Goal: Task Accomplishment & Management: Manage account settings

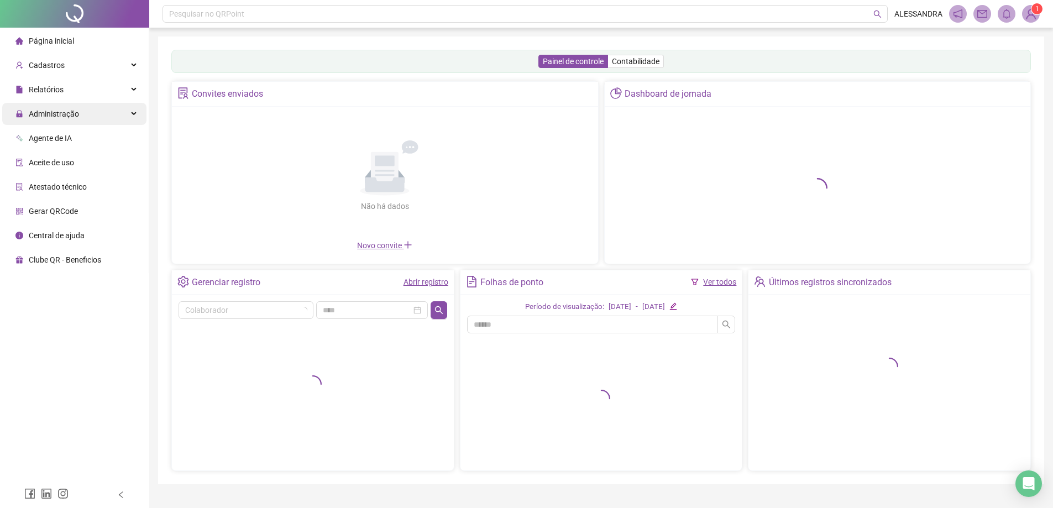
click at [138, 111] on div "Administração" at bounding box center [74, 114] width 144 height 22
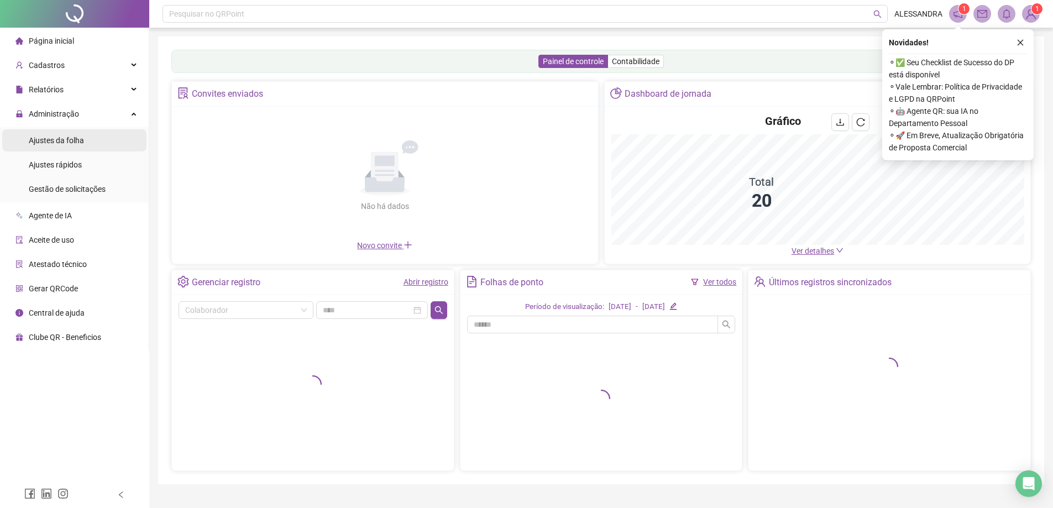
click at [71, 140] on span "Ajustes da folha" at bounding box center [56, 140] width 55 height 9
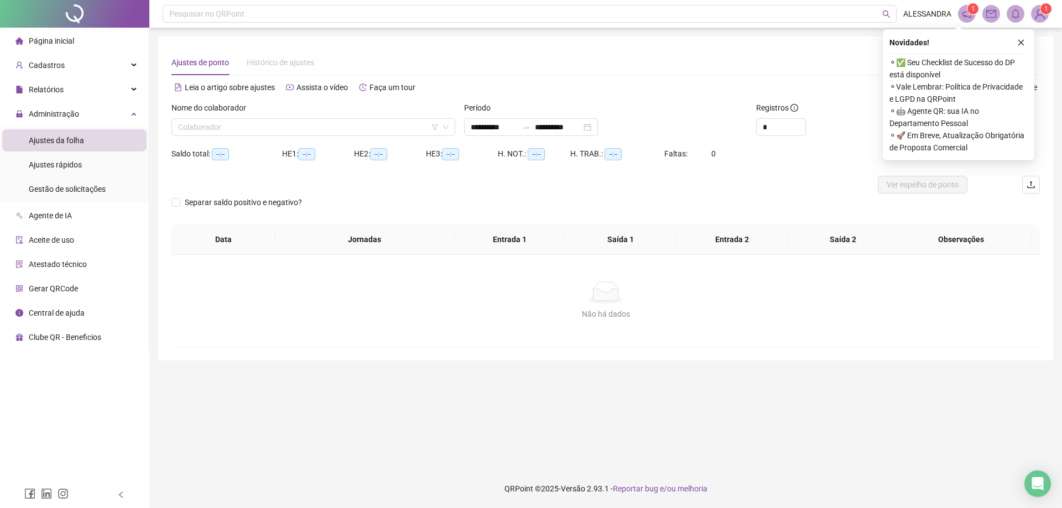
type input "**********"
click at [1021, 43] on icon "close" at bounding box center [1021, 43] width 6 height 6
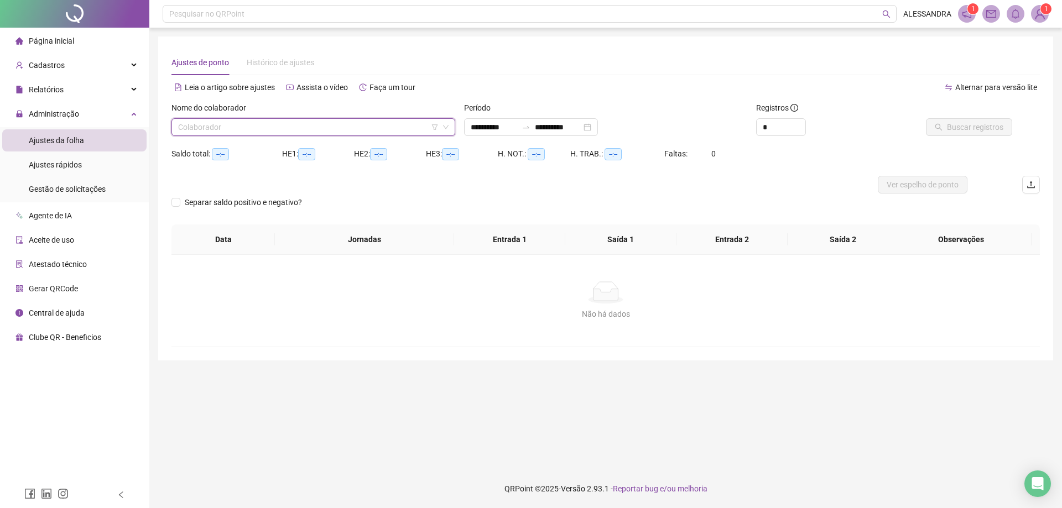
click at [320, 123] on input "search" at bounding box center [308, 127] width 260 height 17
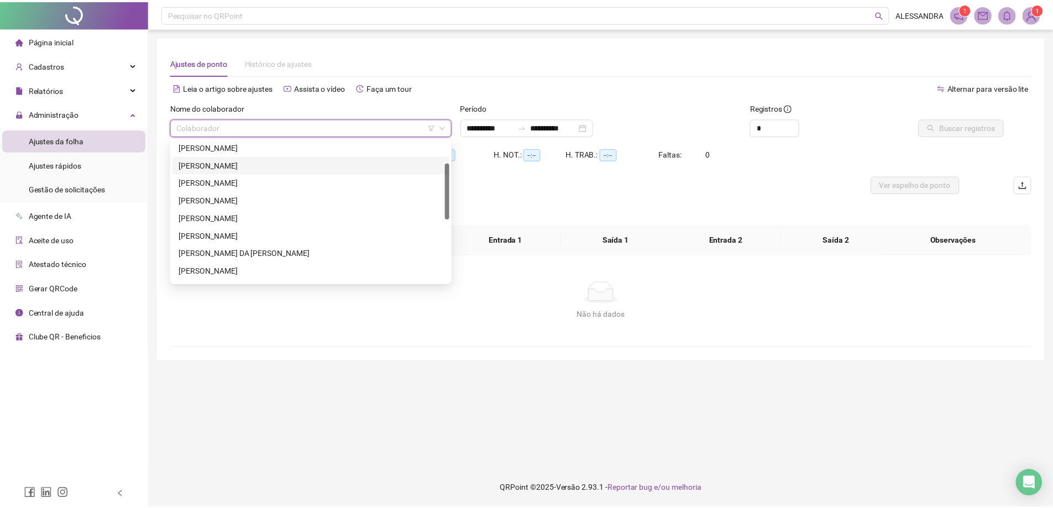
scroll to position [166, 0]
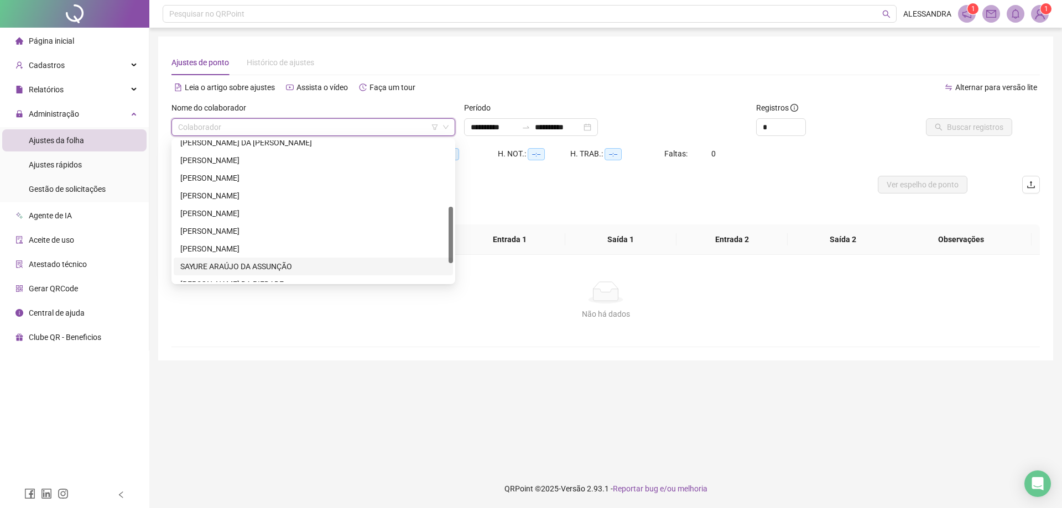
click at [203, 269] on div "SAYURE ARAÚJO DA ASSUNÇÃO" at bounding box center [313, 266] width 266 height 12
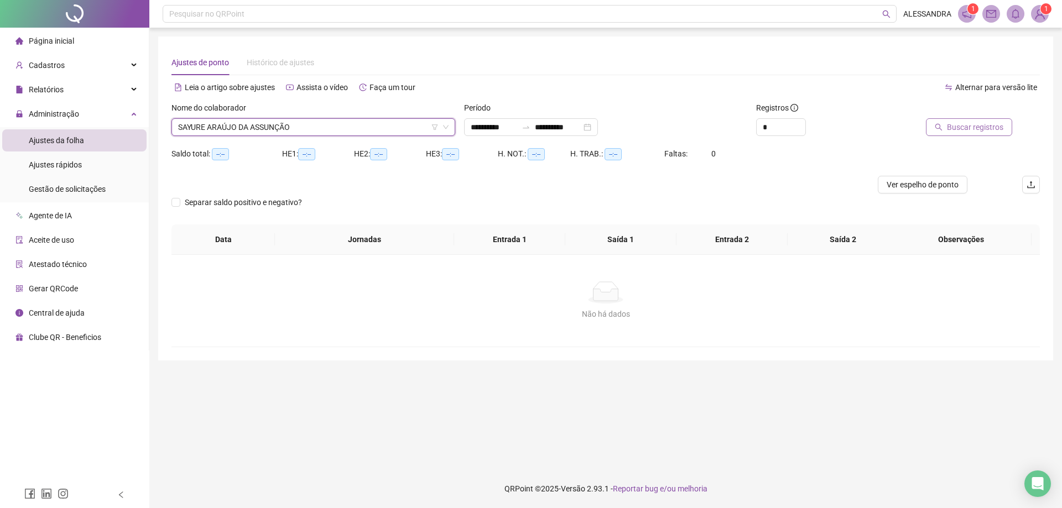
click at [977, 123] on span "Buscar registros" at bounding box center [975, 127] width 56 height 12
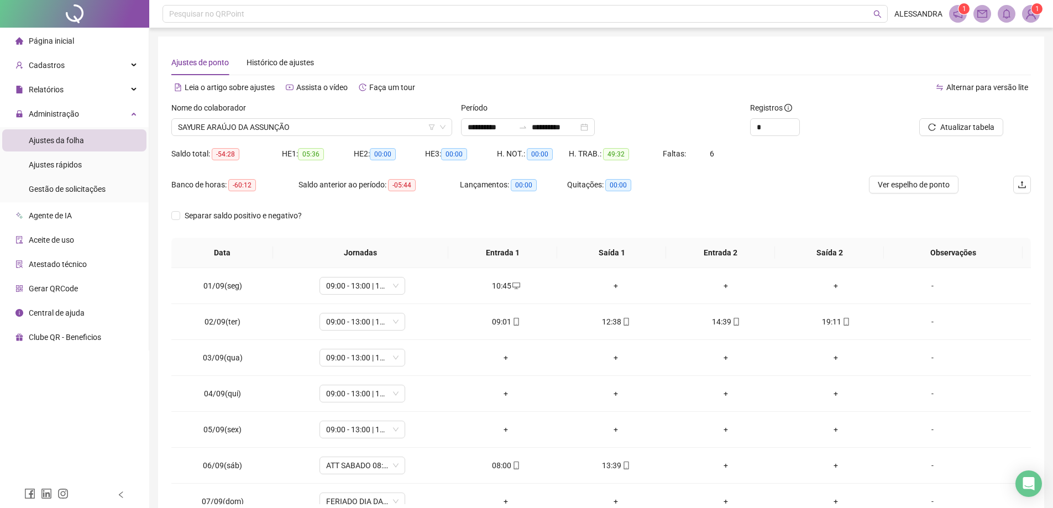
click at [805, 124] on div "*" at bounding box center [818, 127] width 136 height 18
click at [795, 123] on icon "up" at bounding box center [794, 124] width 4 height 4
type input "*"
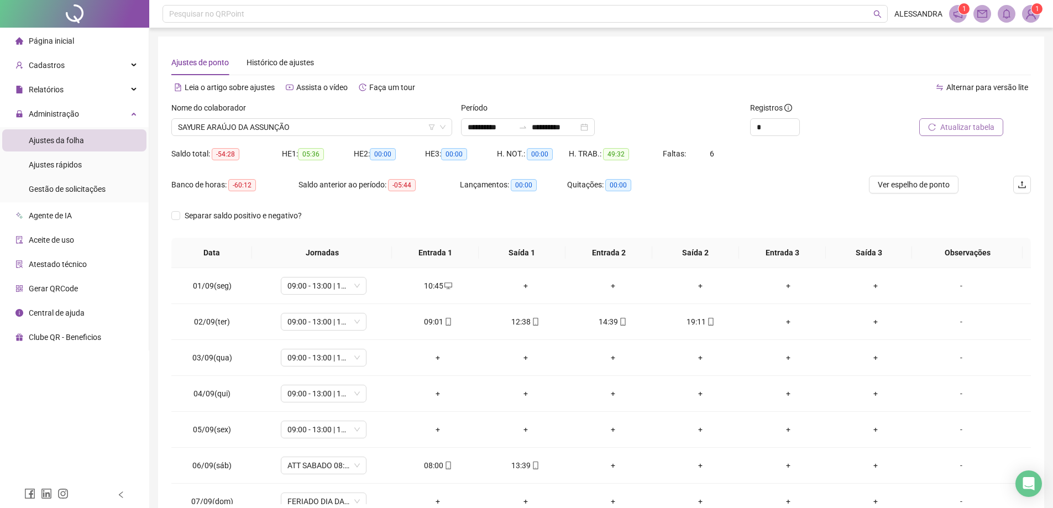
click at [936, 129] on icon "reload" at bounding box center [932, 127] width 8 height 8
click at [952, 358] on div "-" at bounding box center [961, 358] width 65 height 12
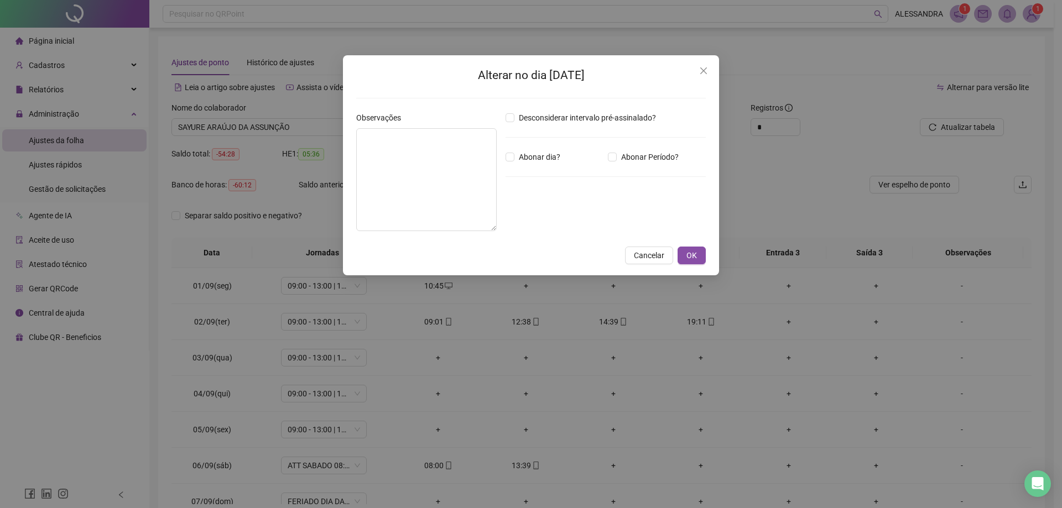
click at [301, 158] on div "Alterar no dia 03/09/2025 Observações Desconsiderar intervalo pré-assinalado? A…" at bounding box center [531, 254] width 1062 height 508
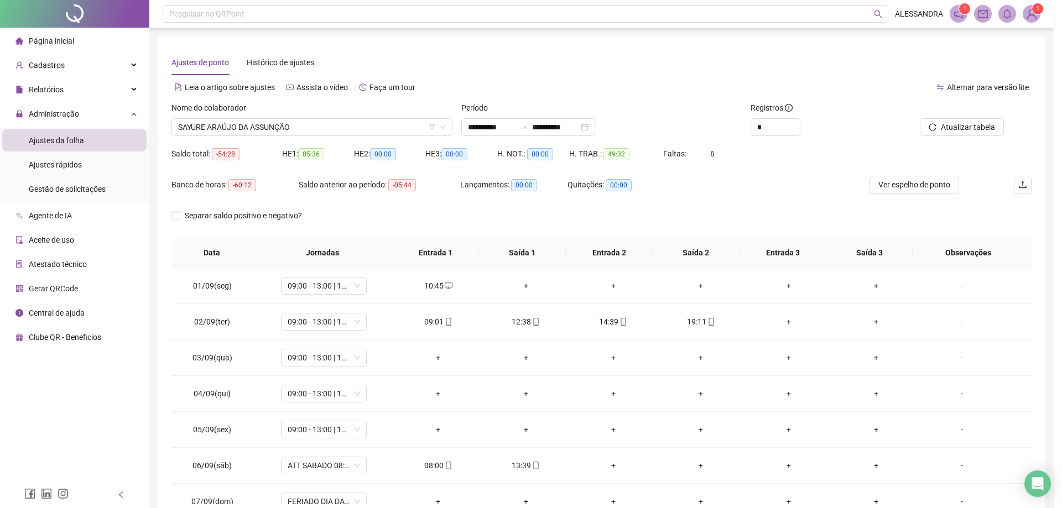
click at [374, 158] on body "**********" at bounding box center [526, 254] width 1053 height 508
click at [950, 357] on div "-" at bounding box center [961, 358] width 65 height 12
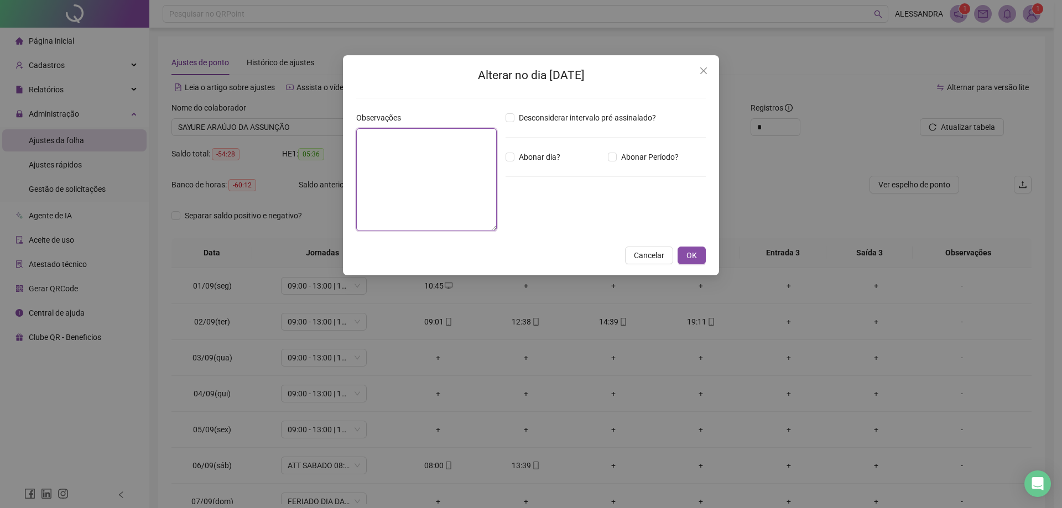
click at [379, 139] on textarea at bounding box center [426, 179] width 140 height 103
type textarea "**********"
click at [699, 262] on button "OK" at bounding box center [691, 256] width 28 height 18
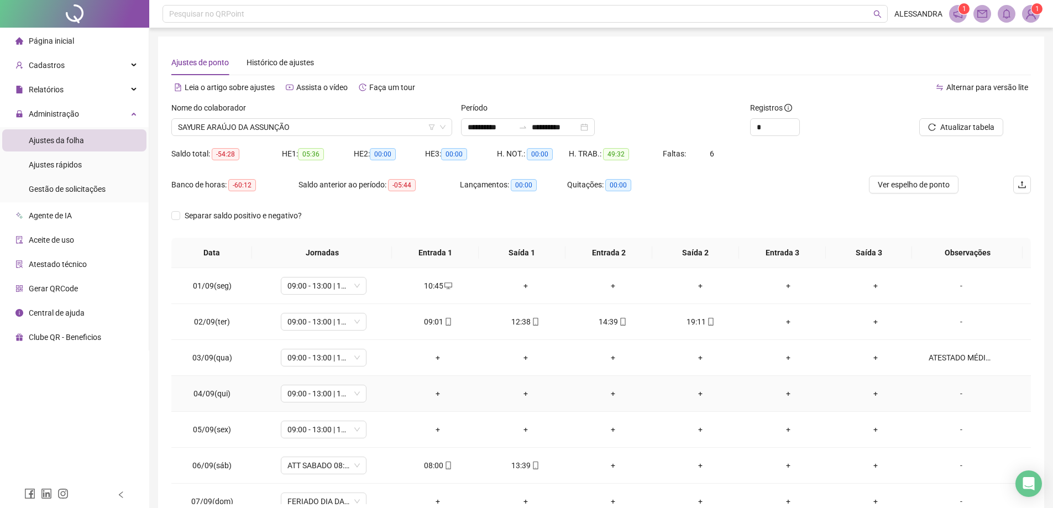
click at [958, 396] on div "-" at bounding box center [961, 394] width 65 height 12
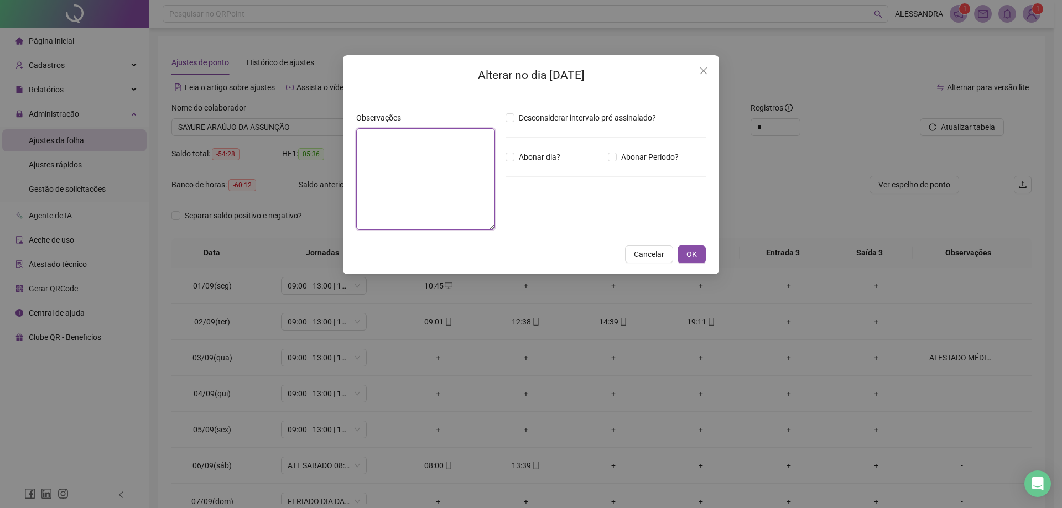
click at [402, 163] on textarea at bounding box center [425, 179] width 139 height 102
type textarea "**********"
click at [697, 255] on button "OK" at bounding box center [691, 256] width 28 height 18
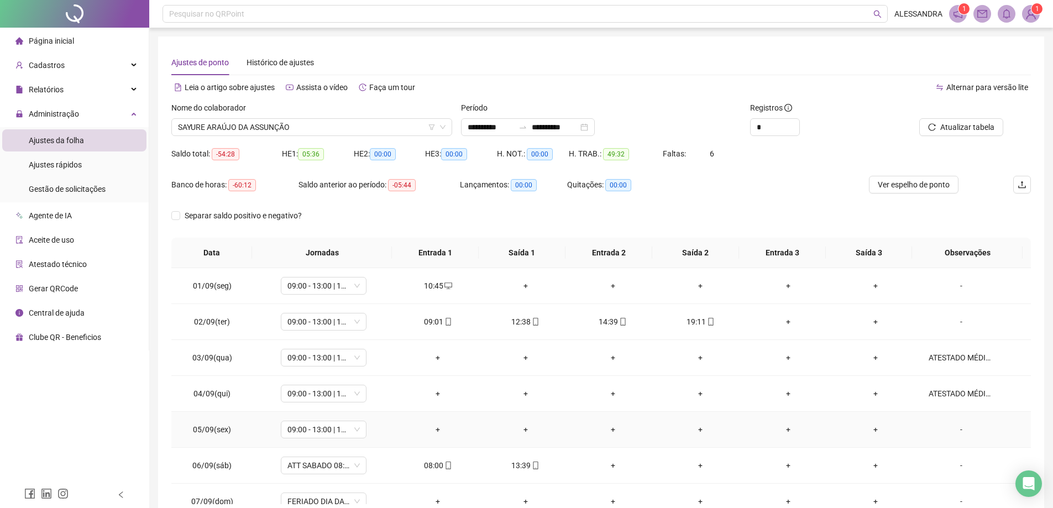
click at [955, 426] on div "-" at bounding box center [961, 430] width 65 height 12
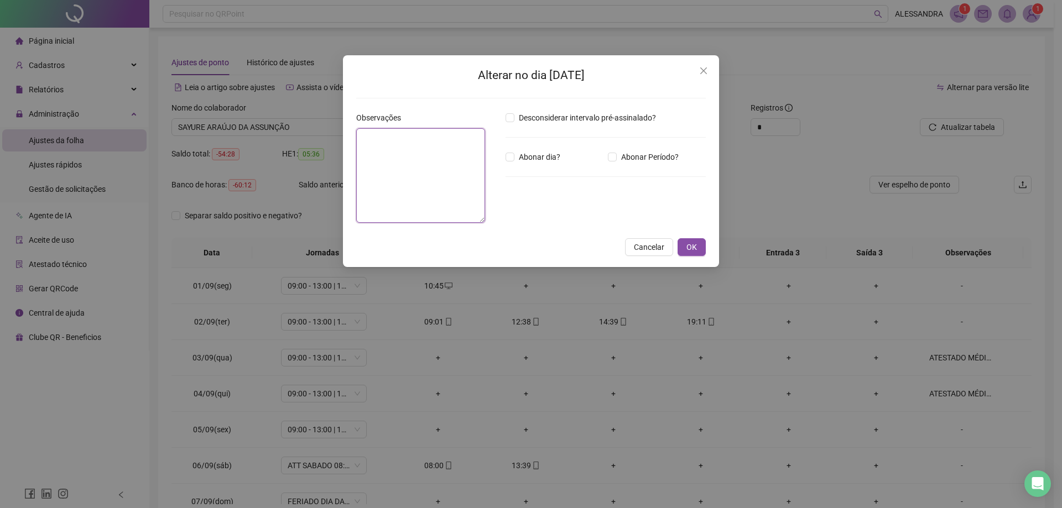
click at [414, 167] on textarea at bounding box center [420, 175] width 129 height 95
paste textarea "**********"
type textarea "**********"
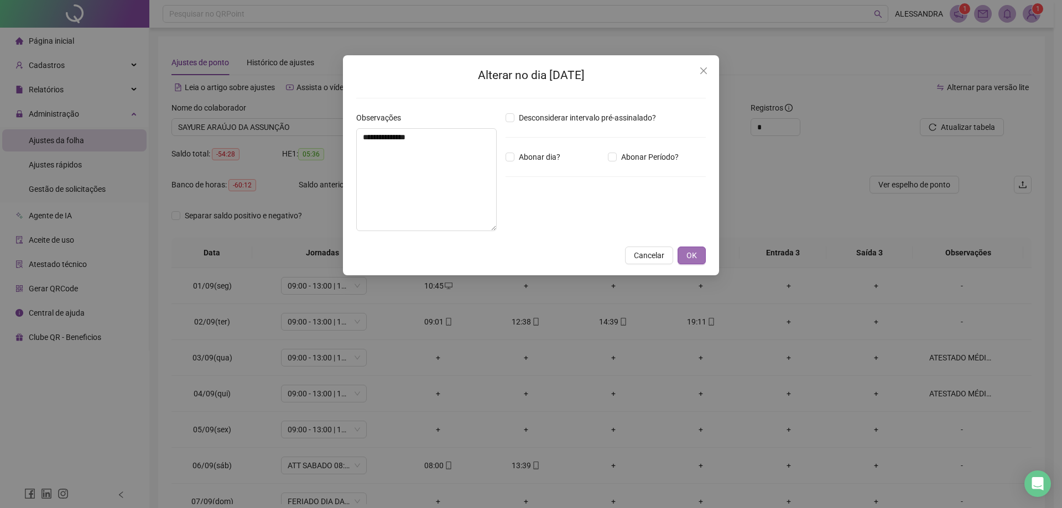
click at [696, 259] on span "OK" at bounding box center [691, 255] width 11 height 12
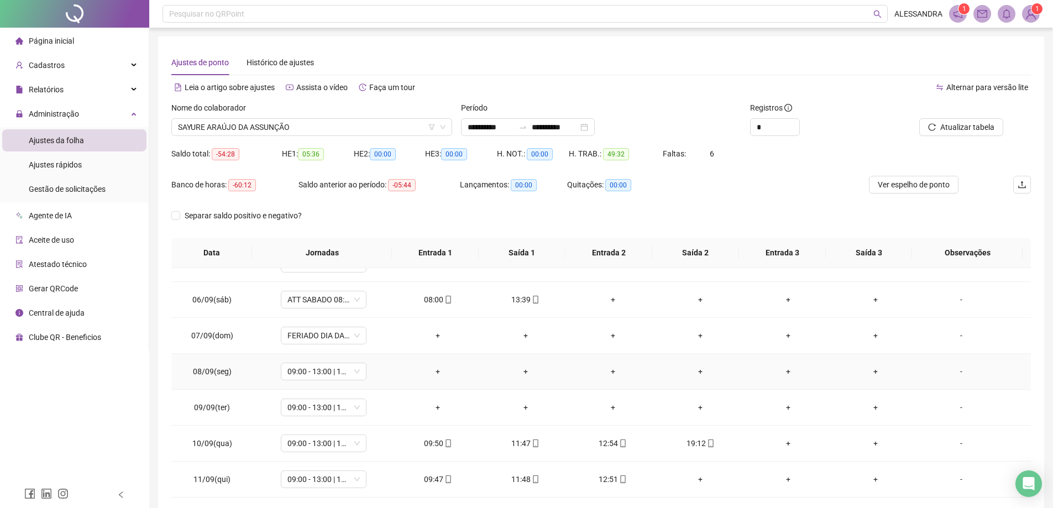
click at [948, 370] on div "-" at bounding box center [961, 371] width 65 height 12
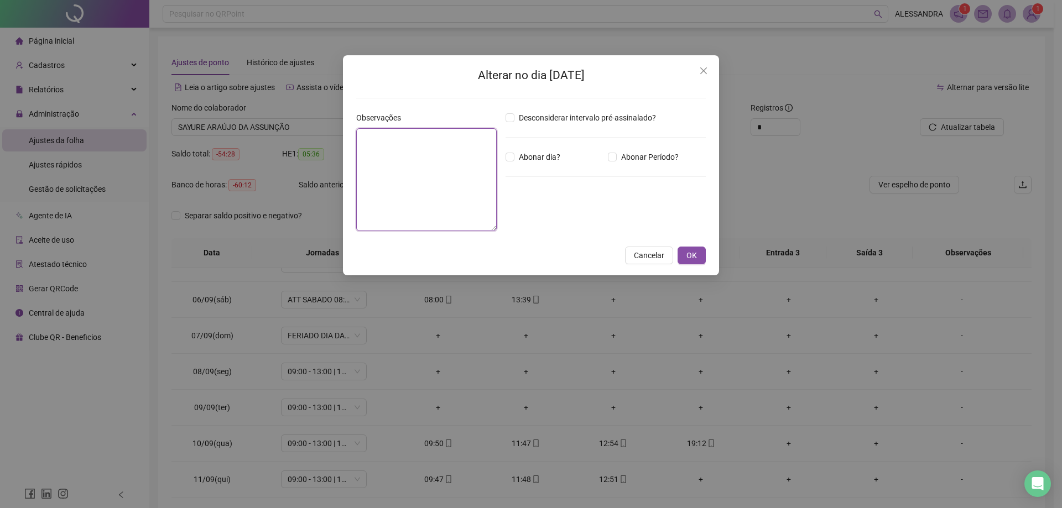
paste textarea "**********"
type textarea "**********"
click at [536, 160] on span "Abonar dia?" at bounding box center [539, 157] width 50 height 12
click at [695, 260] on span "OK" at bounding box center [691, 255] width 11 height 12
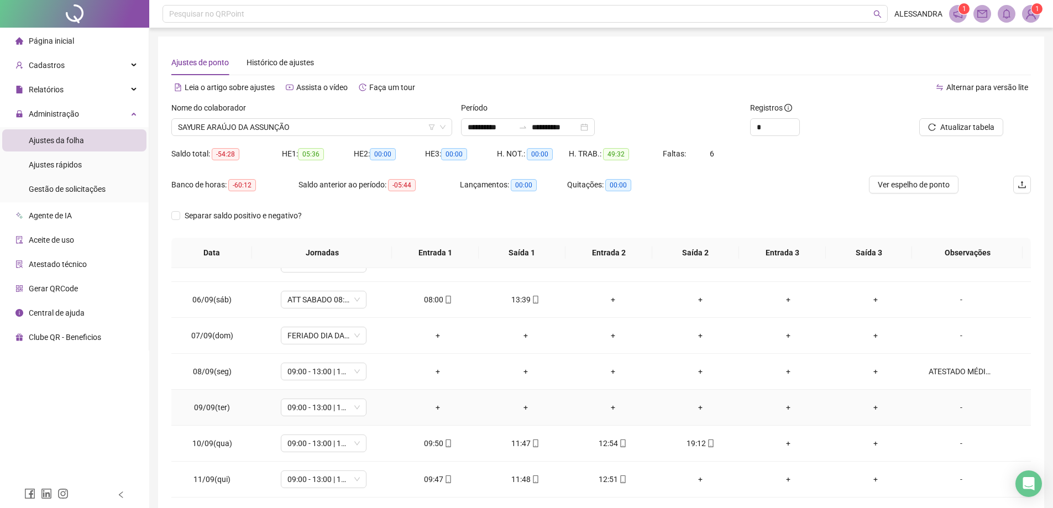
click at [958, 408] on div "-" at bounding box center [961, 407] width 65 height 12
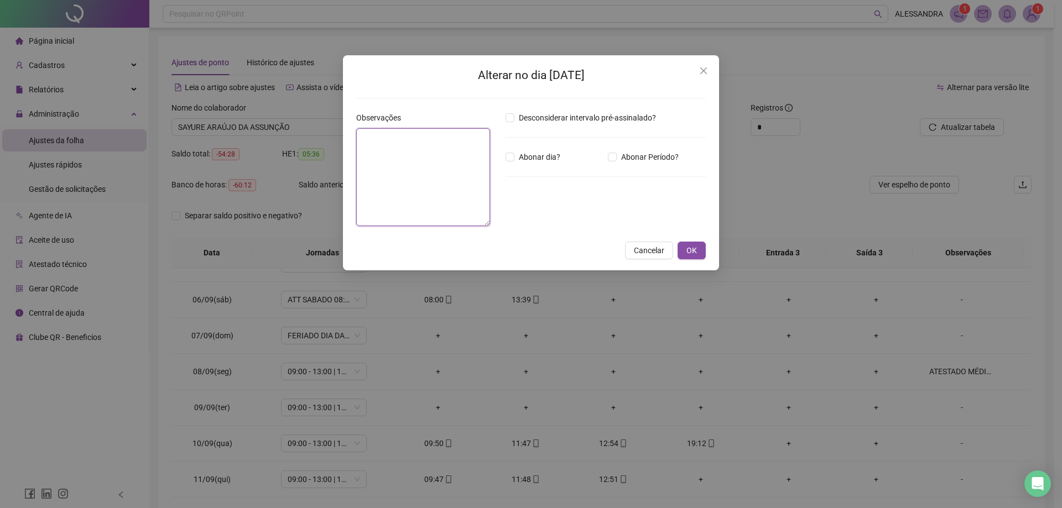
click at [384, 148] on textarea at bounding box center [423, 177] width 134 height 98
paste textarea "**********"
type textarea "**********"
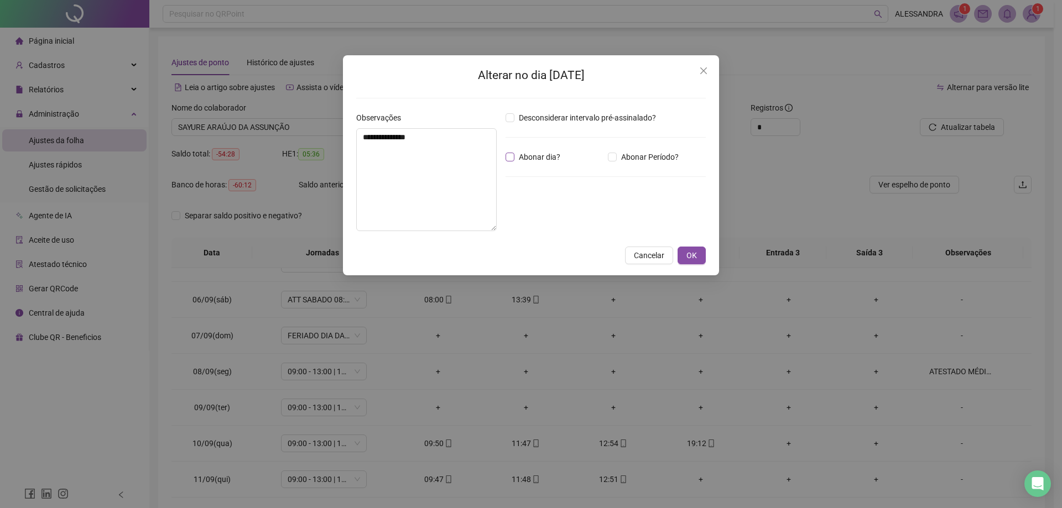
click at [529, 154] on span "Abonar dia?" at bounding box center [539, 157] width 50 height 12
click at [686, 265] on div "**********" at bounding box center [531, 165] width 376 height 220
click at [688, 255] on span "OK" at bounding box center [691, 255] width 11 height 12
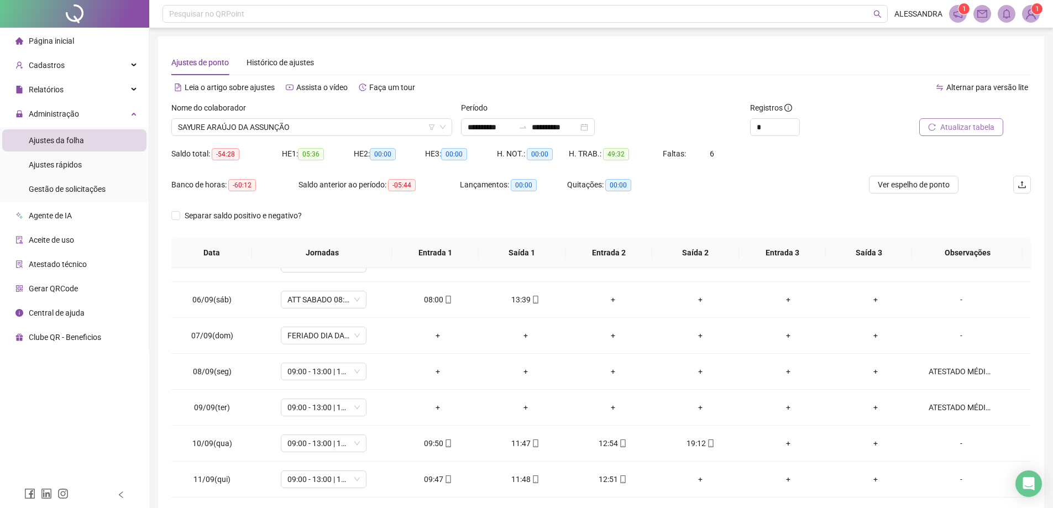
click at [975, 123] on span "Atualizar tabela" at bounding box center [968, 127] width 54 height 12
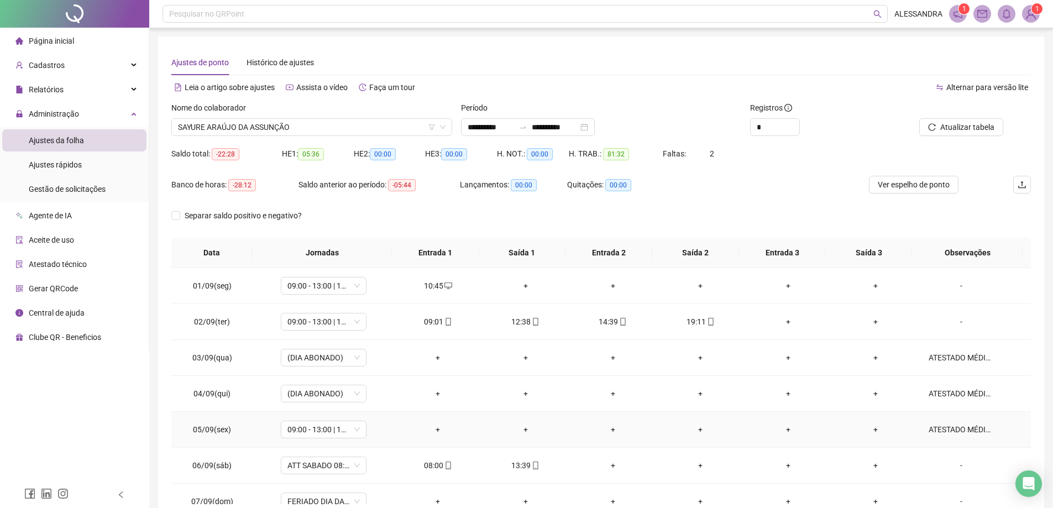
click at [958, 427] on div "ATESTADO MÉDICO" at bounding box center [961, 430] width 65 height 12
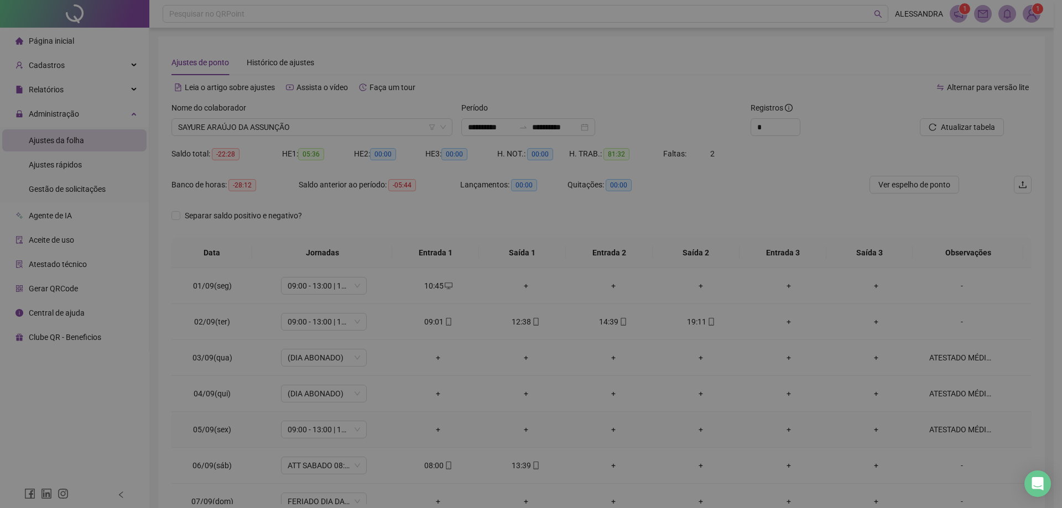
type textarea "**********"
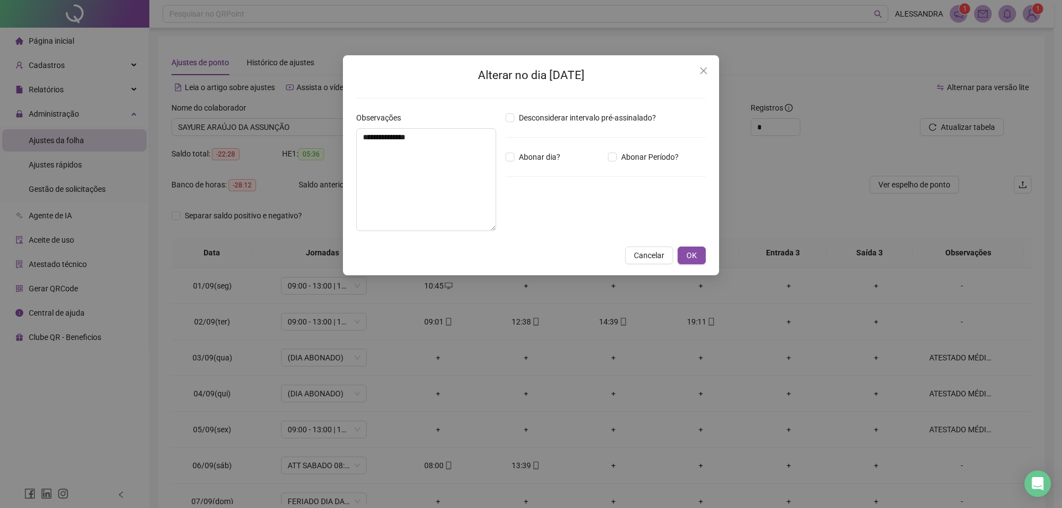
click at [518, 166] on div "Desconsiderar intervalo pré-assinalado? Abonar dia? Abonar Período? Horas a abo…" at bounding box center [605, 176] width 209 height 128
click at [519, 160] on span "Abonar dia?" at bounding box center [539, 157] width 50 height 12
click at [694, 254] on span "OK" at bounding box center [691, 255] width 11 height 12
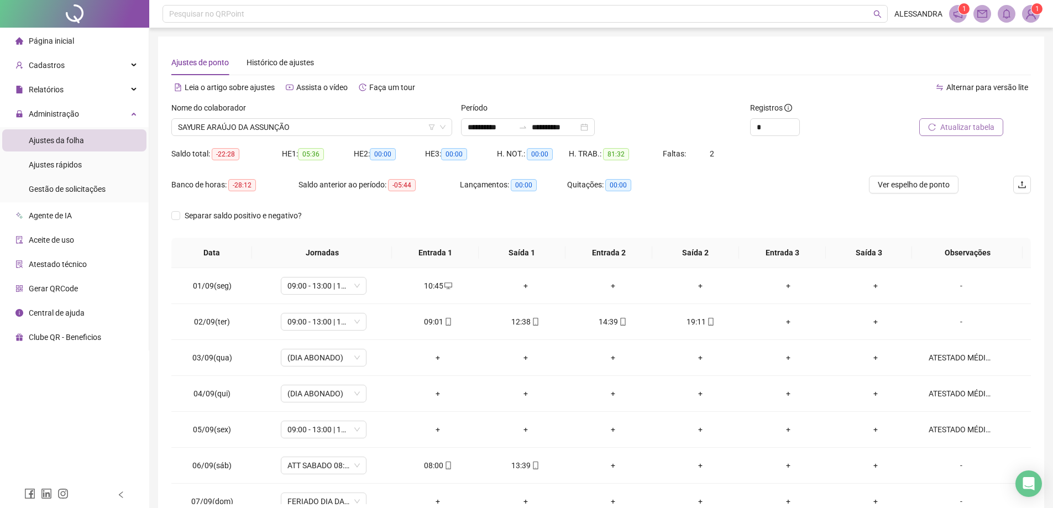
click at [973, 124] on span "Atualizar tabela" at bounding box center [968, 127] width 54 height 12
click at [328, 132] on span "SAYURE ARAÚJO DA ASSUNÇÃO" at bounding box center [312, 127] width 268 height 17
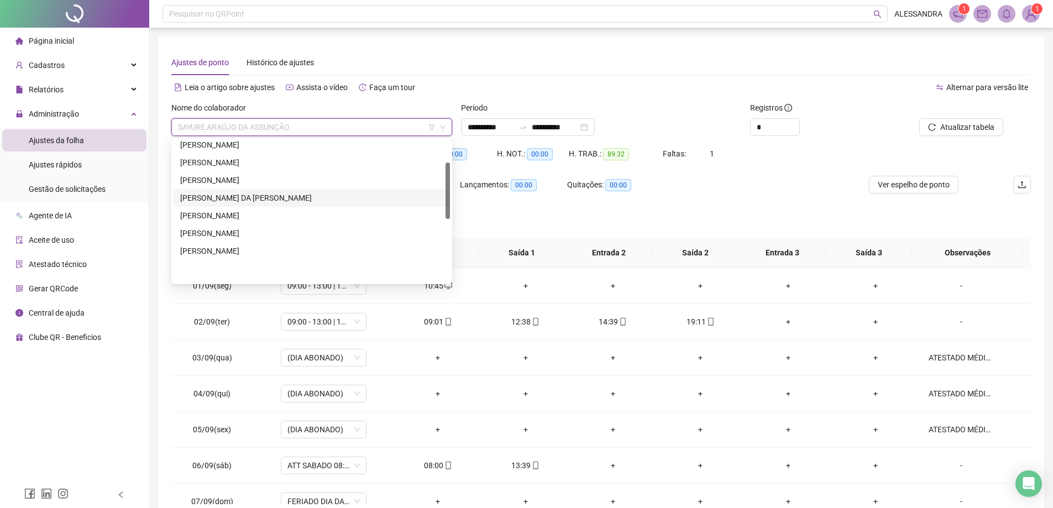
scroll to position [55, 0]
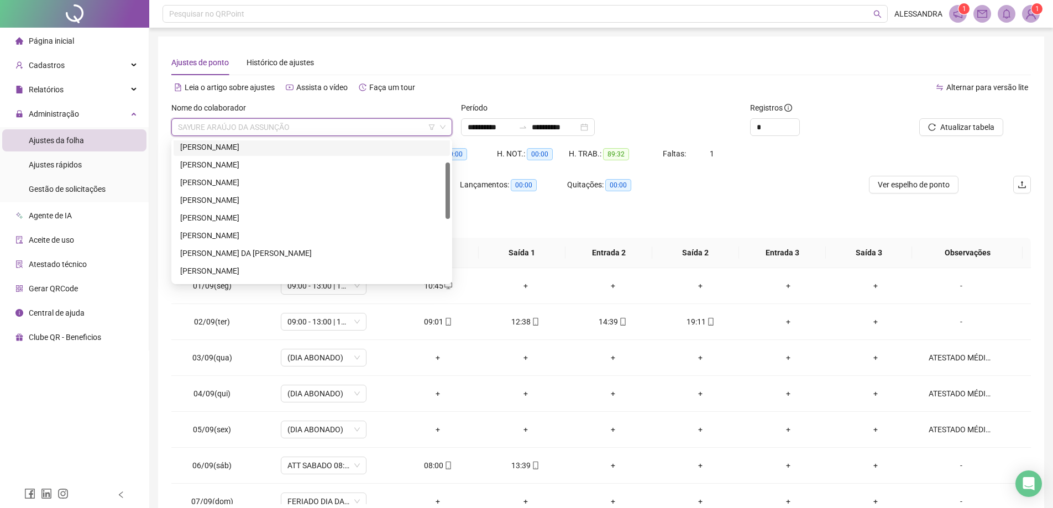
click at [226, 145] on div "[PERSON_NAME]" at bounding box center [311, 147] width 263 height 12
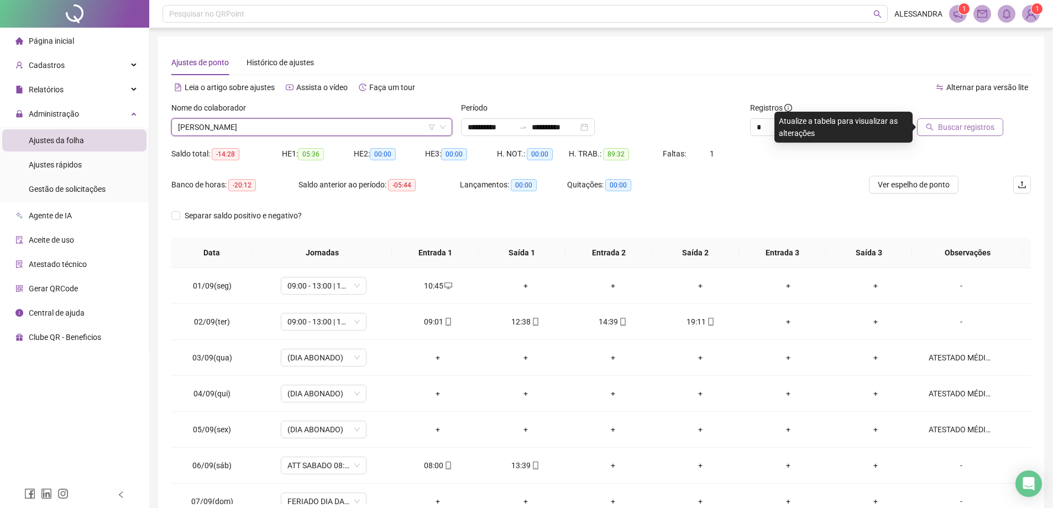
click at [967, 128] on span "Buscar registros" at bounding box center [966, 127] width 56 height 12
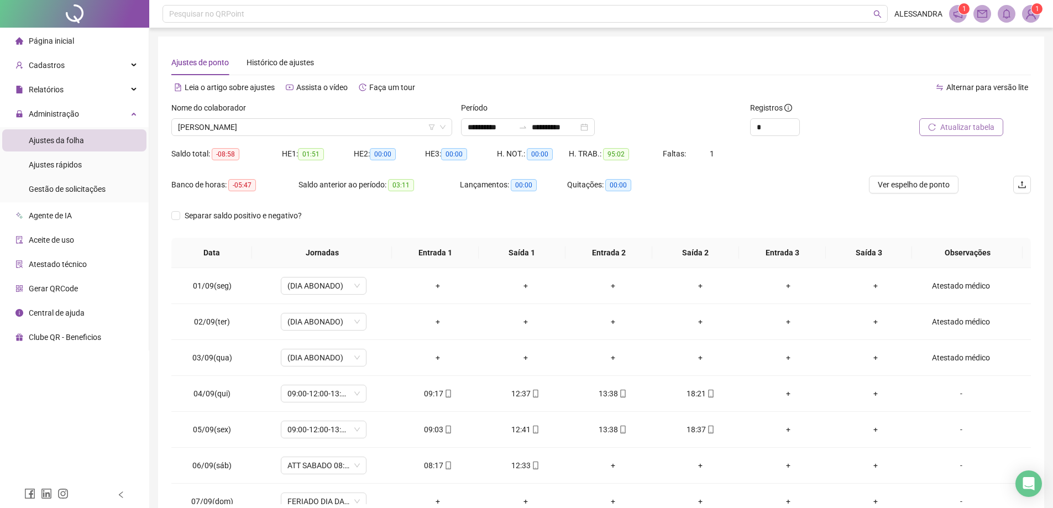
click at [962, 124] on span "Atualizar tabela" at bounding box center [968, 127] width 54 height 12
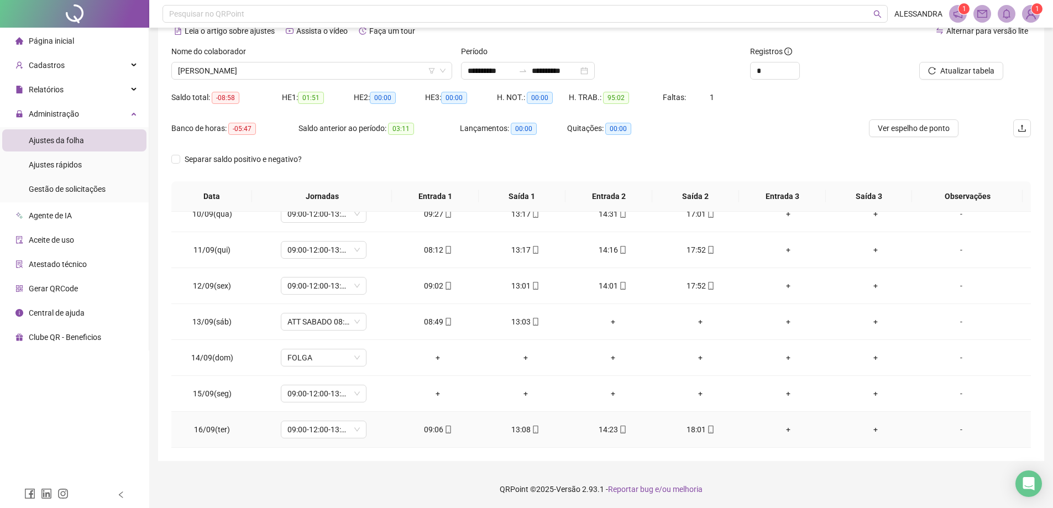
scroll to position [57, 0]
click at [958, 395] on div "-" at bounding box center [961, 393] width 65 height 12
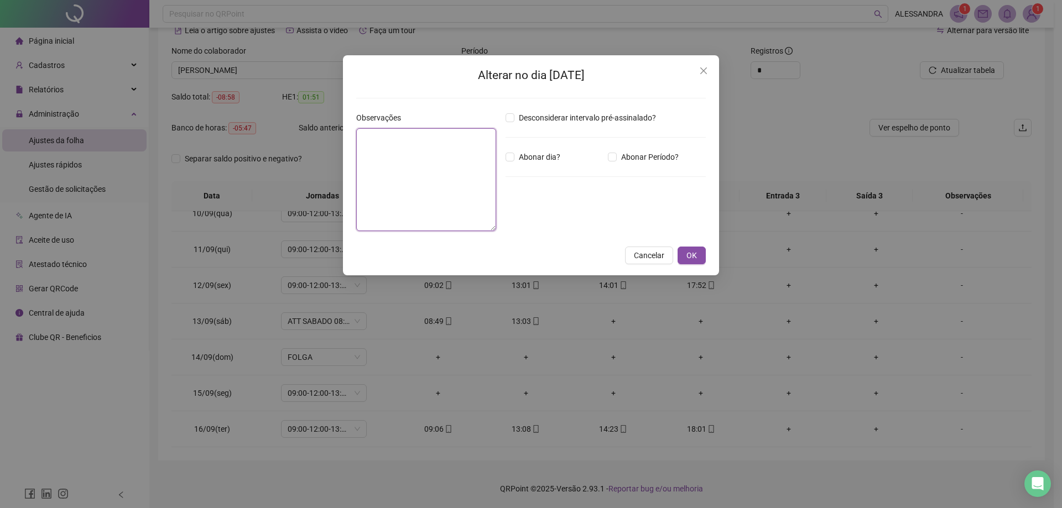
click at [458, 187] on textarea at bounding box center [426, 179] width 140 height 103
type textarea "**********"
click at [544, 150] on div "Desconsiderar intervalo pré-assinalado? Abonar dia? Abonar Período? Horas a abo…" at bounding box center [605, 176] width 209 height 128
click at [546, 154] on span "Abonar dia?" at bounding box center [539, 157] width 50 height 12
click at [696, 257] on span "OK" at bounding box center [691, 255] width 11 height 12
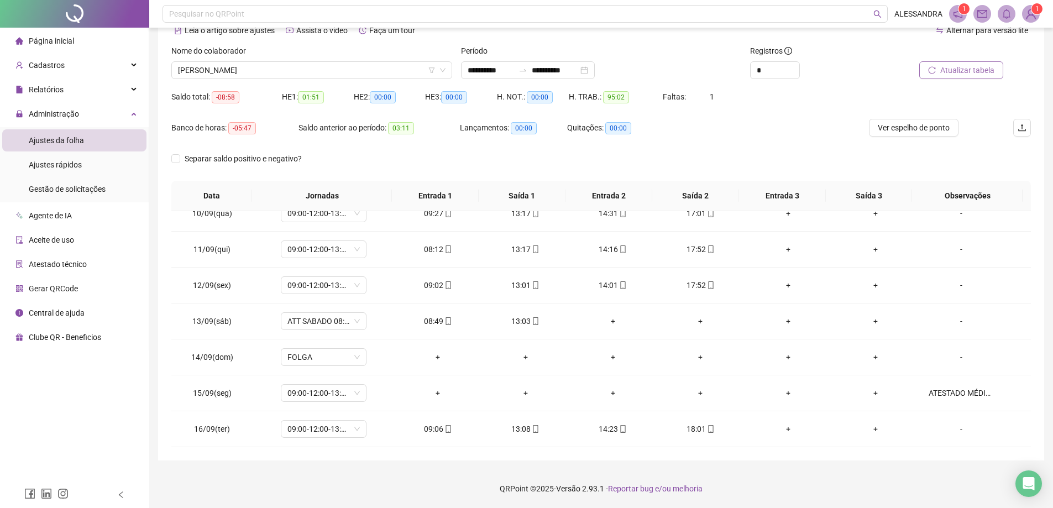
click at [952, 66] on span "Atualizar tabela" at bounding box center [968, 70] width 54 height 12
click at [249, 68] on span "[PERSON_NAME]" at bounding box center [312, 70] width 268 height 17
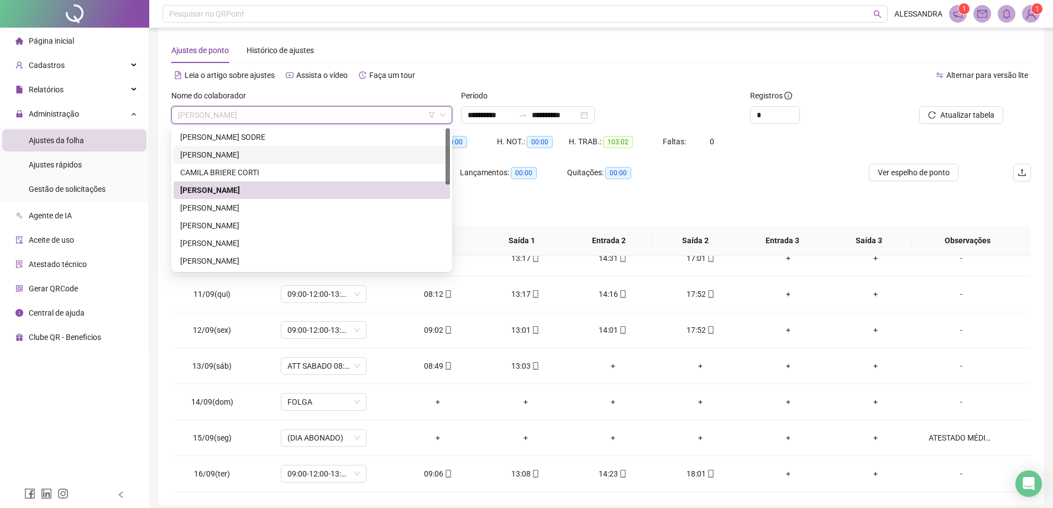
scroll to position [2, 0]
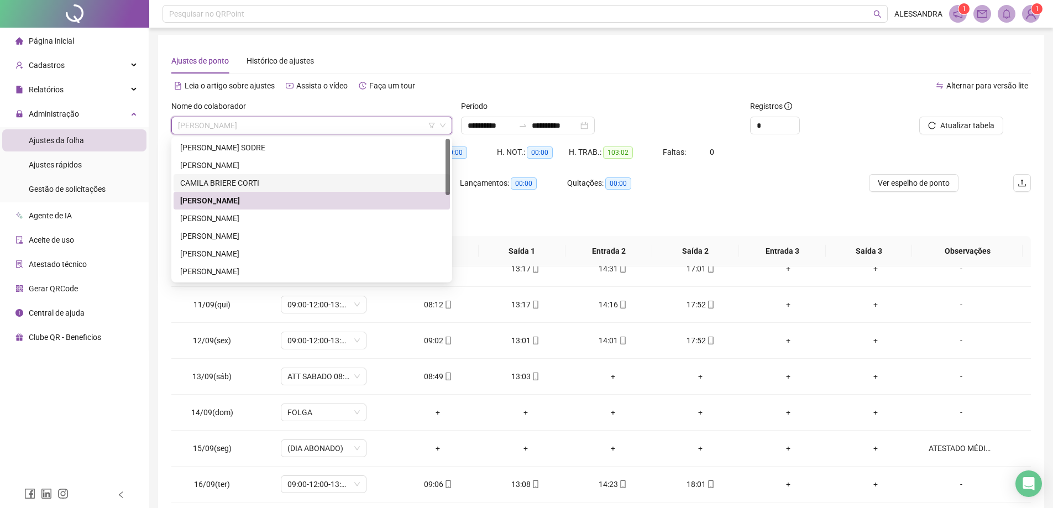
click at [244, 184] on div "CAMILA BRIERE CORTI" at bounding box center [311, 183] width 263 height 12
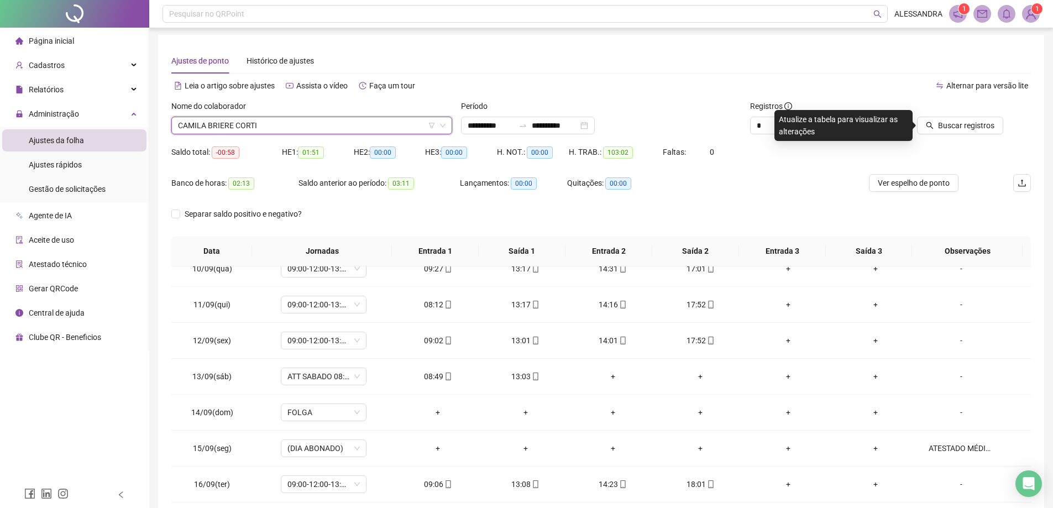
click at [960, 110] on div at bounding box center [949, 108] width 108 height 17
click at [957, 123] on span "Buscar registros" at bounding box center [966, 125] width 56 height 12
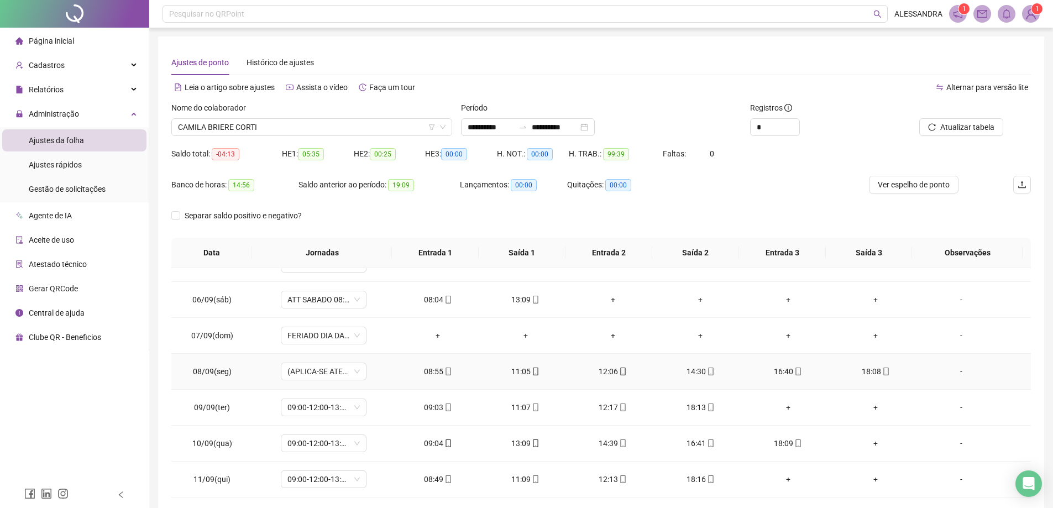
scroll to position [221, 0]
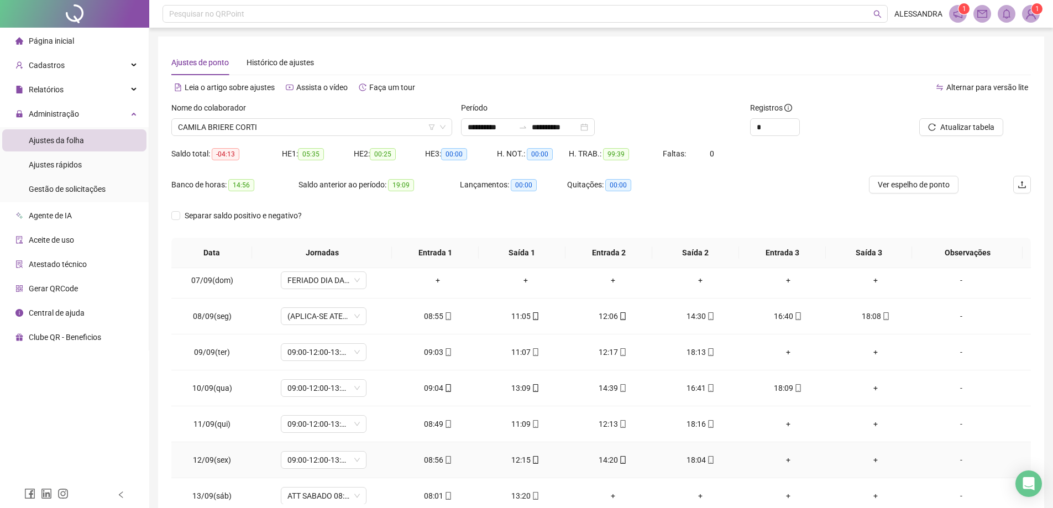
click at [953, 461] on div "-" at bounding box center [961, 460] width 65 height 12
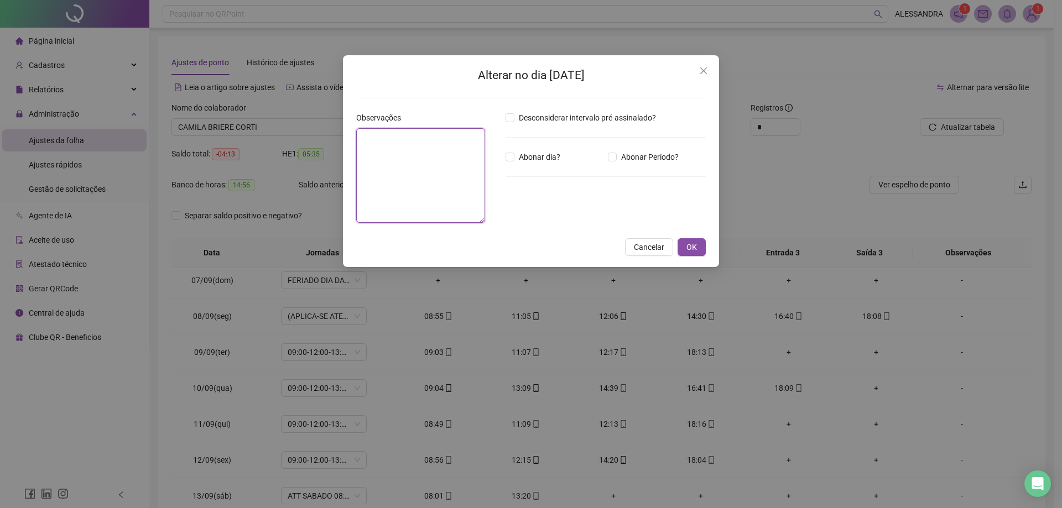
click at [427, 150] on textarea at bounding box center [420, 175] width 129 height 95
type textarea "*"
paste textarea "**********"
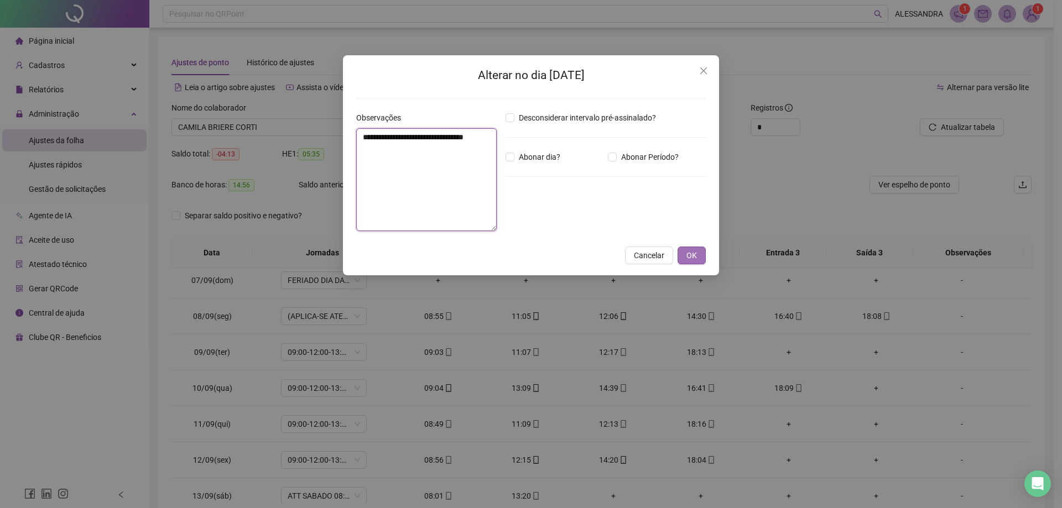
type textarea "**********"
click at [694, 254] on span "OK" at bounding box center [691, 255] width 11 height 12
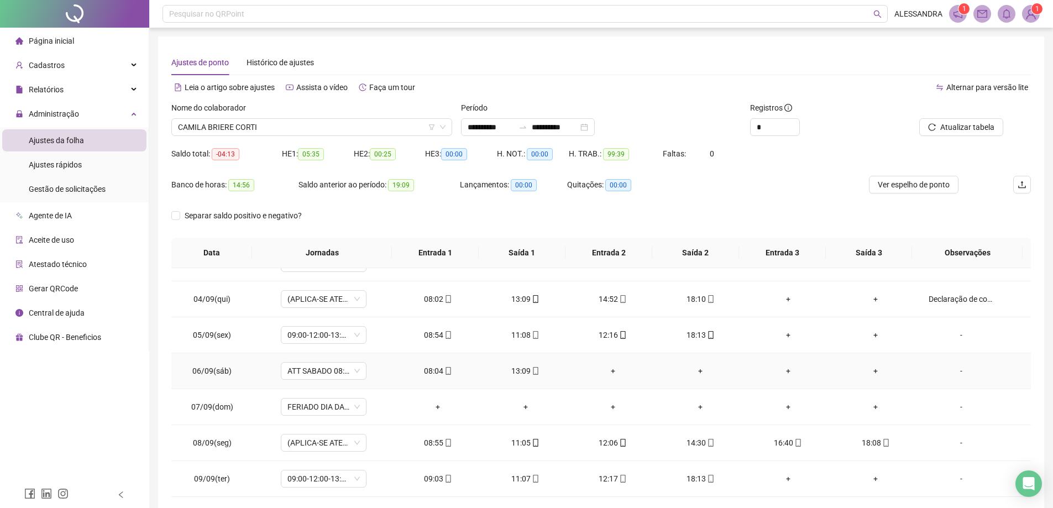
scroll to position [111, 0]
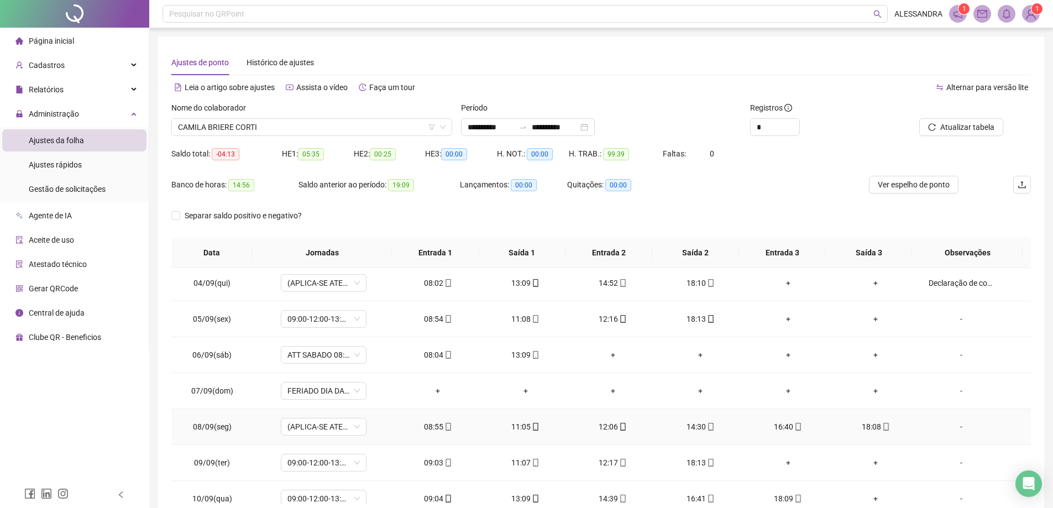
click at [952, 429] on div "-" at bounding box center [961, 427] width 65 height 12
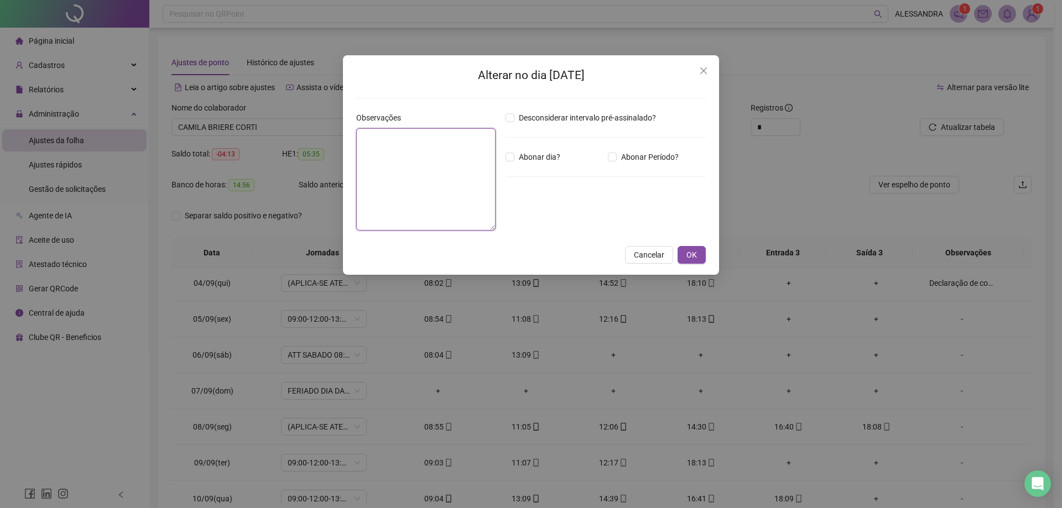
click at [414, 155] on textarea at bounding box center [425, 179] width 139 height 102
paste textarea "**********"
drag, startPoint x: 441, startPoint y: 149, endPoint x: 370, endPoint y: 137, distance: 71.8
click at [370, 137] on textarea "**********" at bounding box center [426, 179] width 140 height 103
type textarea "**********"
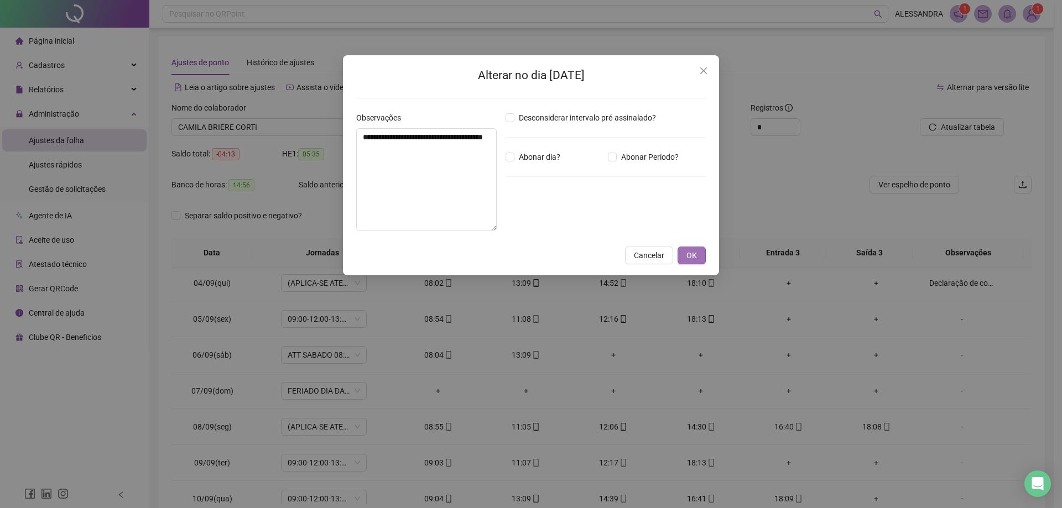
click at [687, 255] on span "OK" at bounding box center [691, 255] width 11 height 12
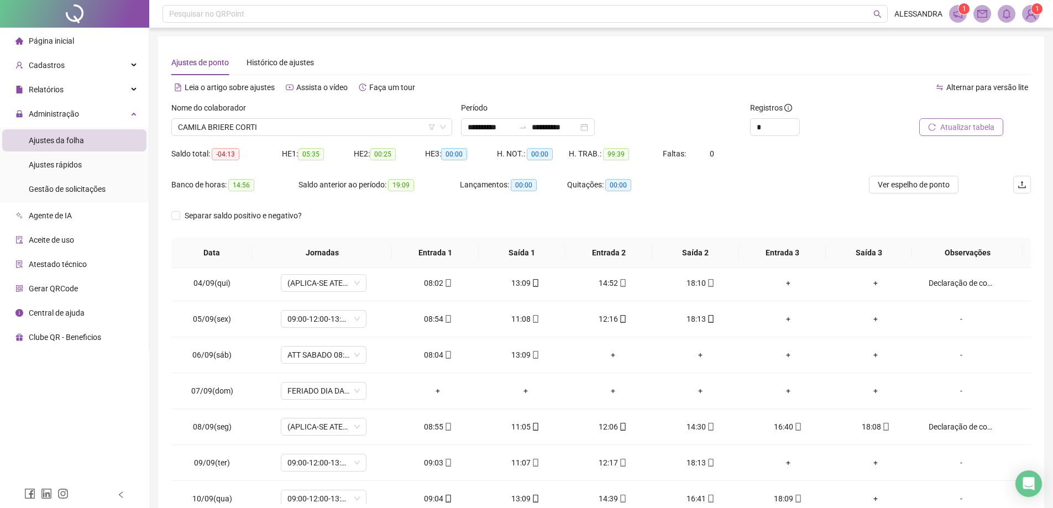
click at [970, 135] on button "Atualizar tabela" at bounding box center [962, 127] width 84 height 18
click at [299, 130] on span "CAMILA BRIERE CORTI" at bounding box center [312, 127] width 268 height 17
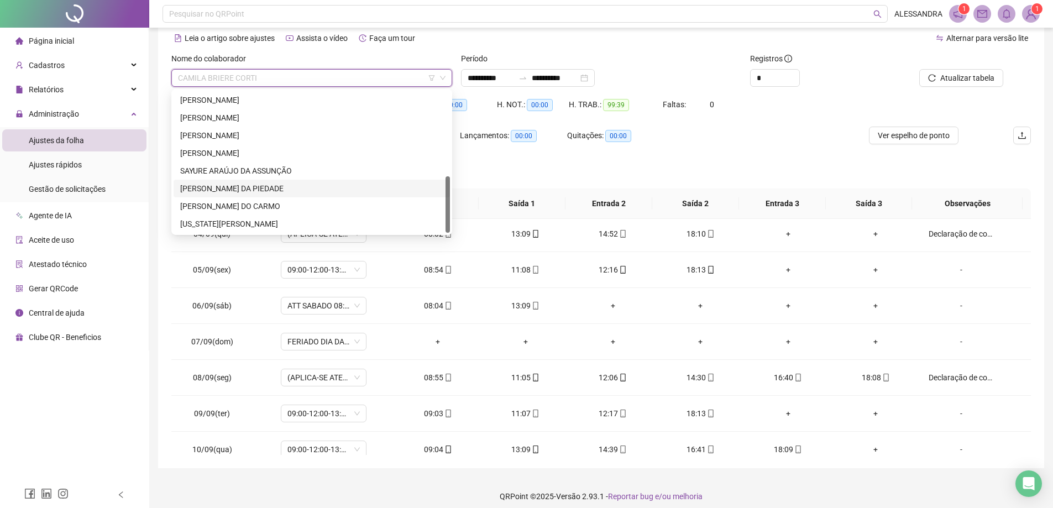
scroll to position [57, 0]
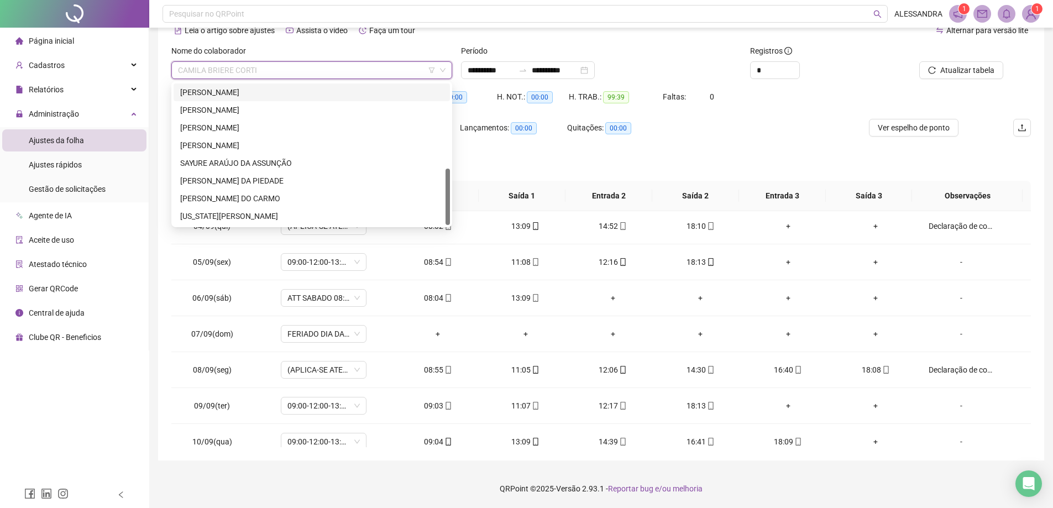
click at [528, 37] on div "Leia o artigo sobre ajustes Assista o vídeo Faça um tour" at bounding box center [386, 31] width 430 height 18
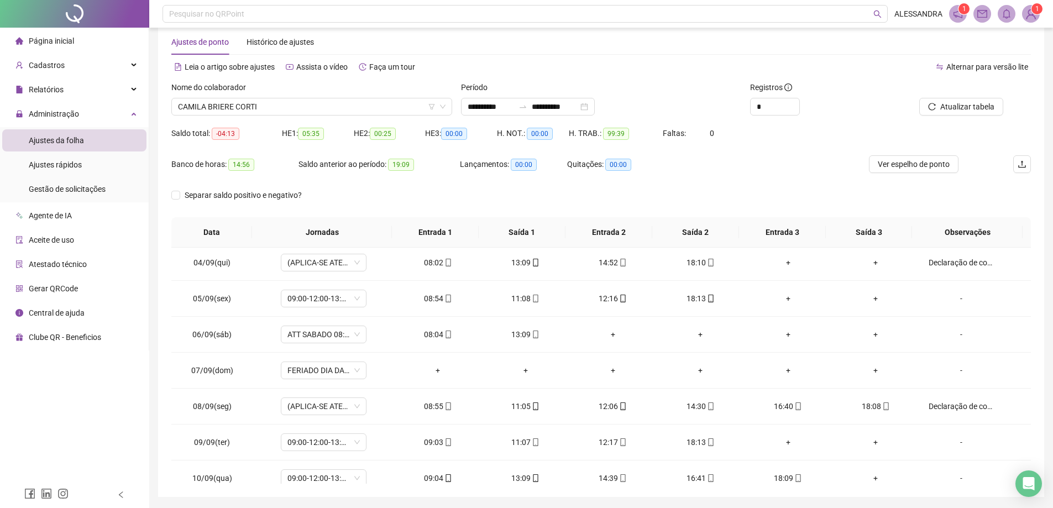
scroll to position [0, 0]
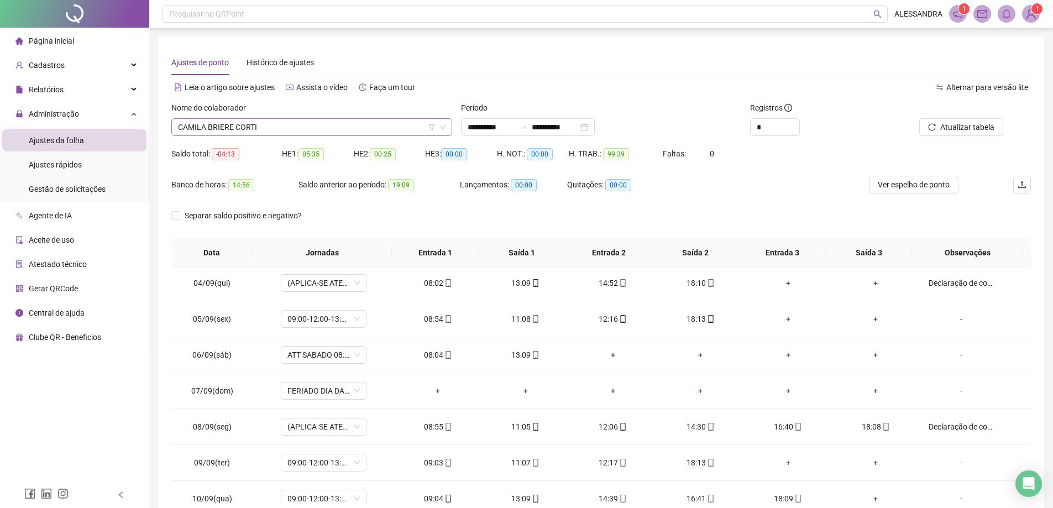
click at [248, 122] on span "CAMILA BRIERE CORTI" at bounding box center [312, 127] width 268 height 17
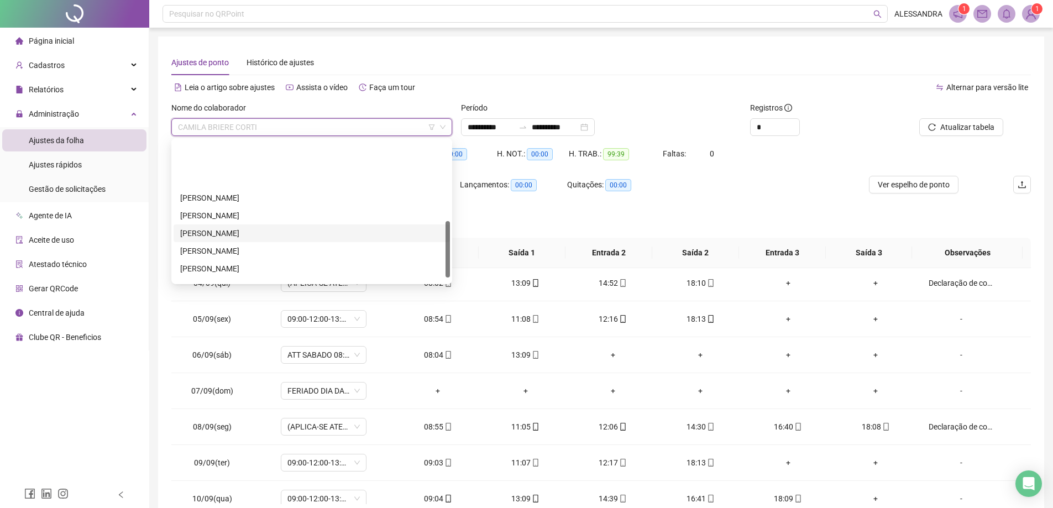
scroll to position [201, 0]
click at [242, 231] on div "SAYURE ARAÚJO DA ASSUNÇÃO" at bounding box center [311, 231] width 263 height 12
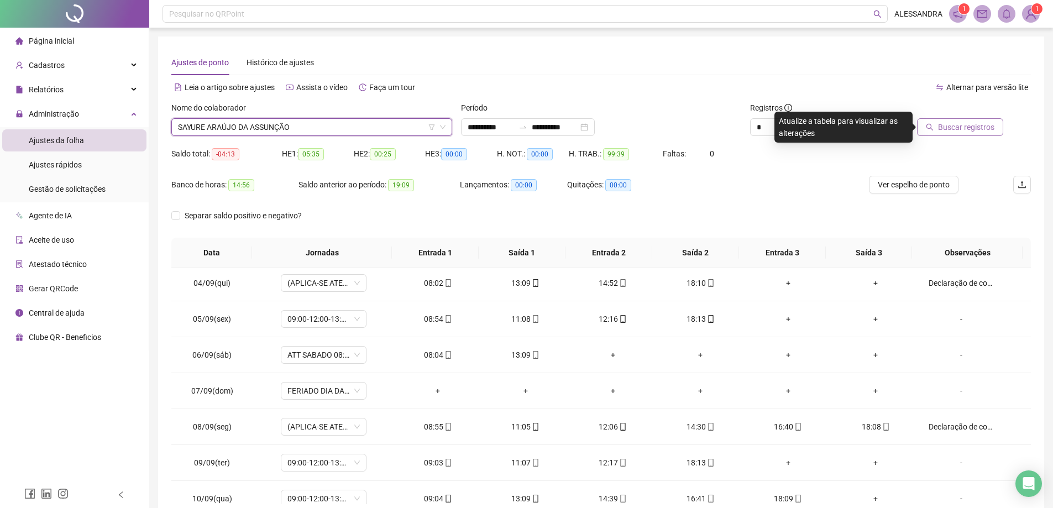
click at [984, 129] on span "Buscar registros" at bounding box center [966, 127] width 56 height 12
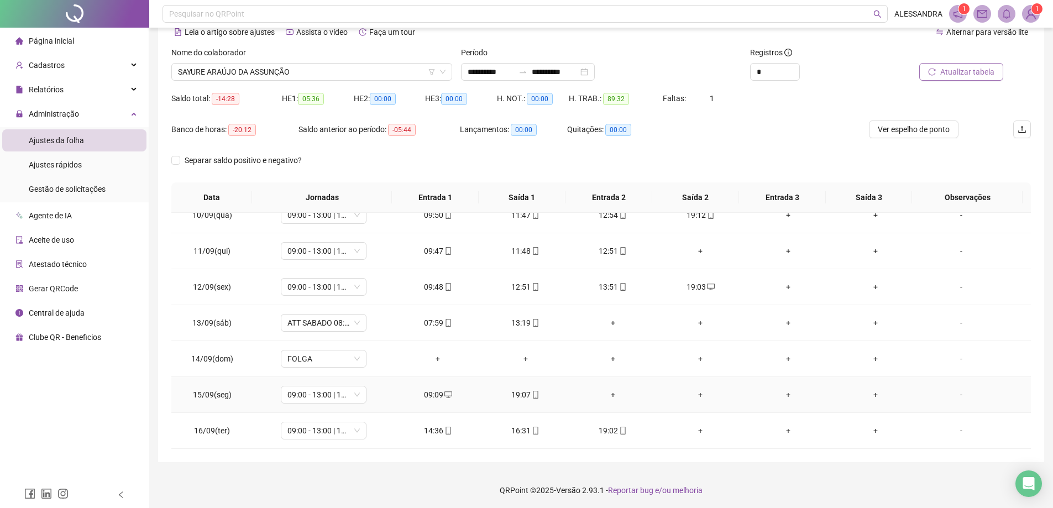
scroll to position [57, 0]
click at [251, 74] on span "SAYURE ARAÚJO DA ASSUNÇÃO" at bounding box center [312, 70] width 268 height 17
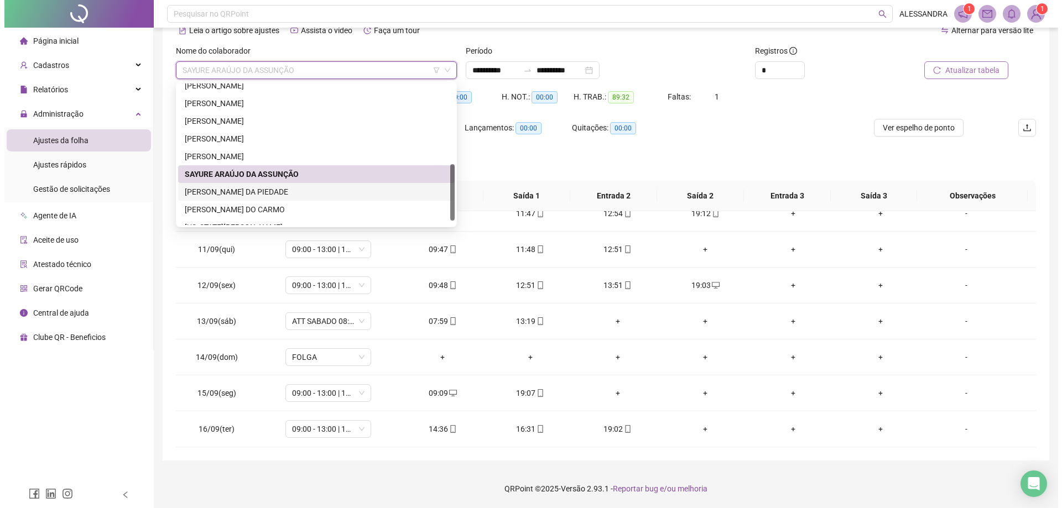
scroll to position [212, 0]
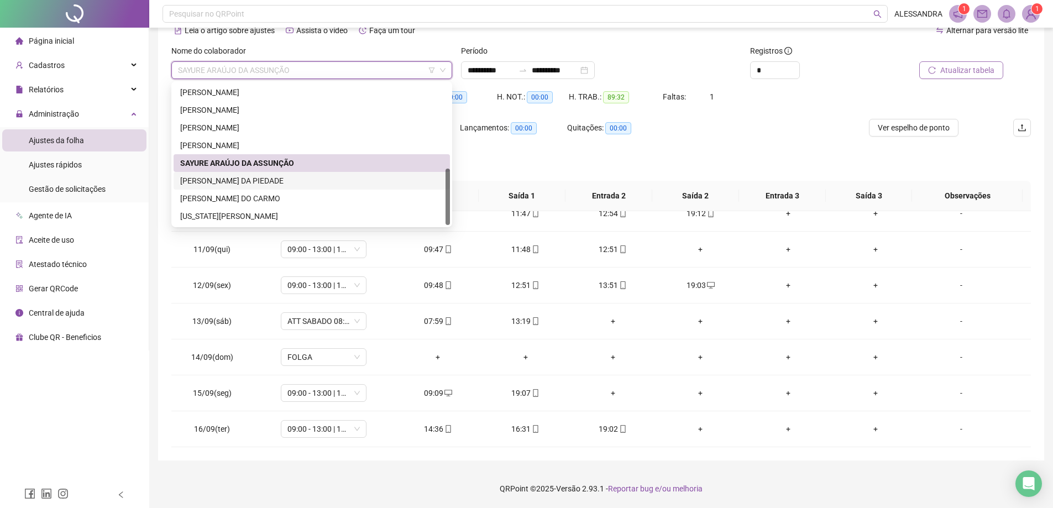
click at [245, 196] on div "[PERSON_NAME] DO CARMO" at bounding box center [311, 198] width 263 height 12
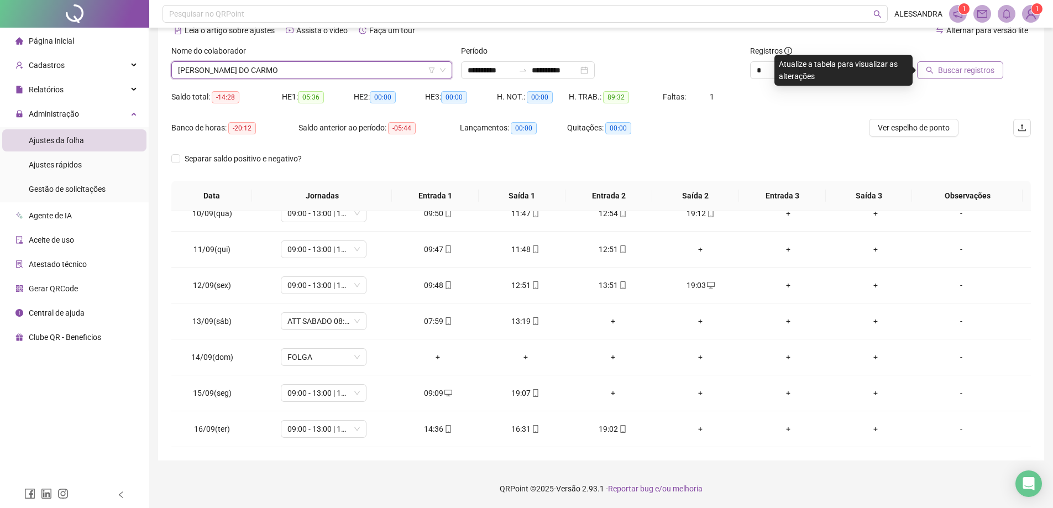
click at [968, 67] on span "Buscar registros" at bounding box center [966, 70] width 56 height 12
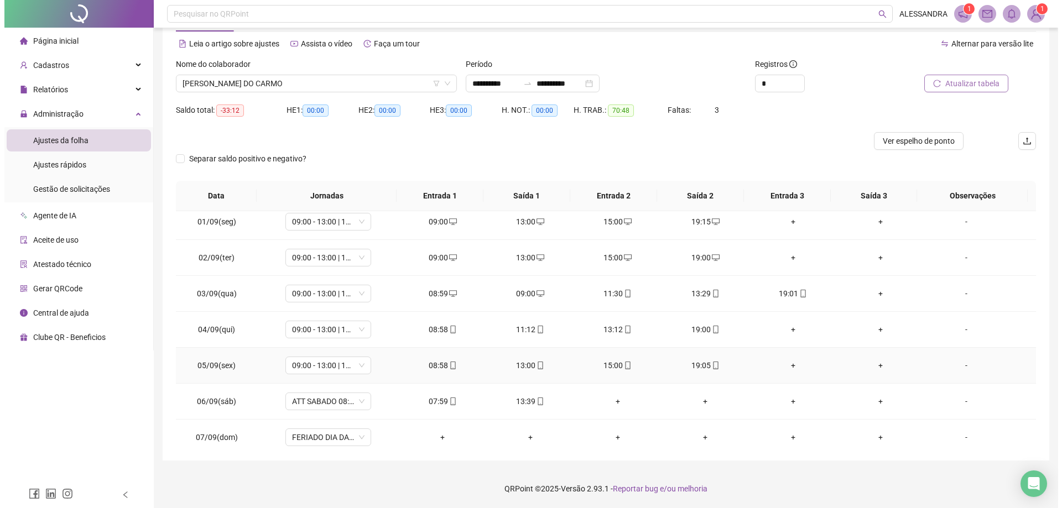
scroll to position [0, 0]
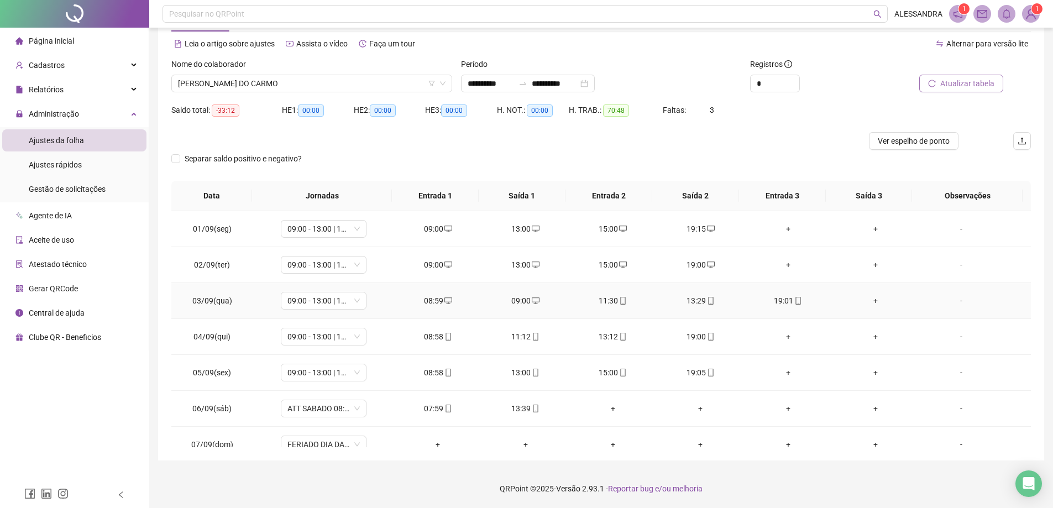
click at [517, 302] on div "09:00" at bounding box center [525, 301] width 70 height 12
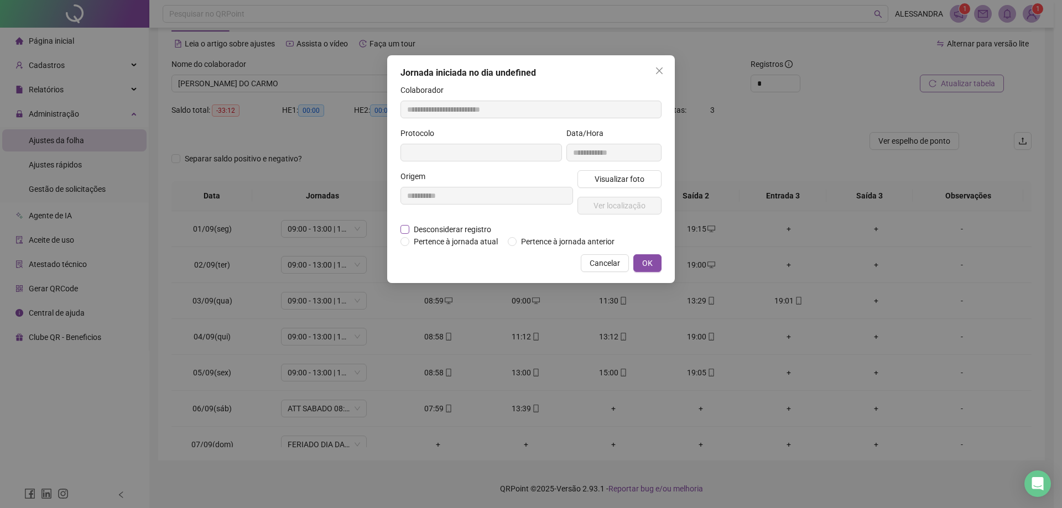
click at [478, 225] on span "Desconsiderar registro" at bounding box center [452, 229] width 86 height 12
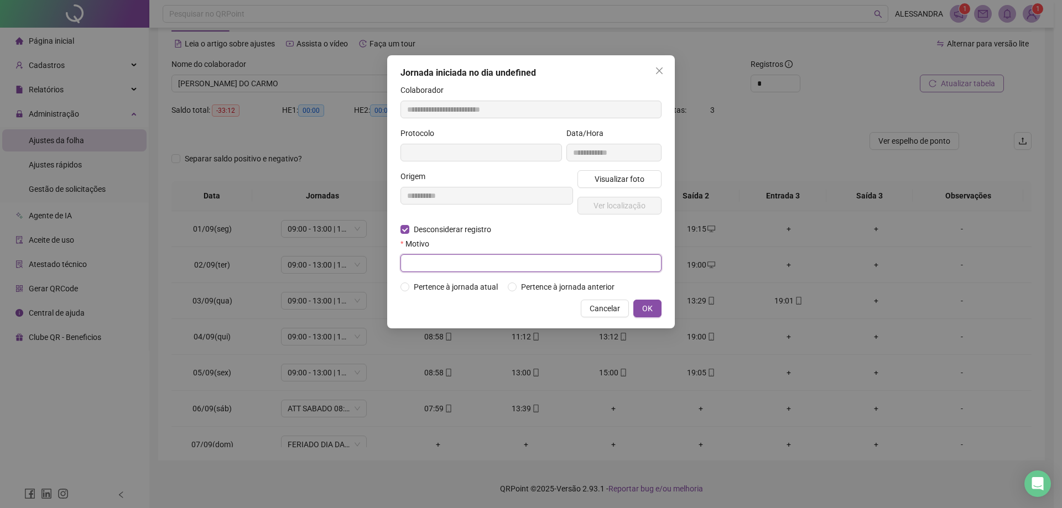
click at [473, 259] on input "text" at bounding box center [530, 263] width 261 height 18
type input "**********"
click at [653, 307] on button "OK" at bounding box center [647, 309] width 28 height 18
click at [472, 288] on span "Pertence à jornada atual" at bounding box center [455, 287] width 93 height 12
click at [656, 307] on button "OK" at bounding box center [647, 309] width 28 height 18
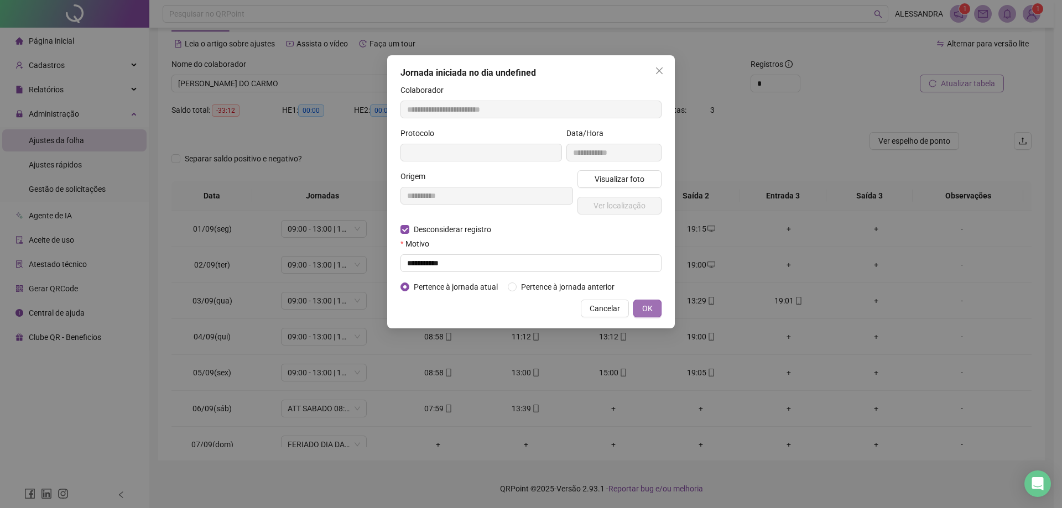
click at [650, 307] on span "OK" at bounding box center [647, 308] width 11 height 12
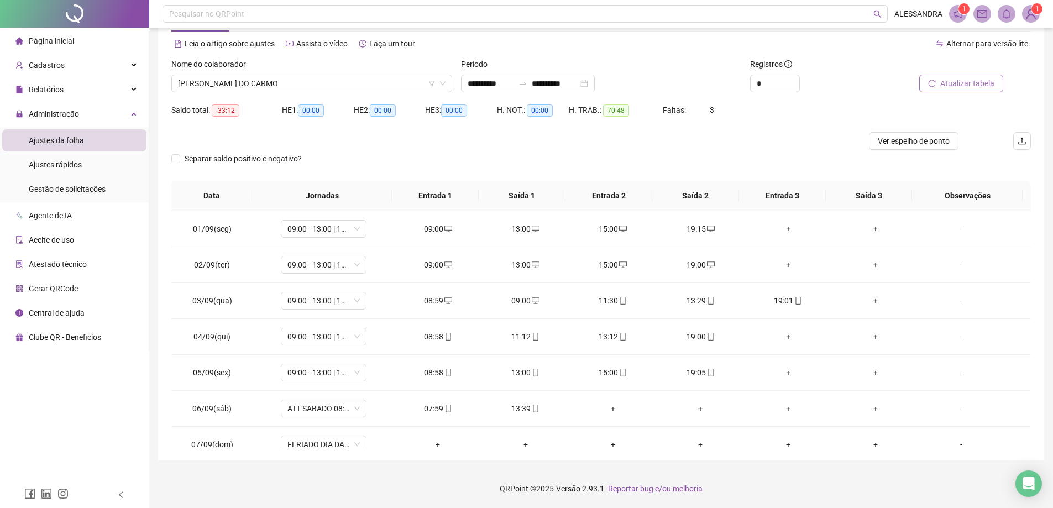
click at [962, 81] on span "Atualizar tabela" at bounding box center [968, 83] width 54 height 12
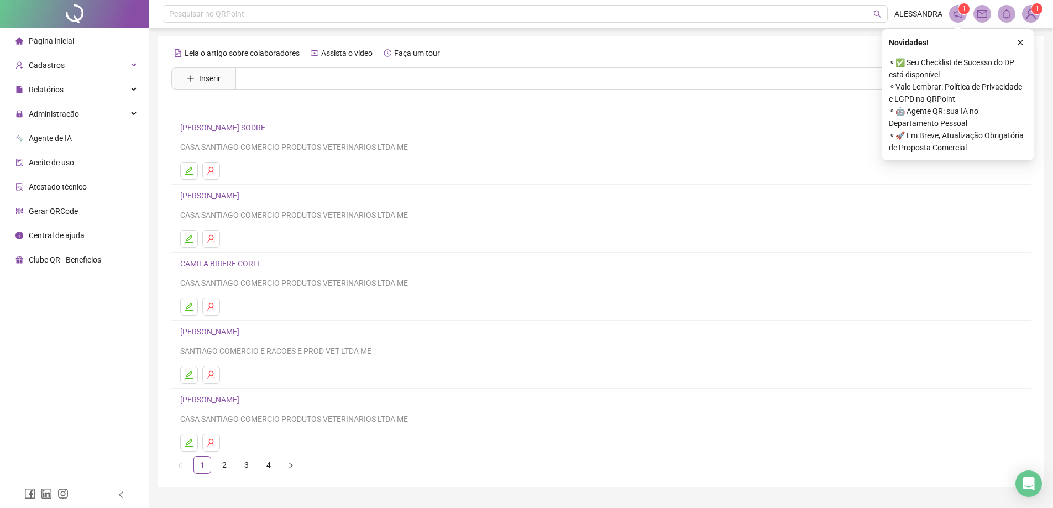
click at [154, 41] on div "Pesquisar no QRPoint ALESSANDRA 1 1 Leia o artigo sobre colaboradores Assista o…" at bounding box center [601, 267] width 904 height 535
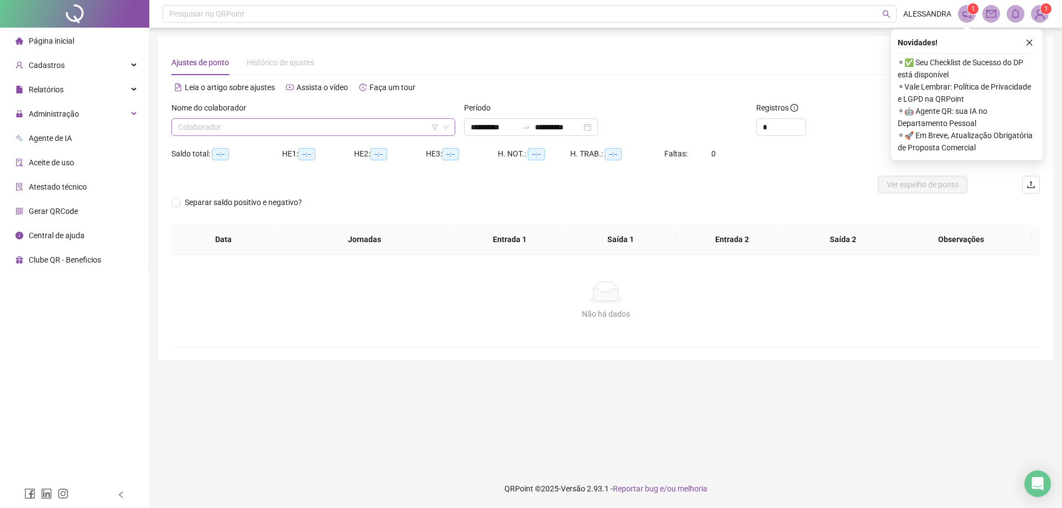
click at [234, 128] on input "search" at bounding box center [308, 127] width 260 height 17
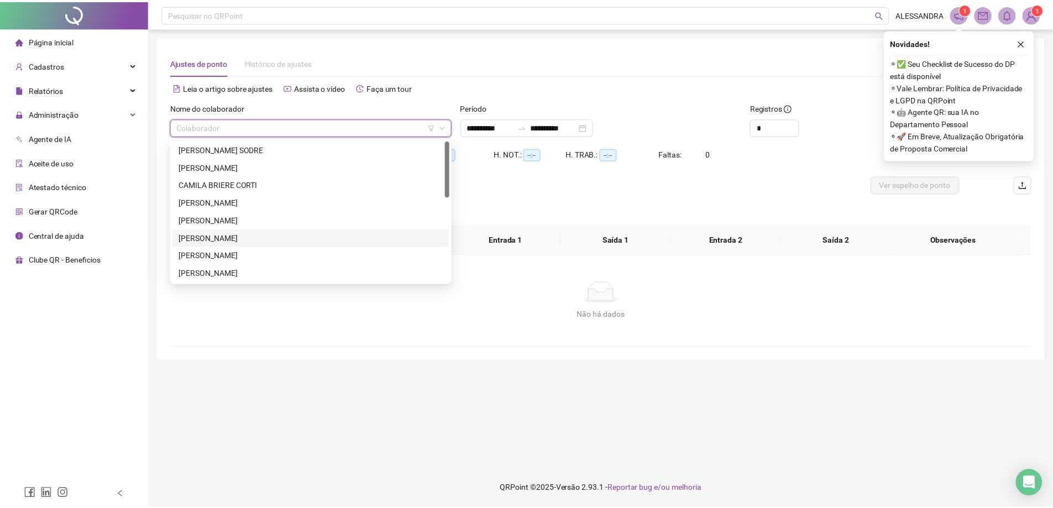
scroll to position [212, 0]
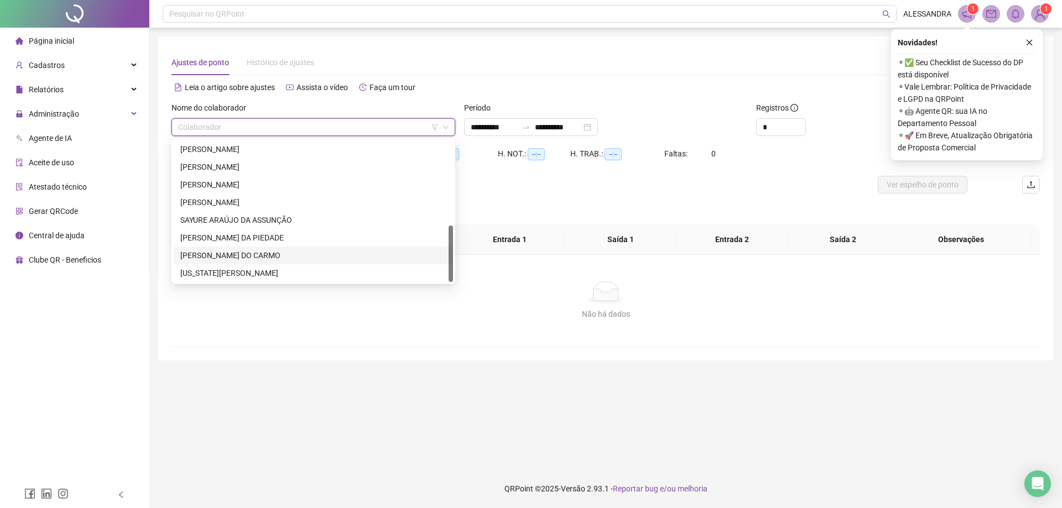
click at [238, 255] on div "[PERSON_NAME] DO CARMO" at bounding box center [313, 255] width 266 height 12
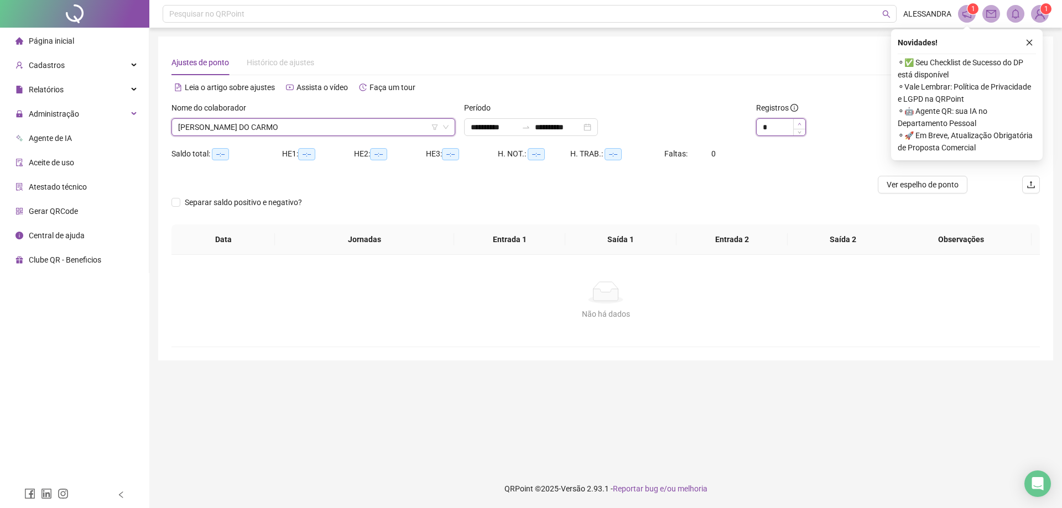
type input "*"
click at [797, 123] on icon "up" at bounding box center [799, 124] width 4 height 4
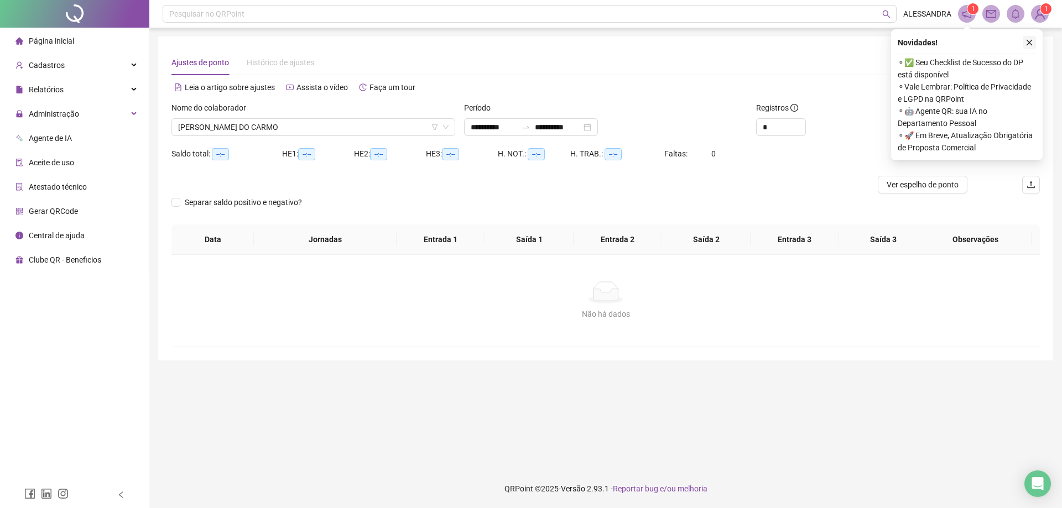
click at [1033, 39] on button "button" at bounding box center [1028, 42] width 13 height 13
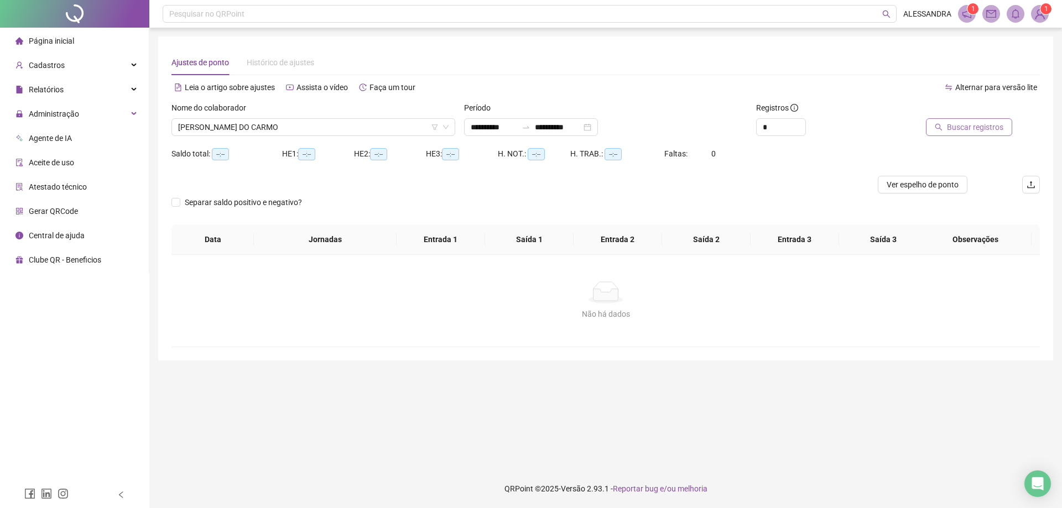
click at [979, 132] on span "Buscar registros" at bounding box center [975, 127] width 56 height 12
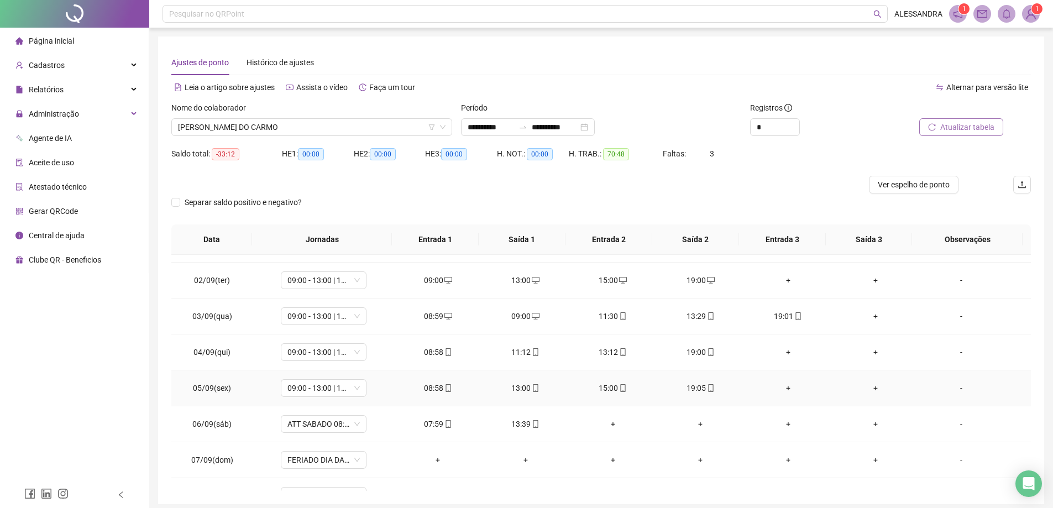
scroll to position [55, 0]
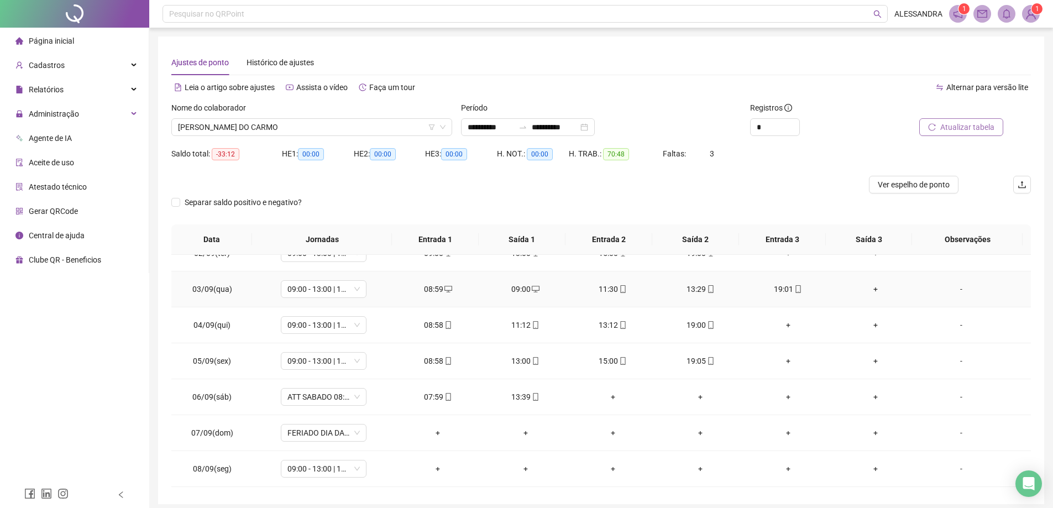
click at [519, 290] on div "09:00" at bounding box center [525, 289] width 70 height 12
type input "**********"
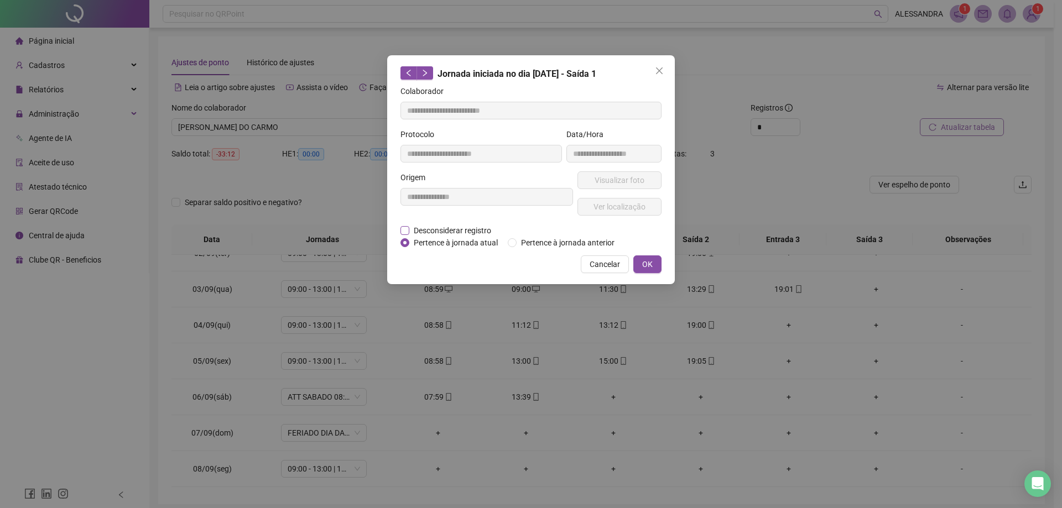
click at [446, 226] on span "Desconsiderar registro" at bounding box center [452, 230] width 86 height 12
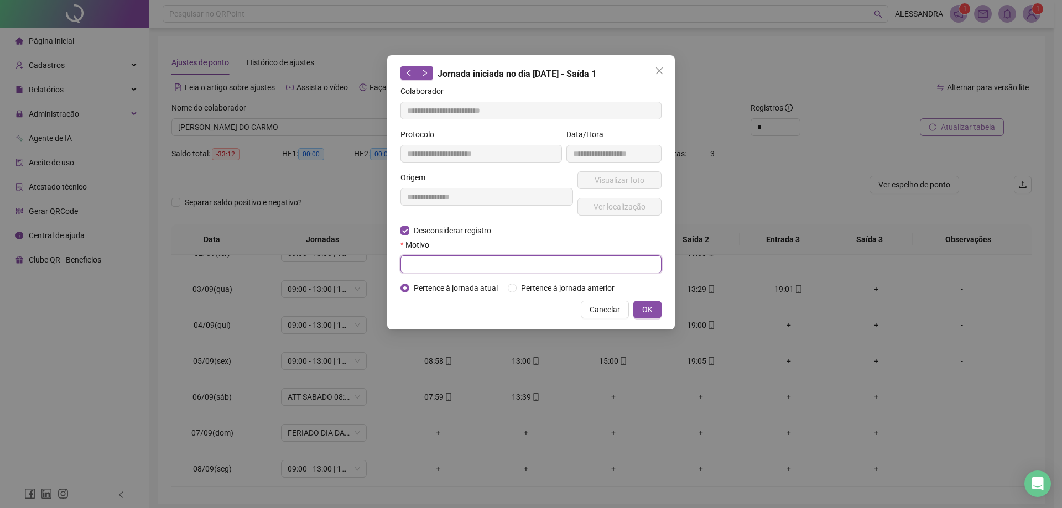
click at [466, 270] on input "text" at bounding box center [530, 264] width 261 height 18
type input "**********"
click at [655, 302] on button "OK" at bounding box center [647, 310] width 28 height 18
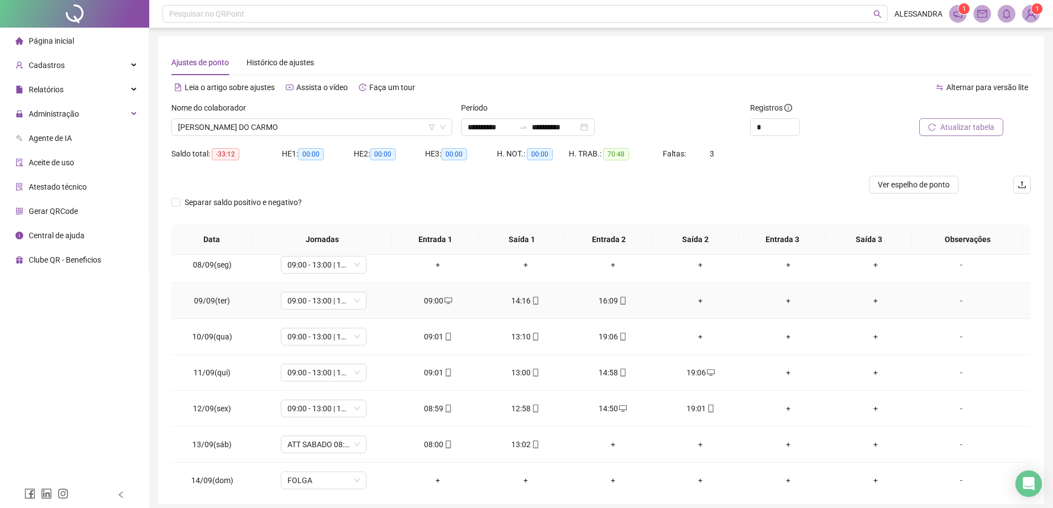
scroll to position [276, 0]
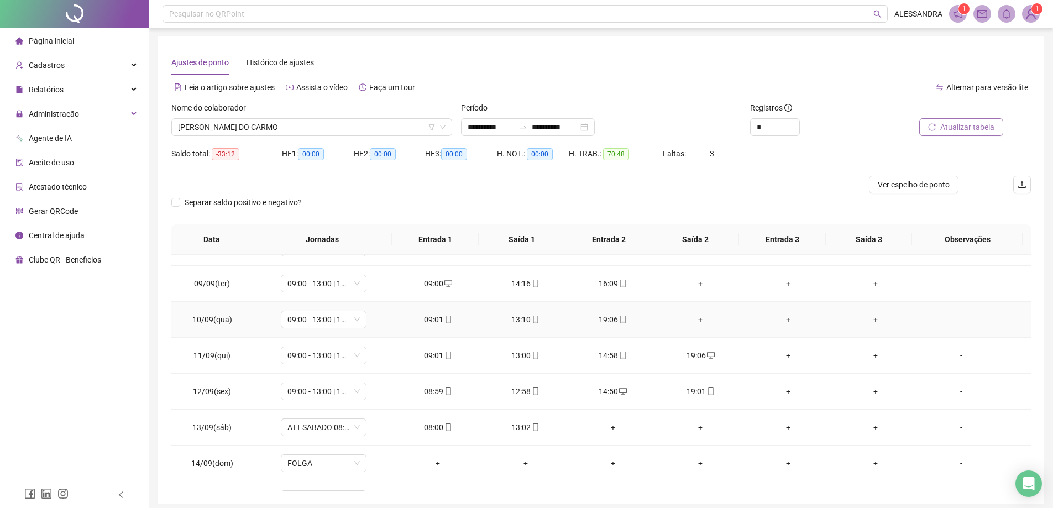
click at [693, 321] on div "+" at bounding box center [701, 320] width 70 height 12
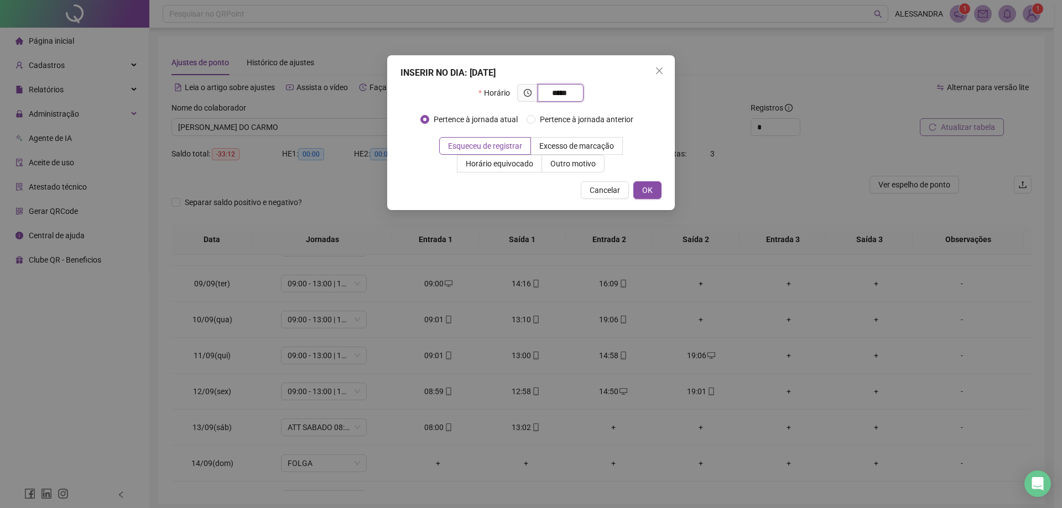
type input "*****"
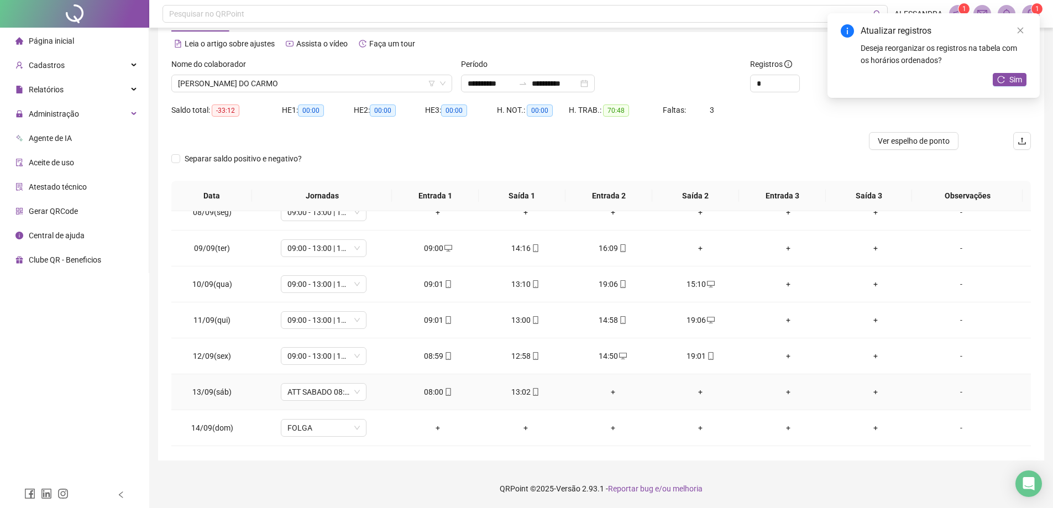
scroll to position [339, 0]
click at [312, 82] on span "[PERSON_NAME] DO CARMO" at bounding box center [312, 83] width 268 height 17
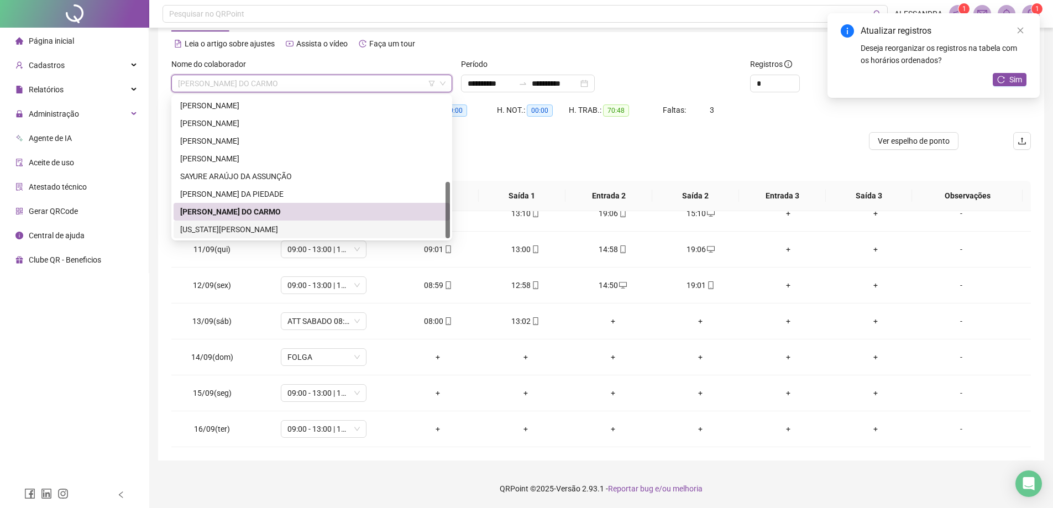
click at [272, 235] on div "[US_STATE][PERSON_NAME]" at bounding box center [311, 229] width 263 height 12
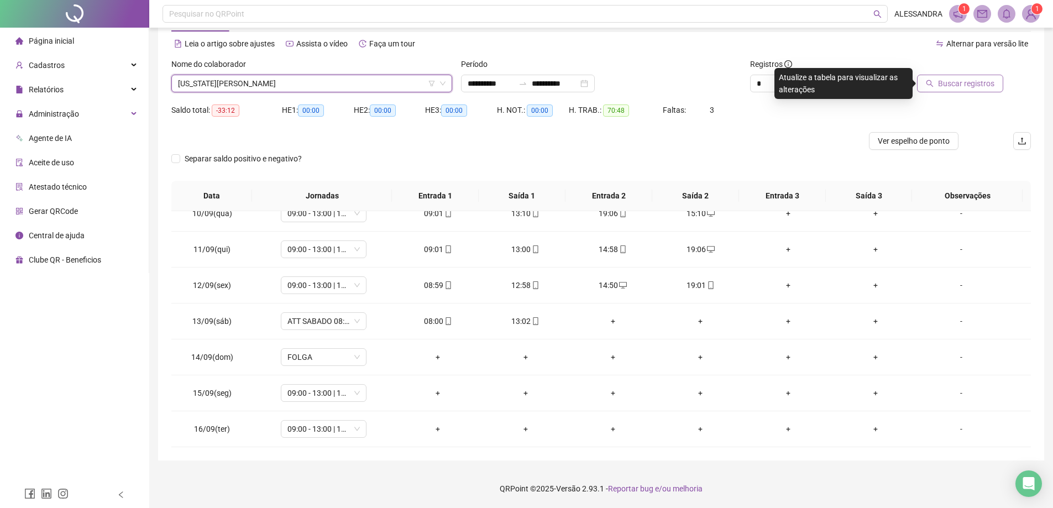
click at [964, 83] on span "Buscar registros" at bounding box center [966, 83] width 56 height 12
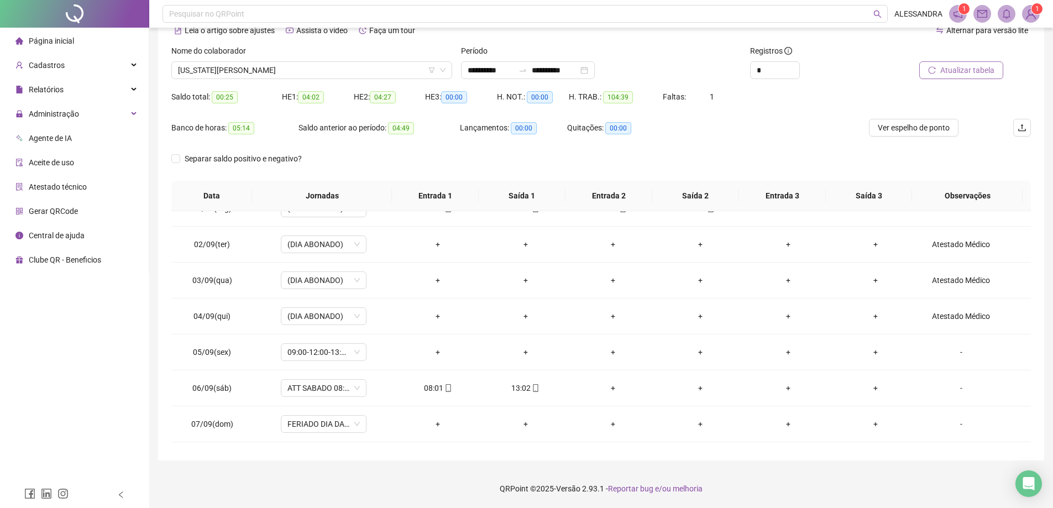
scroll to position [7, 0]
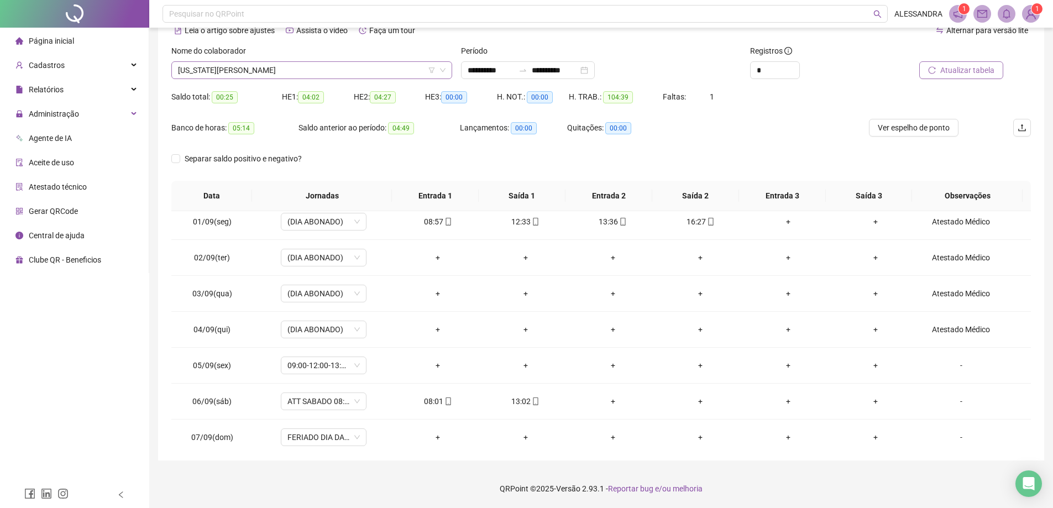
click at [240, 69] on span "[US_STATE][PERSON_NAME]" at bounding box center [312, 70] width 268 height 17
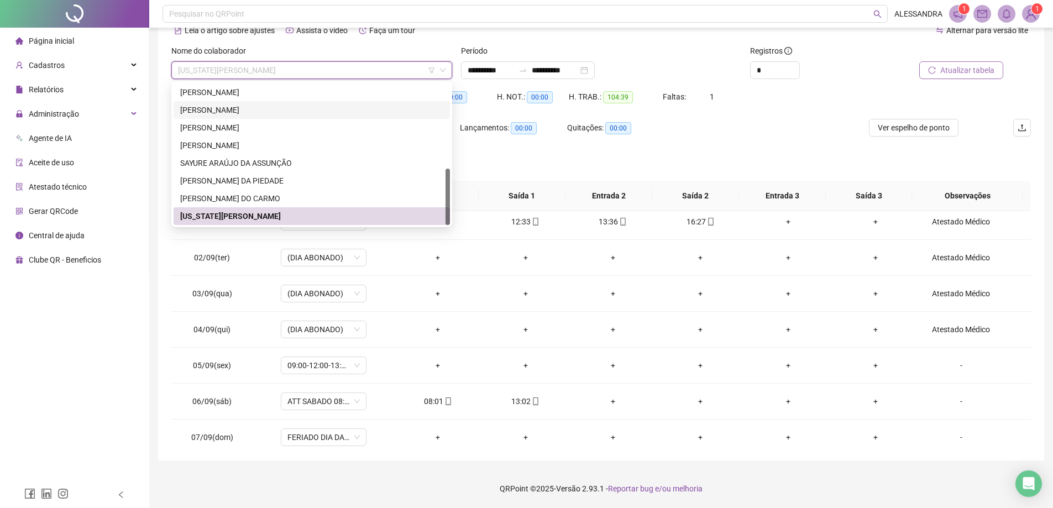
click at [265, 112] on div "[PERSON_NAME]" at bounding box center [311, 110] width 263 height 12
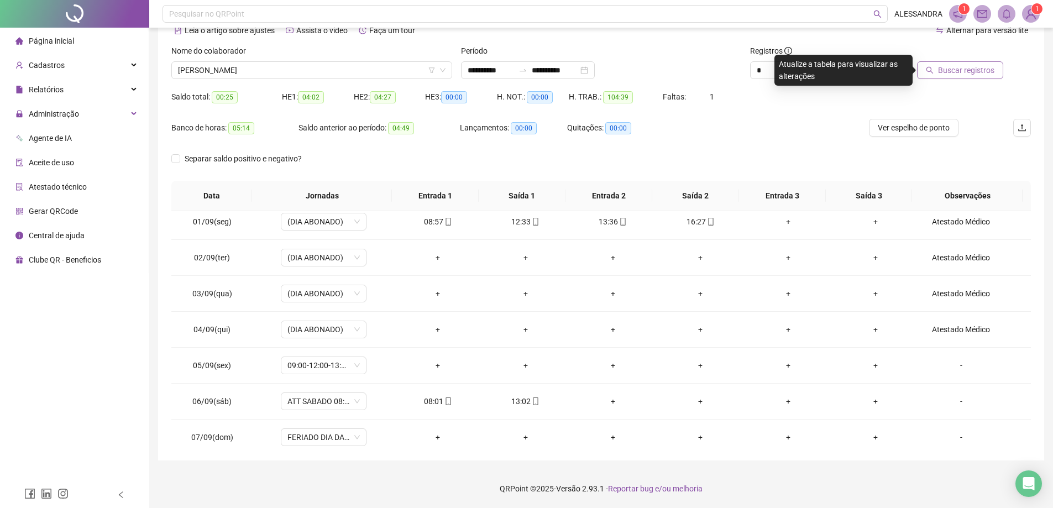
click at [975, 66] on span "Buscar registros" at bounding box center [966, 70] width 56 height 12
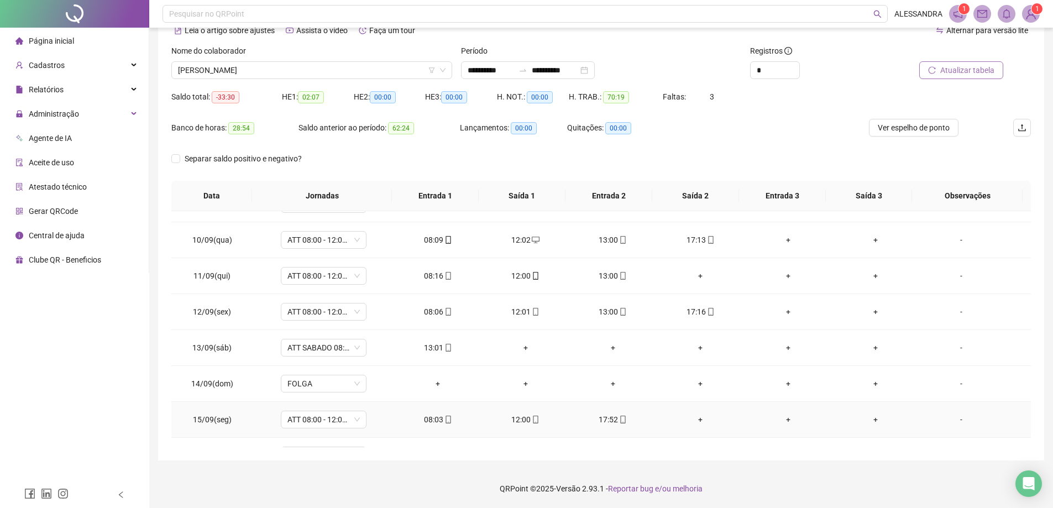
scroll to position [339, 0]
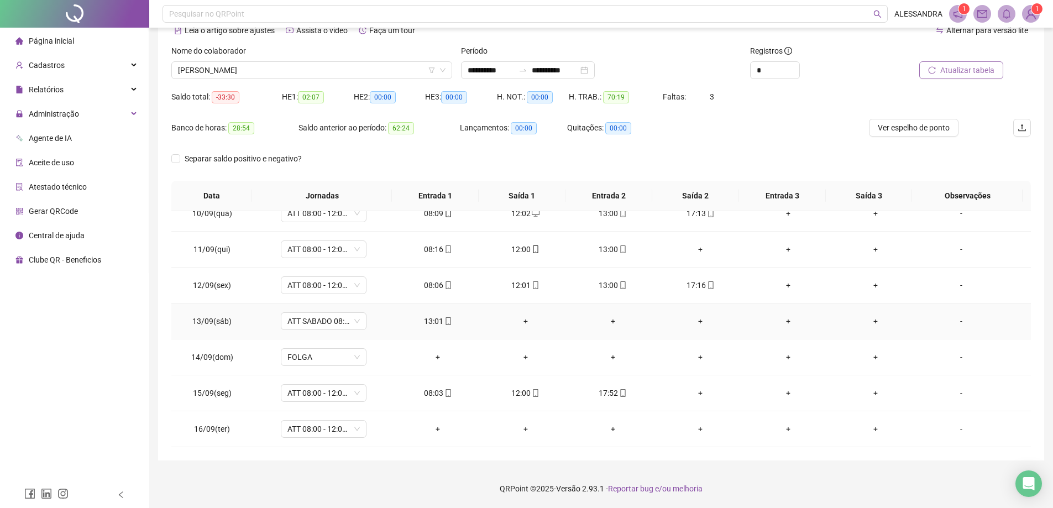
click at [526, 321] on div "+" at bounding box center [525, 321] width 70 height 12
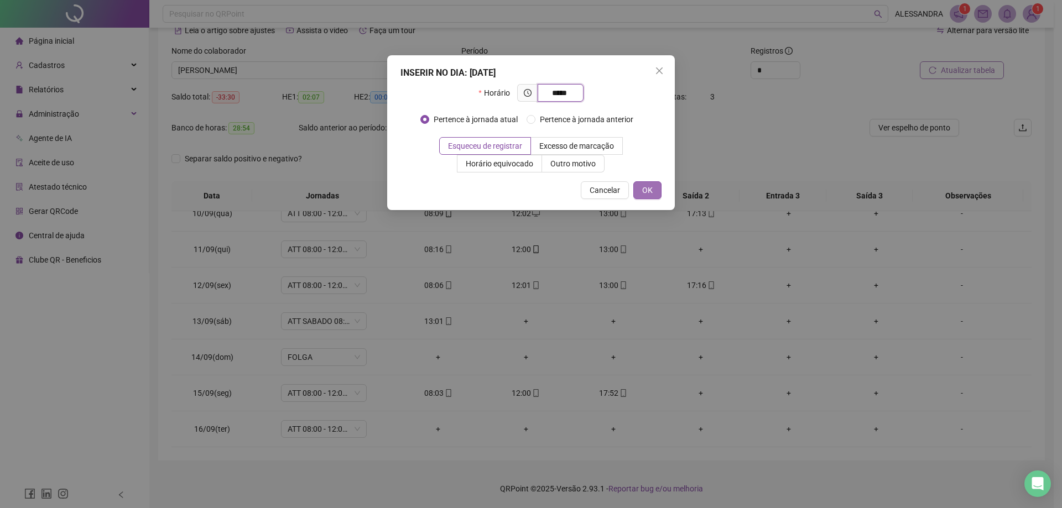
type input "*****"
click at [647, 187] on span "OK" at bounding box center [647, 190] width 11 height 12
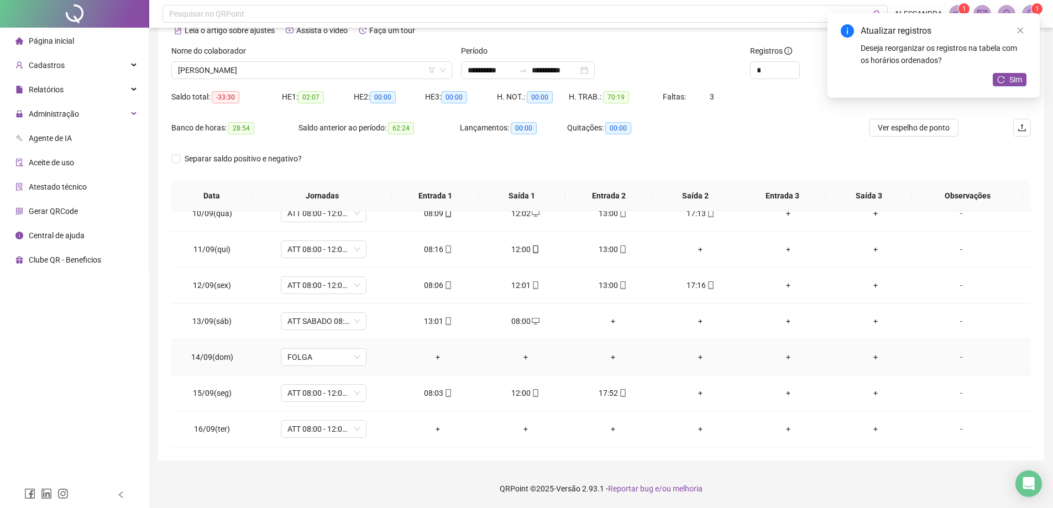
scroll to position [284, 0]
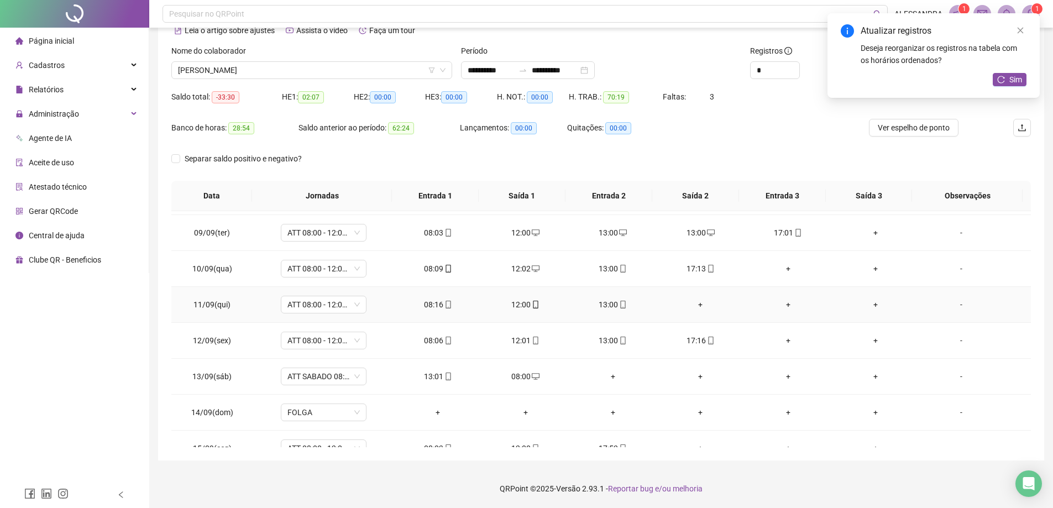
click at [695, 308] on div "+" at bounding box center [701, 305] width 70 height 12
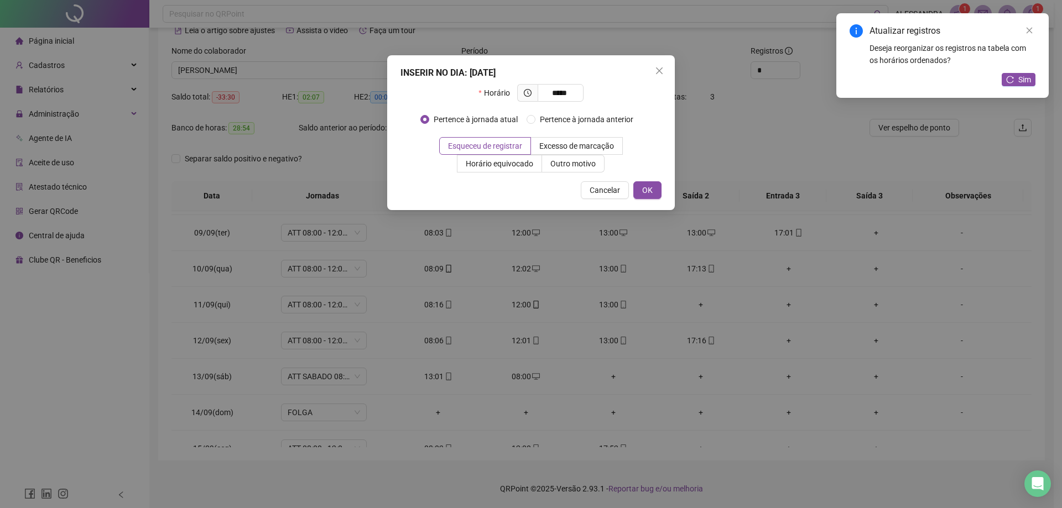
type input "*****"
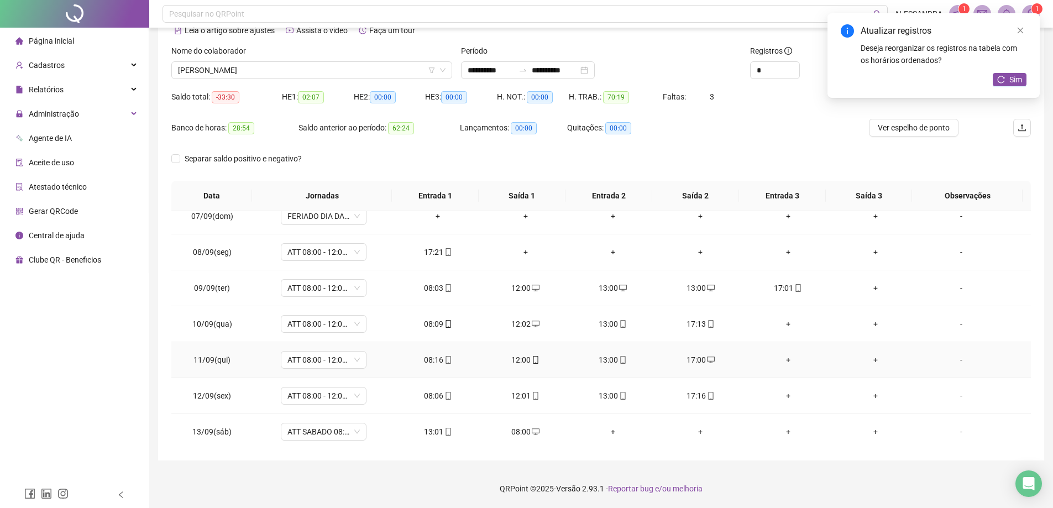
scroll to position [173, 0]
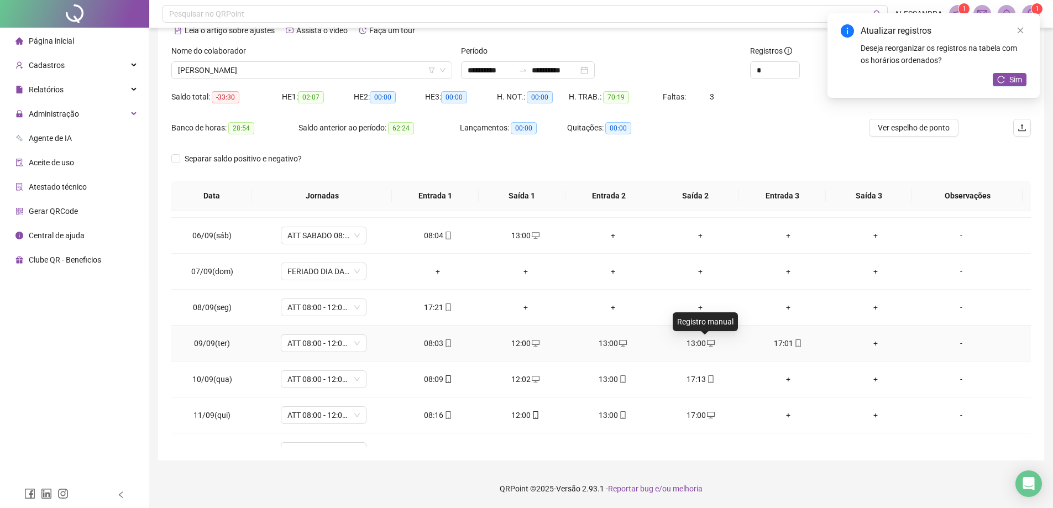
click at [707, 344] on icon "desktop" at bounding box center [711, 343] width 8 height 8
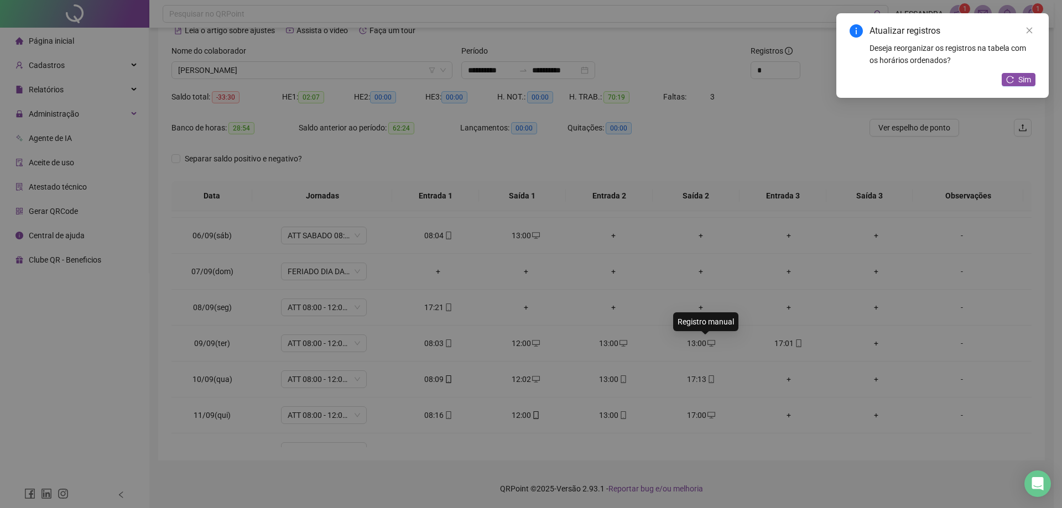
type input "**********"
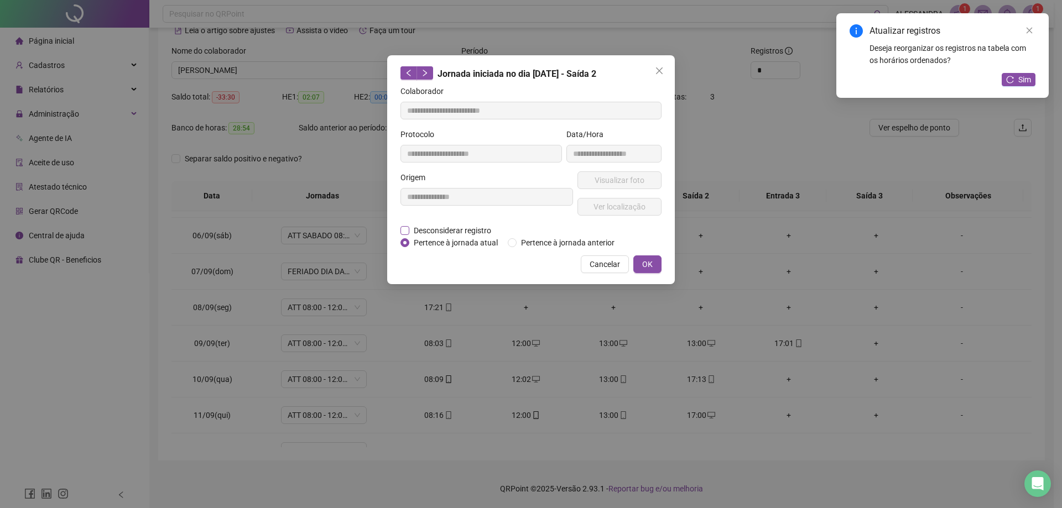
click at [443, 227] on span "Desconsiderar registro" at bounding box center [452, 230] width 86 height 12
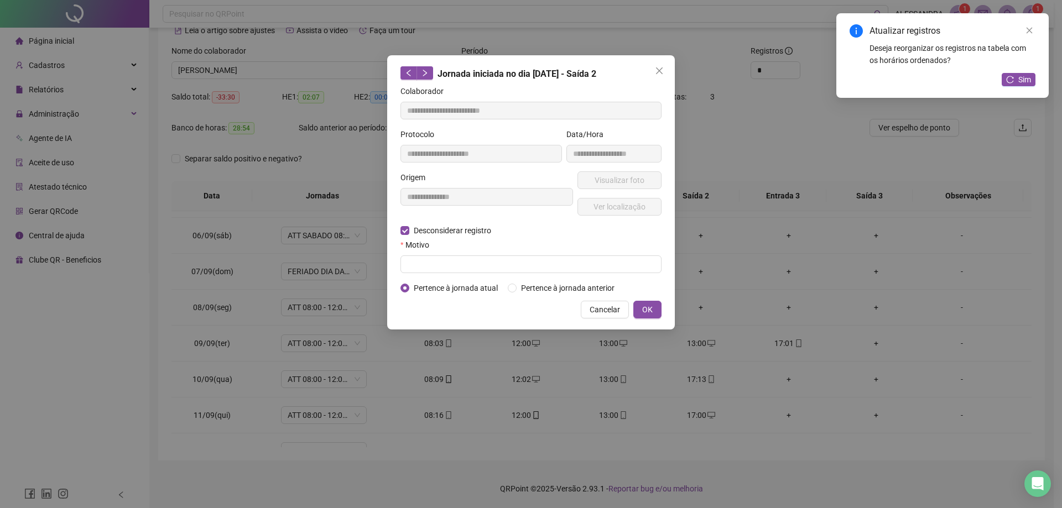
click at [458, 250] on div "Motivo" at bounding box center [530, 247] width 261 height 17
click at [467, 268] on input "text" at bounding box center [530, 264] width 261 height 18
type input "**********"
click at [642, 312] on span "OK" at bounding box center [647, 310] width 11 height 12
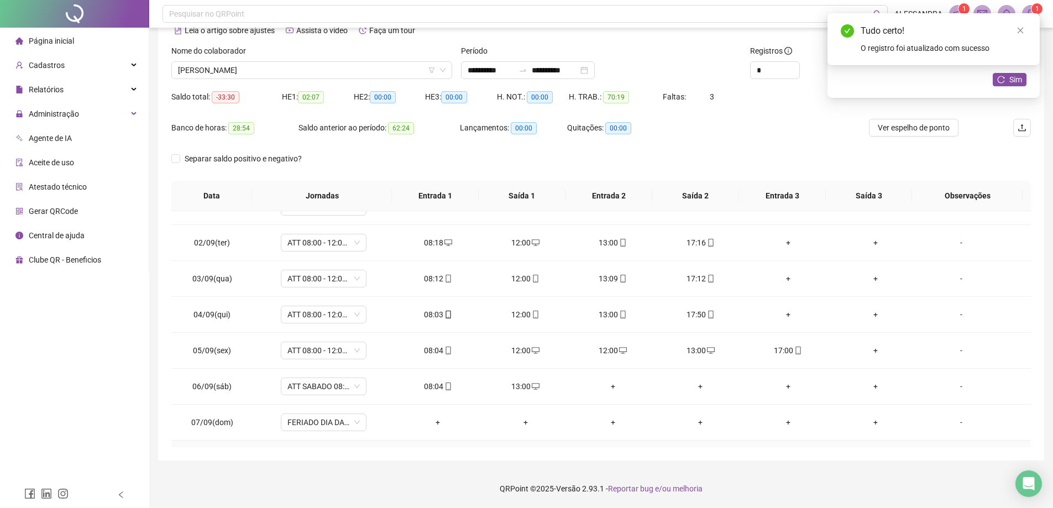
scroll to position [7, 0]
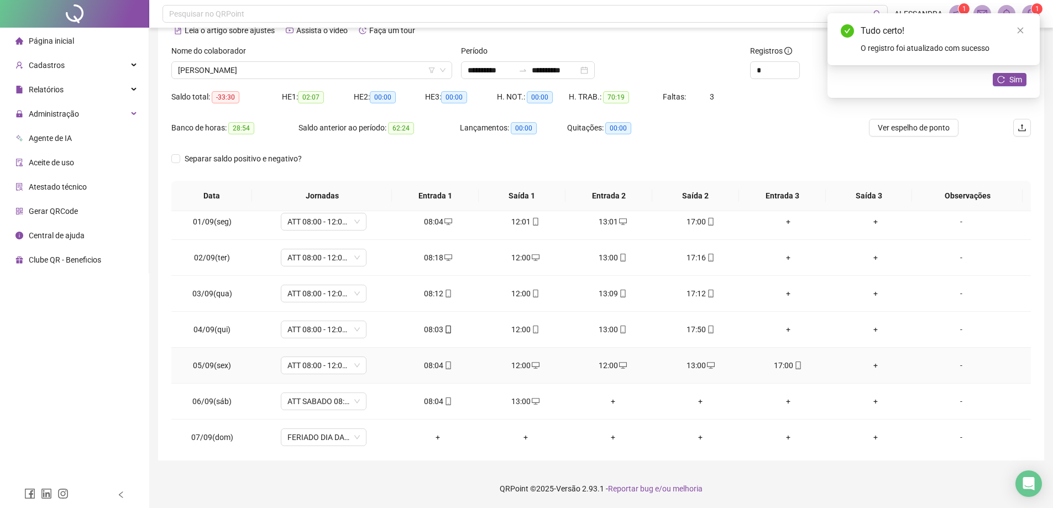
click at [612, 362] on div "12:00" at bounding box center [613, 365] width 70 height 12
type input "**********"
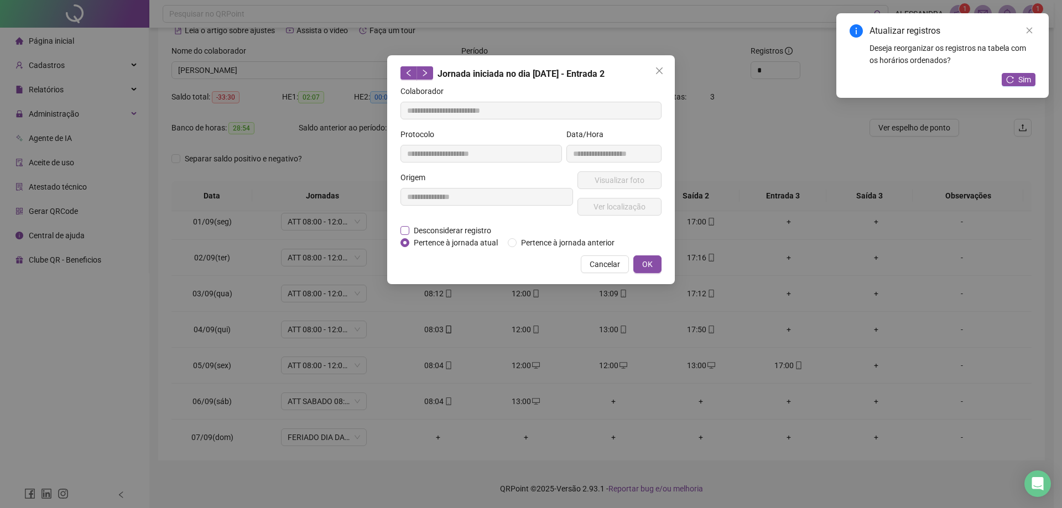
click at [458, 227] on span "Desconsiderar registro" at bounding box center [452, 230] width 86 height 12
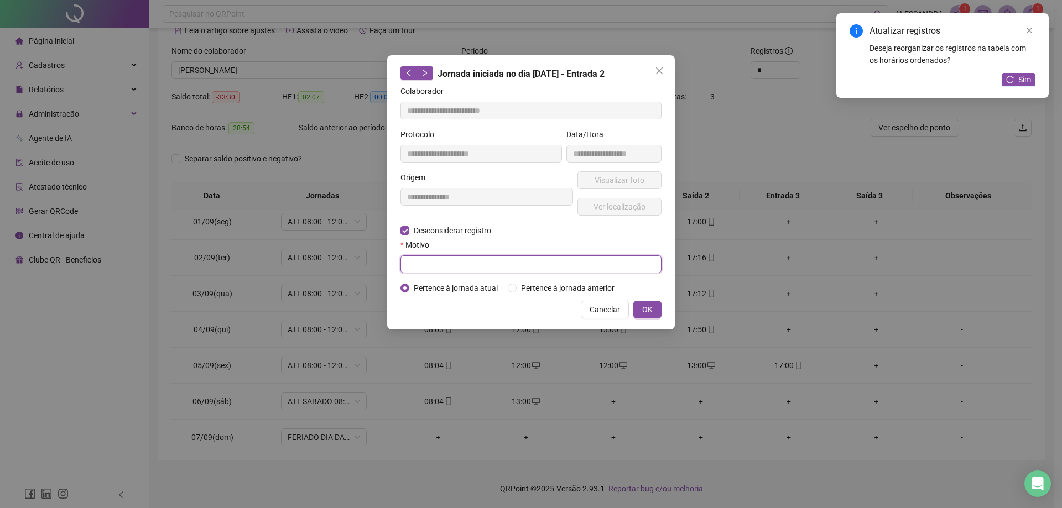
click at [585, 259] on input "text" at bounding box center [530, 264] width 261 height 18
type input "**********"
click at [639, 304] on button "OK" at bounding box center [647, 310] width 28 height 18
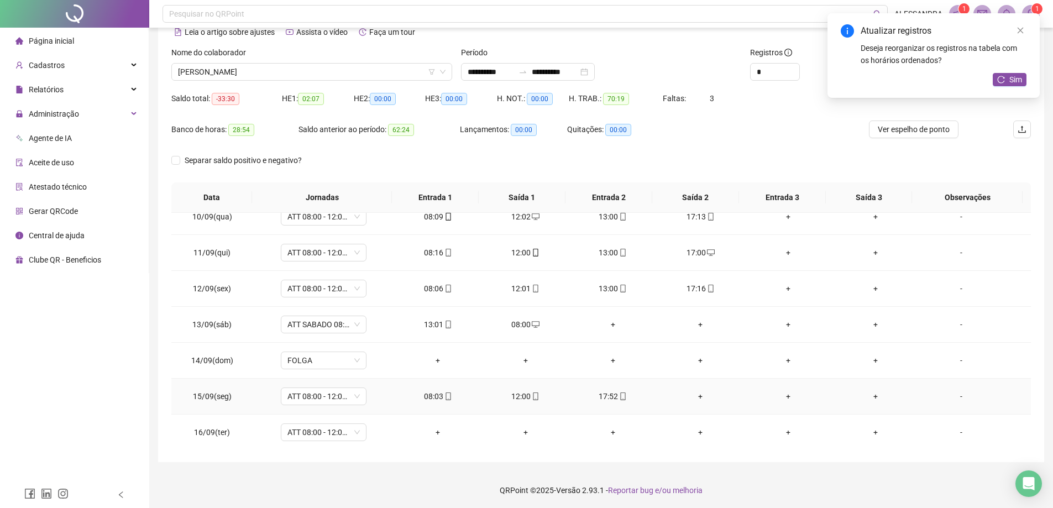
scroll to position [339, 0]
click at [694, 394] on div "+" at bounding box center [701, 395] width 70 height 12
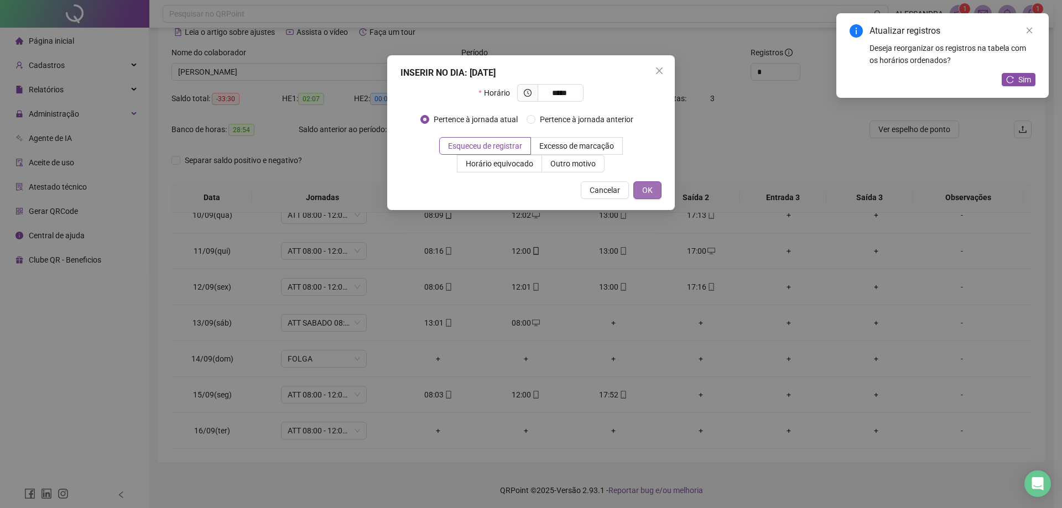
type input "*****"
click at [655, 192] on button "OK" at bounding box center [647, 190] width 28 height 18
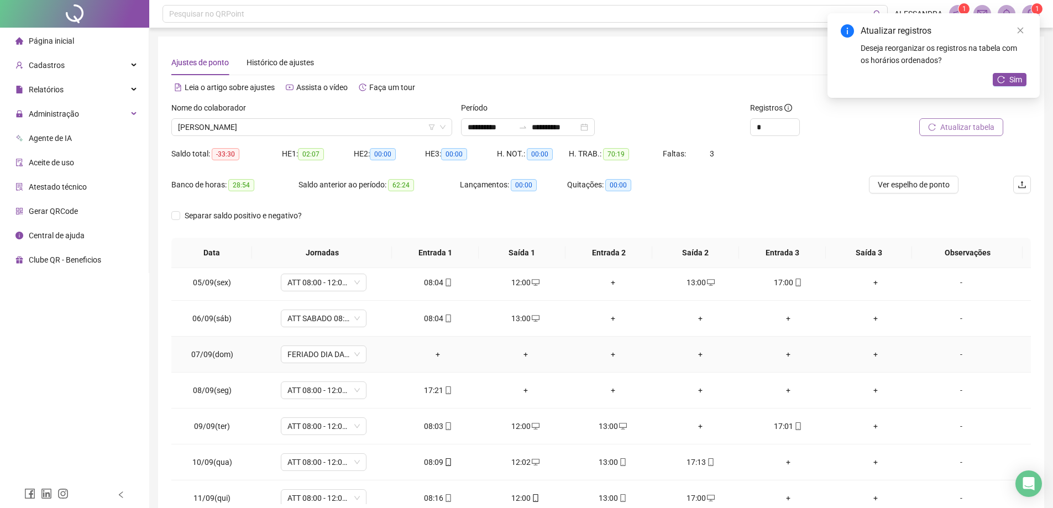
scroll to position [166, 0]
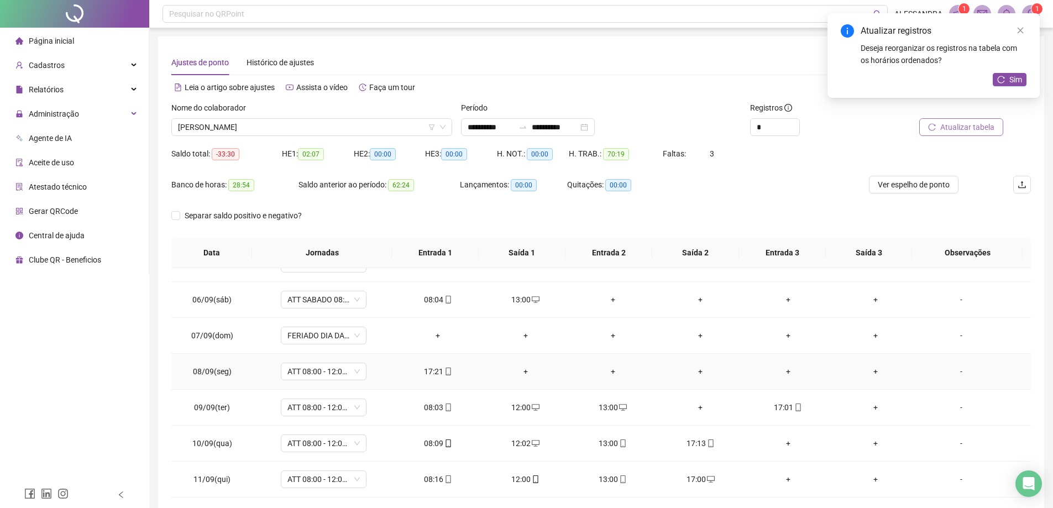
click at [522, 372] on div "+" at bounding box center [525, 371] width 70 height 12
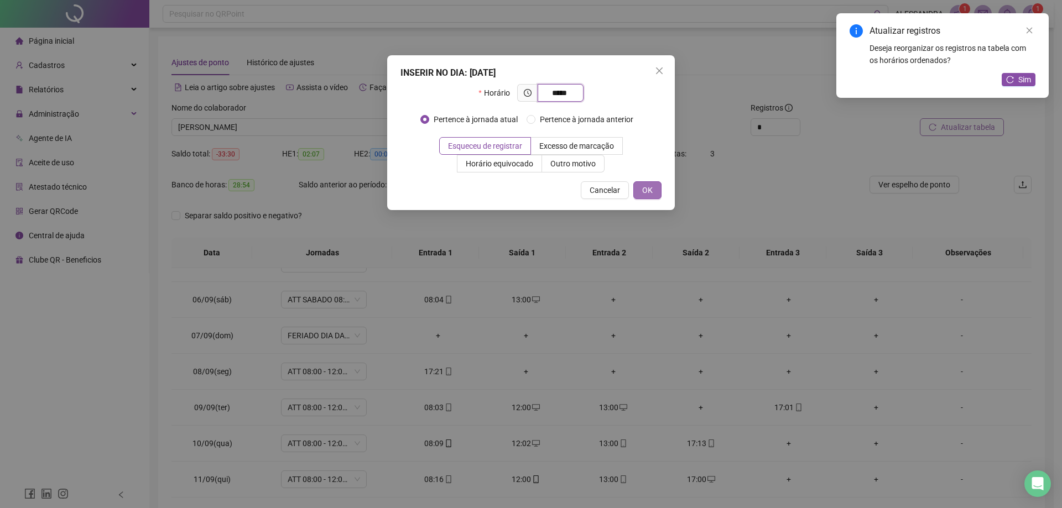
type input "*****"
click at [650, 191] on span "OK" at bounding box center [647, 190] width 11 height 12
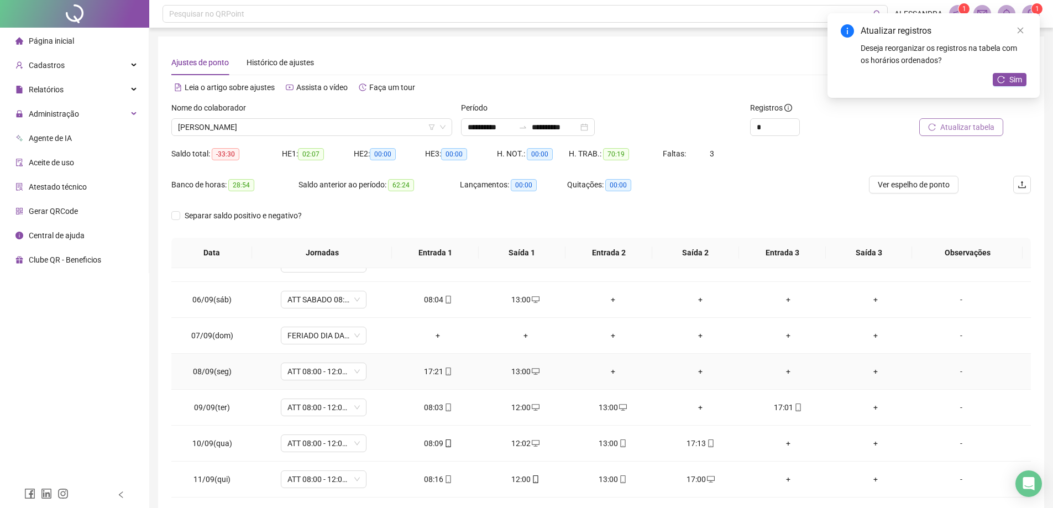
click at [950, 372] on div "-" at bounding box center [961, 371] width 65 height 12
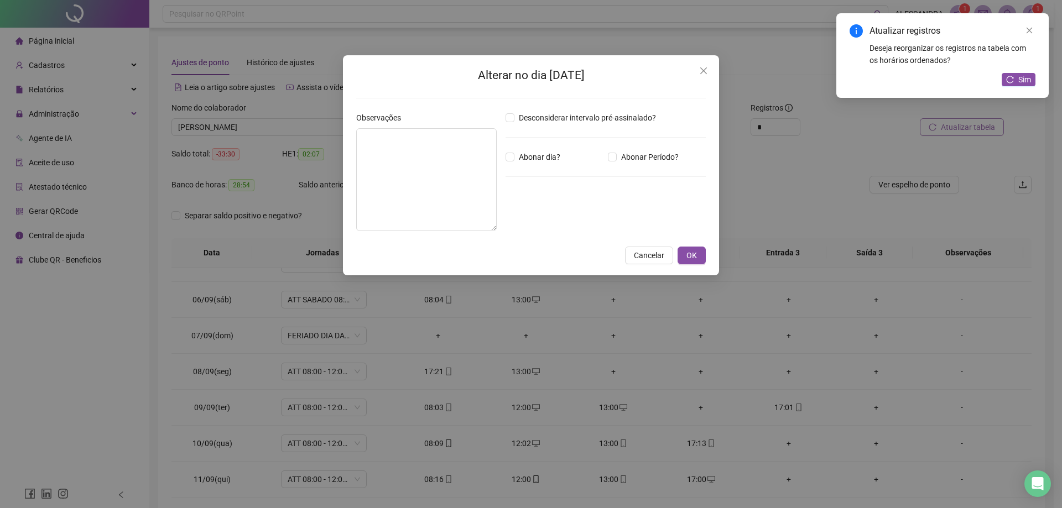
click at [363, 120] on label "Observações" at bounding box center [382, 118] width 52 height 12
click at [382, 139] on textarea at bounding box center [426, 179] width 140 height 103
type textarea "*"
click at [374, 148] on textarea "**********" at bounding box center [426, 179] width 140 height 103
type textarea "**********"
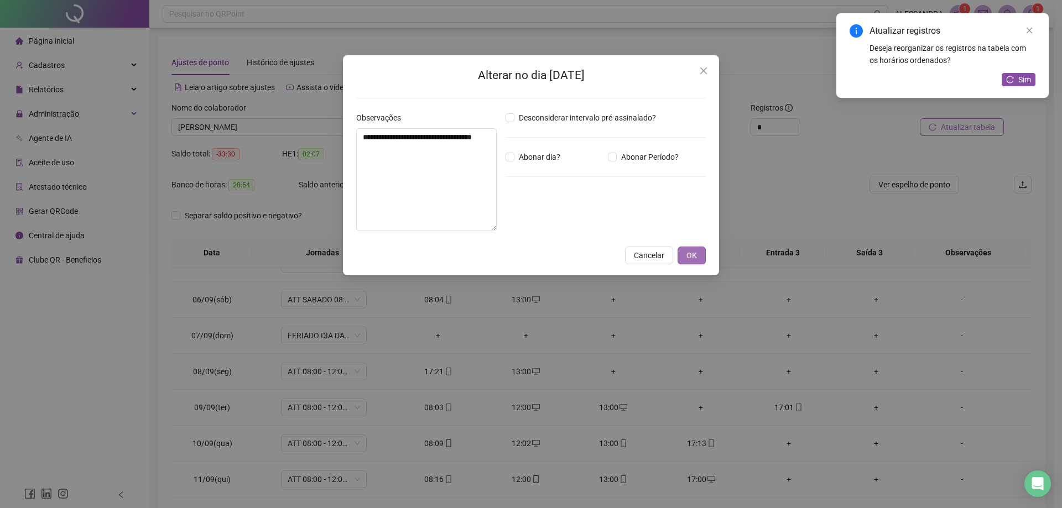
click at [691, 252] on span "OK" at bounding box center [691, 255] width 11 height 12
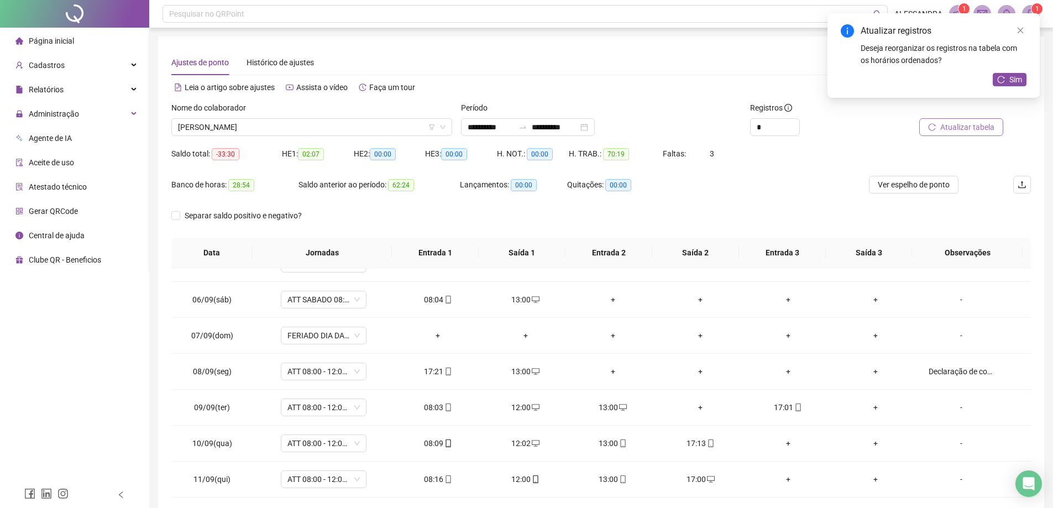
click at [970, 129] on span "Atualizar tabela" at bounding box center [968, 127] width 54 height 12
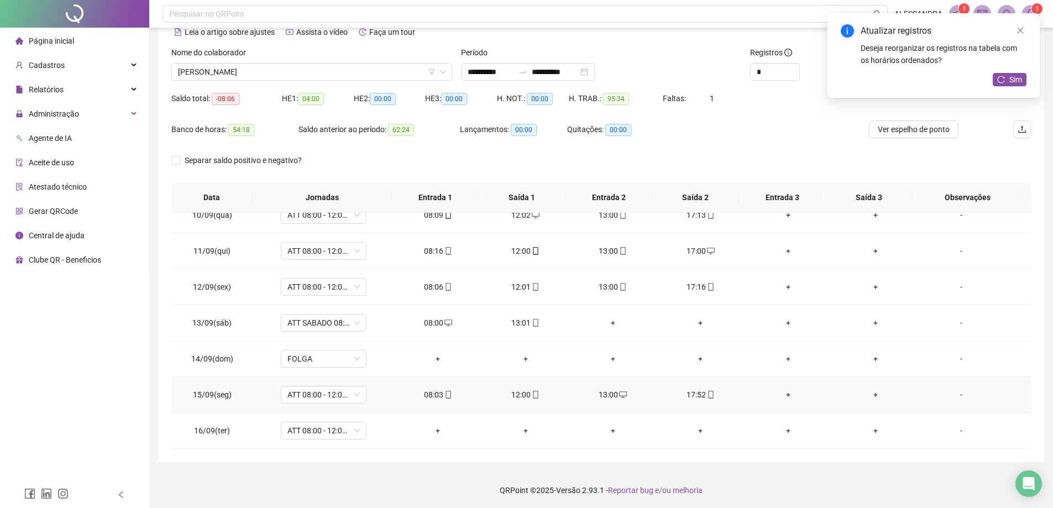
scroll to position [57, 0]
click at [578, 68] on input "**********" at bounding box center [555, 70] width 46 height 12
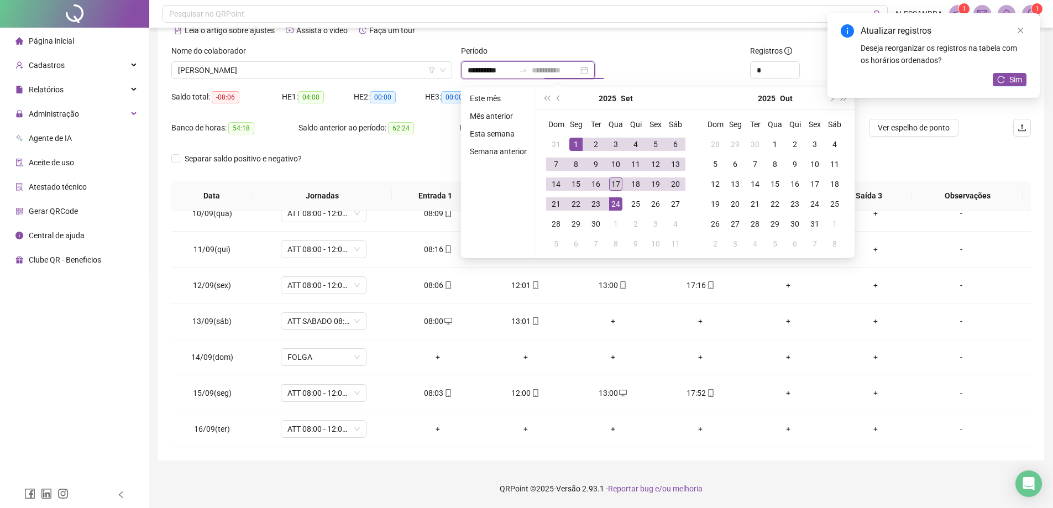
type input "**********"
click at [619, 176] on td "17" at bounding box center [616, 184] width 20 height 20
type input "**********"
click at [1019, 29] on icon "close" at bounding box center [1021, 31] width 6 height 6
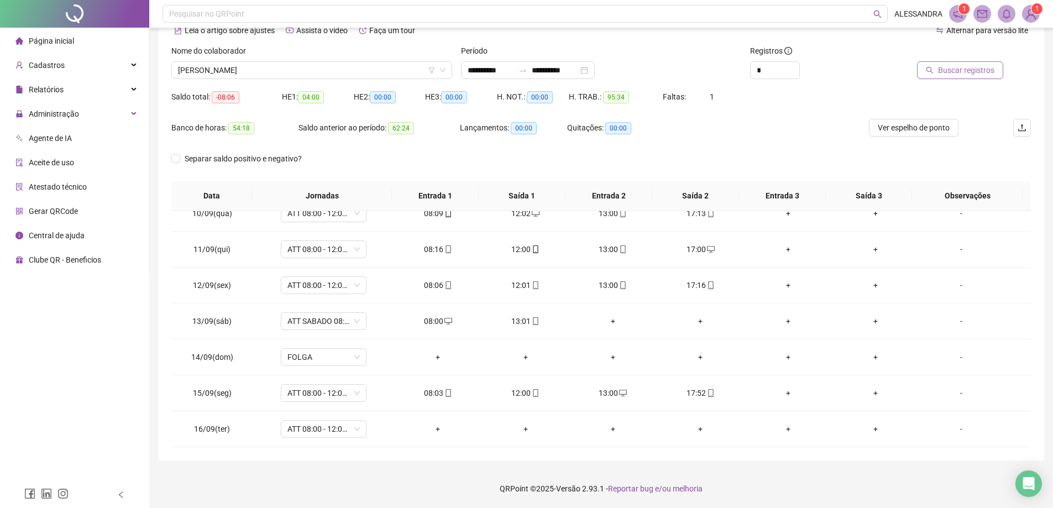
click at [975, 69] on span "Buscar registros" at bounding box center [966, 70] width 56 height 12
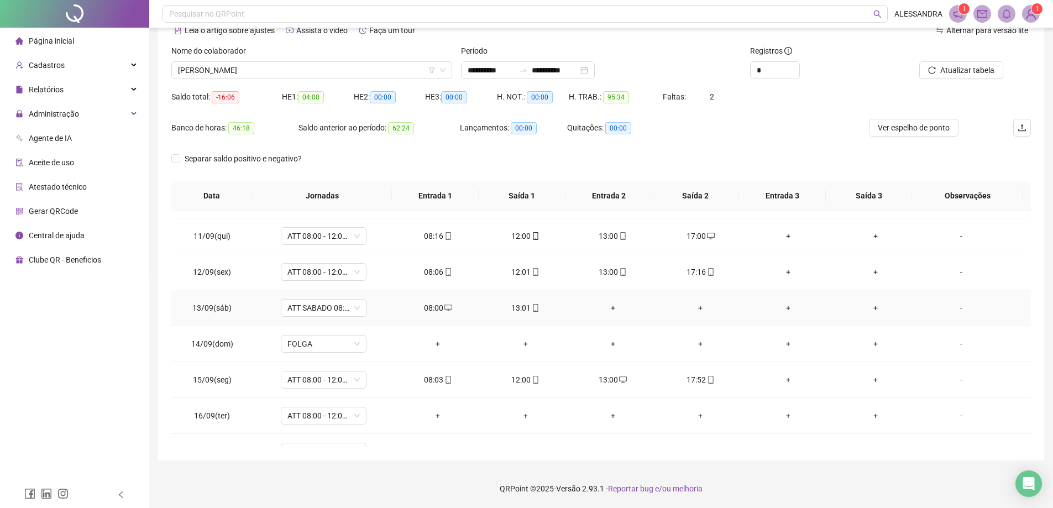
scroll to position [375, 0]
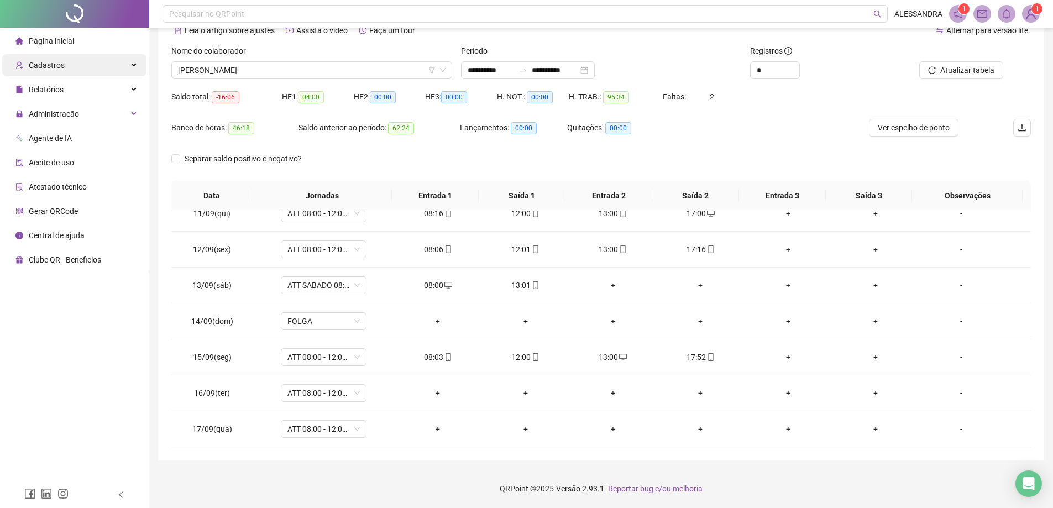
click at [53, 61] on span "Cadastros" at bounding box center [47, 65] width 36 height 9
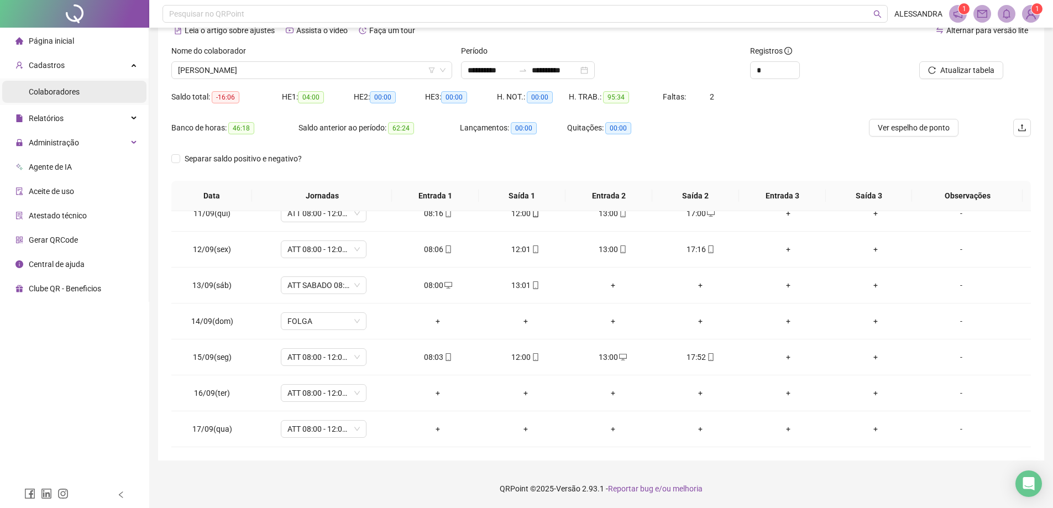
click at [55, 96] on span "Colaboradores" at bounding box center [54, 91] width 51 height 9
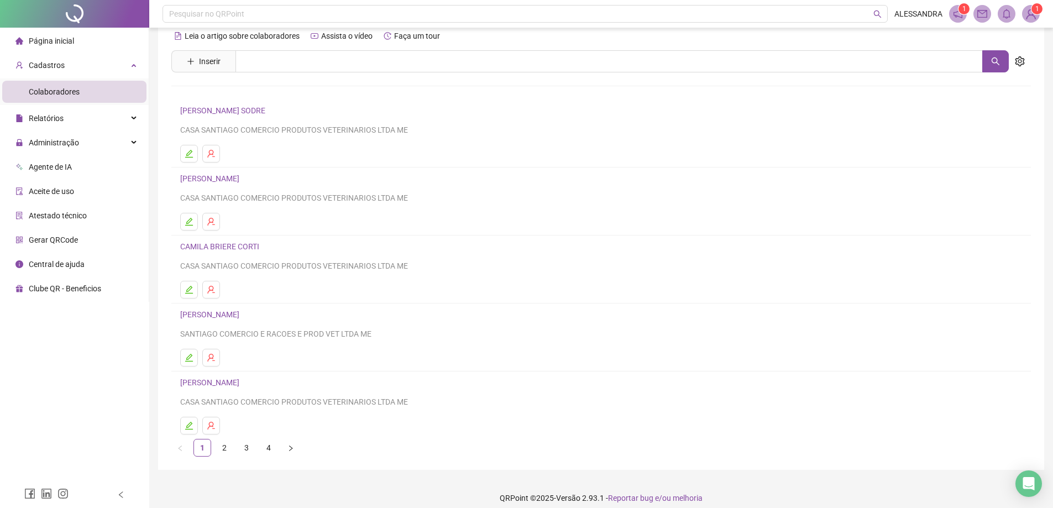
scroll to position [27, 0]
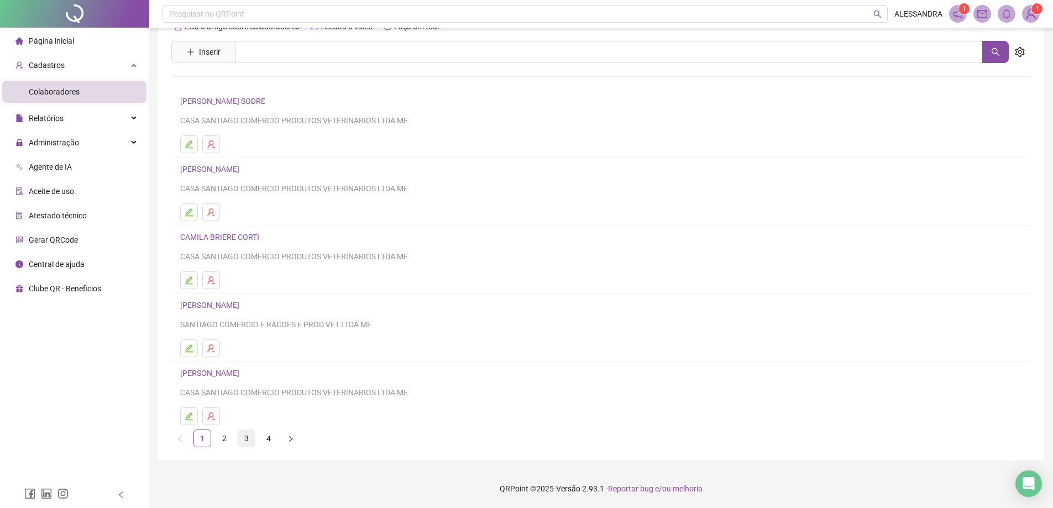
click at [244, 438] on link "3" at bounding box center [246, 438] width 17 height 17
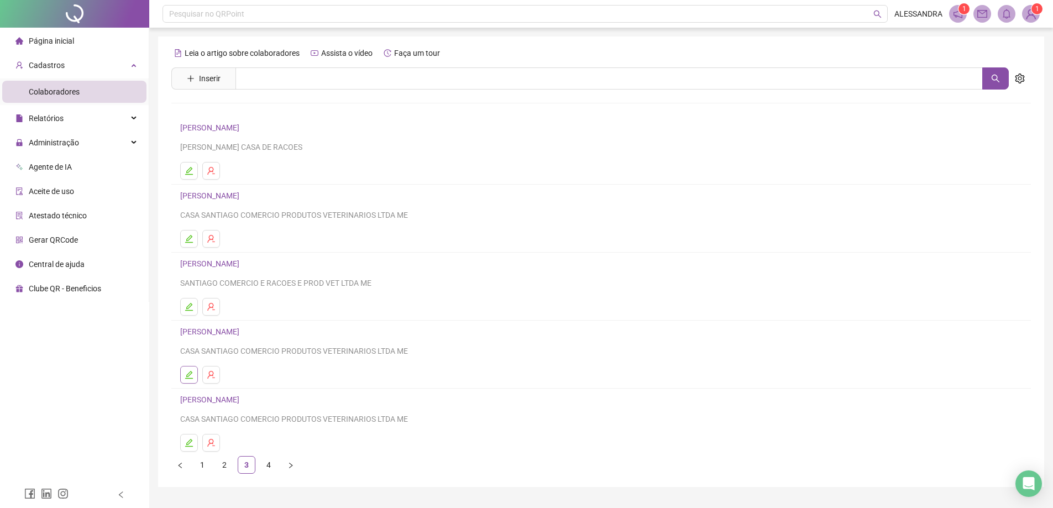
click at [192, 377] on icon "edit" at bounding box center [189, 374] width 9 height 9
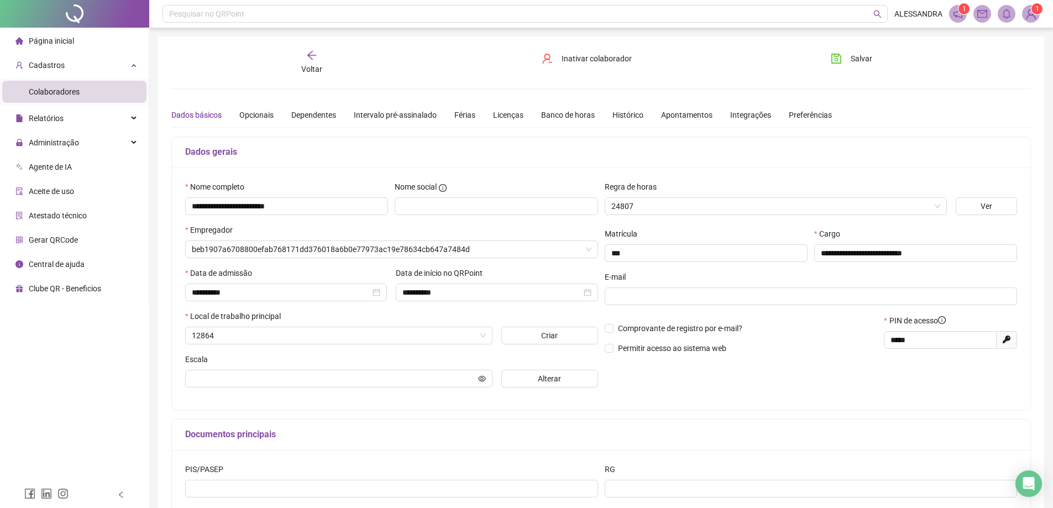
type input "**********"
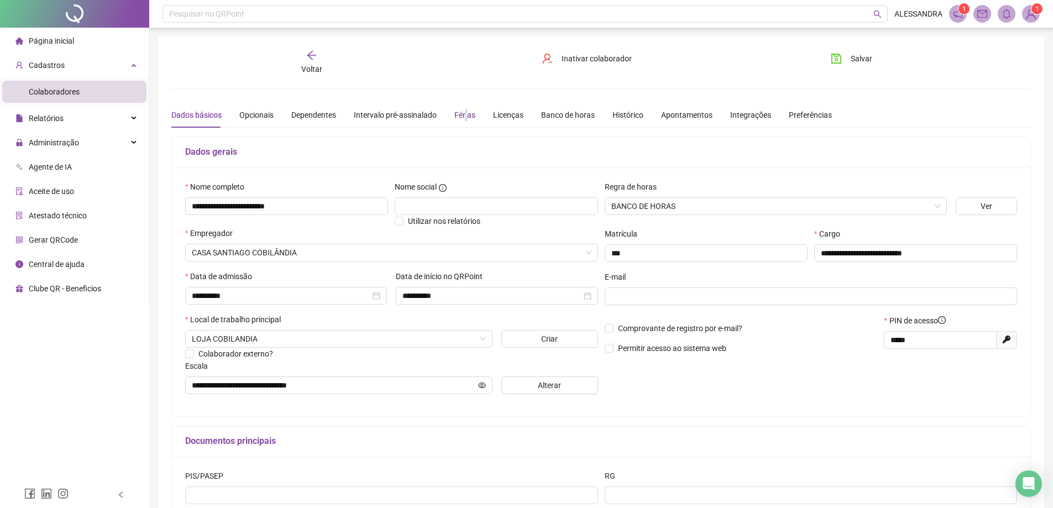
click at [463, 112] on div "Férias" at bounding box center [465, 115] width 21 height 12
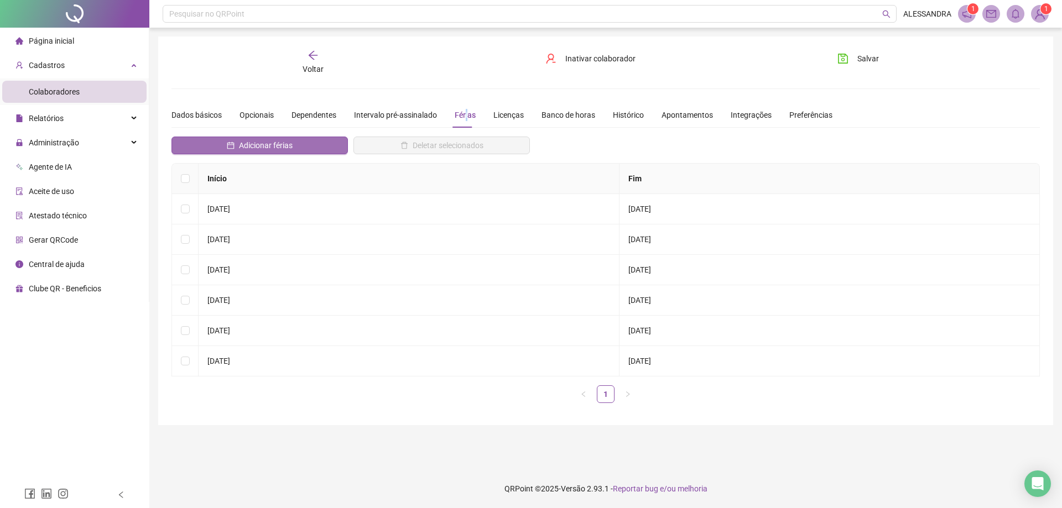
click at [254, 141] on span "Adicionar férias" at bounding box center [266, 145] width 54 height 12
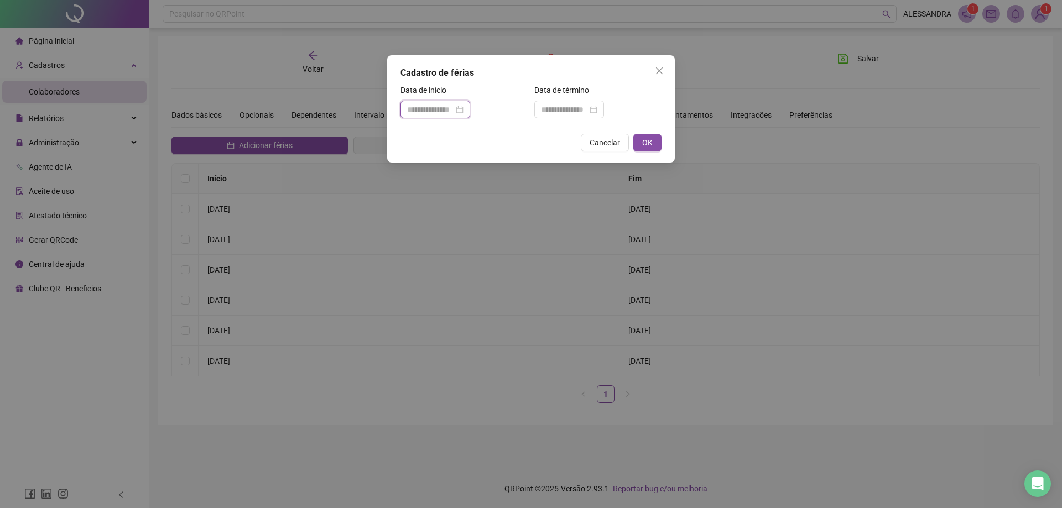
click at [438, 111] on input at bounding box center [430, 109] width 46 height 12
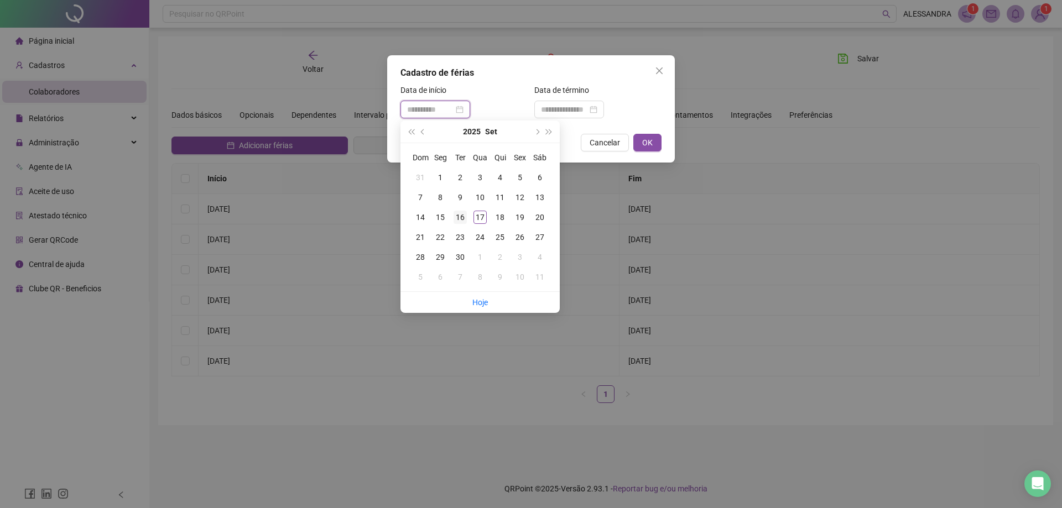
type input "**********"
click at [462, 214] on div "16" at bounding box center [459, 217] width 13 height 13
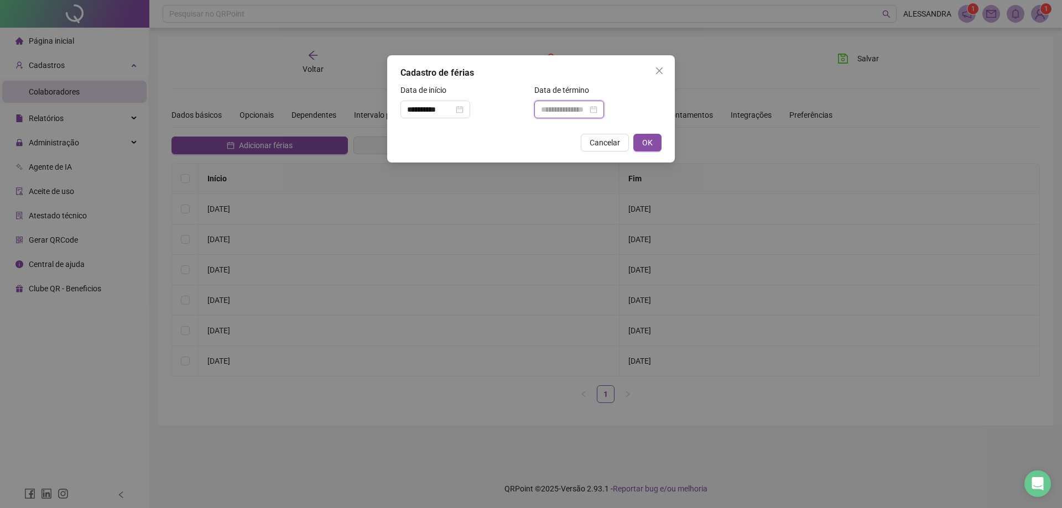
click at [572, 112] on input at bounding box center [564, 109] width 46 height 12
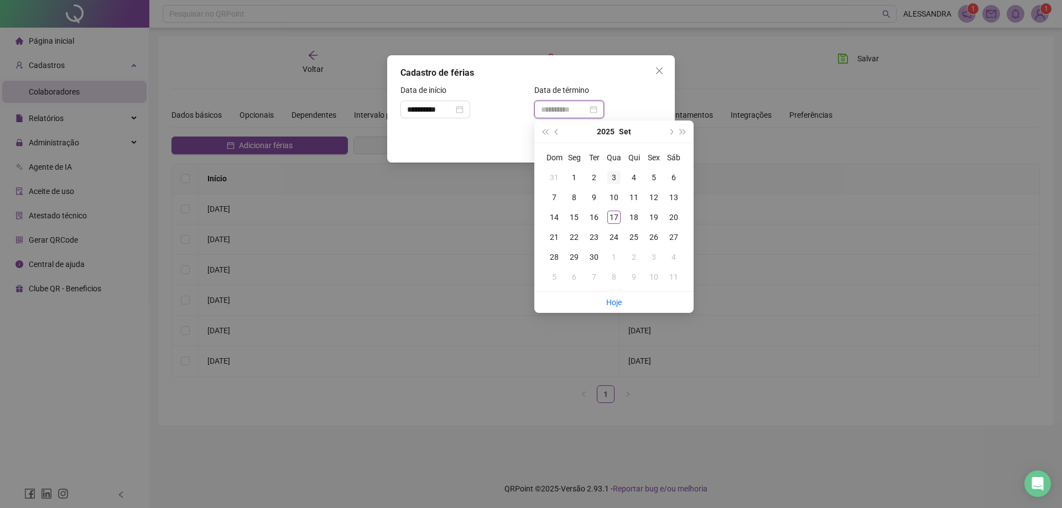
type input "**********"
click at [672, 129] on button "next-year" at bounding box center [670, 132] width 12 height 22
type input "**********"
click at [554, 198] on div "5" at bounding box center [553, 197] width 13 height 13
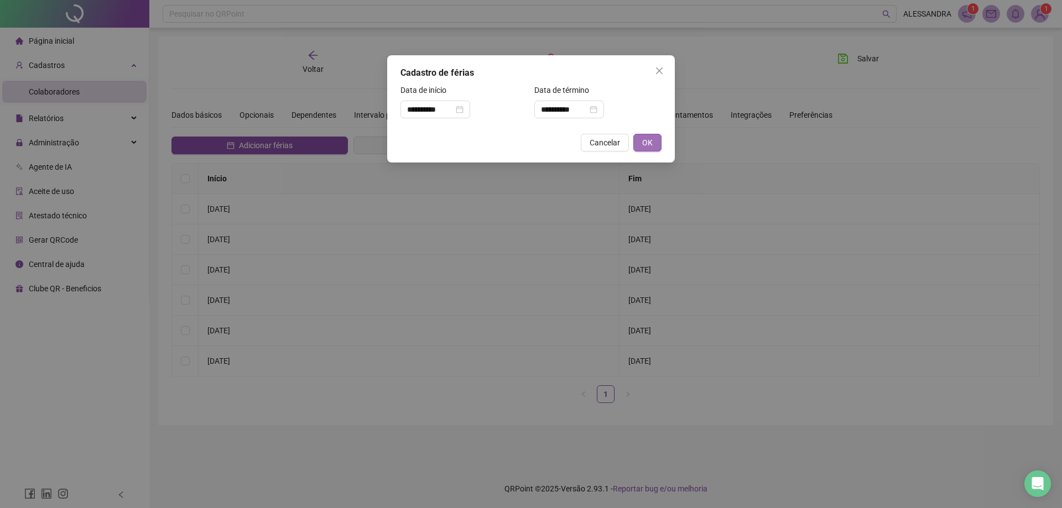
click at [646, 142] on span "OK" at bounding box center [647, 143] width 11 height 12
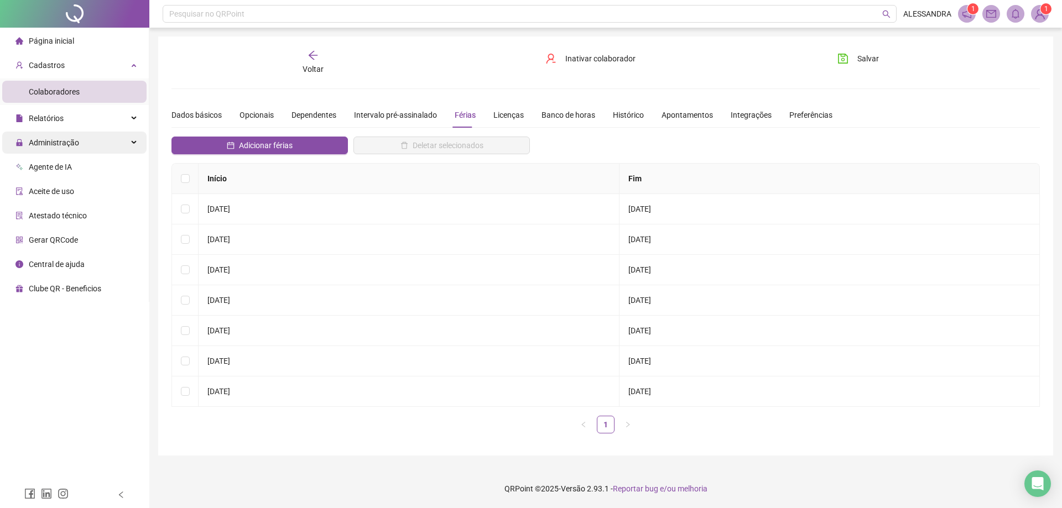
click at [133, 145] on div "Administração" at bounding box center [74, 143] width 144 height 22
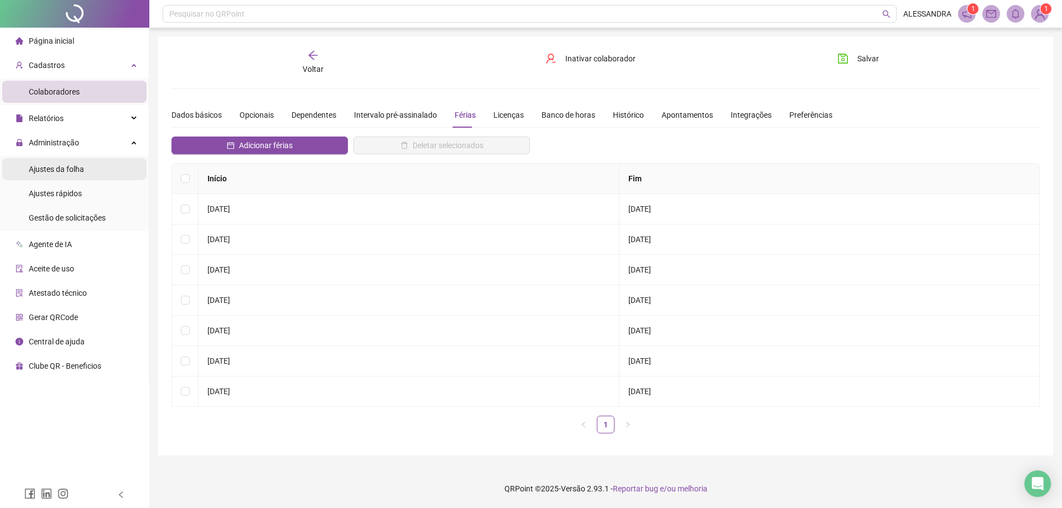
click at [65, 168] on span "Ajustes da folha" at bounding box center [56, 169] width 55 height 9
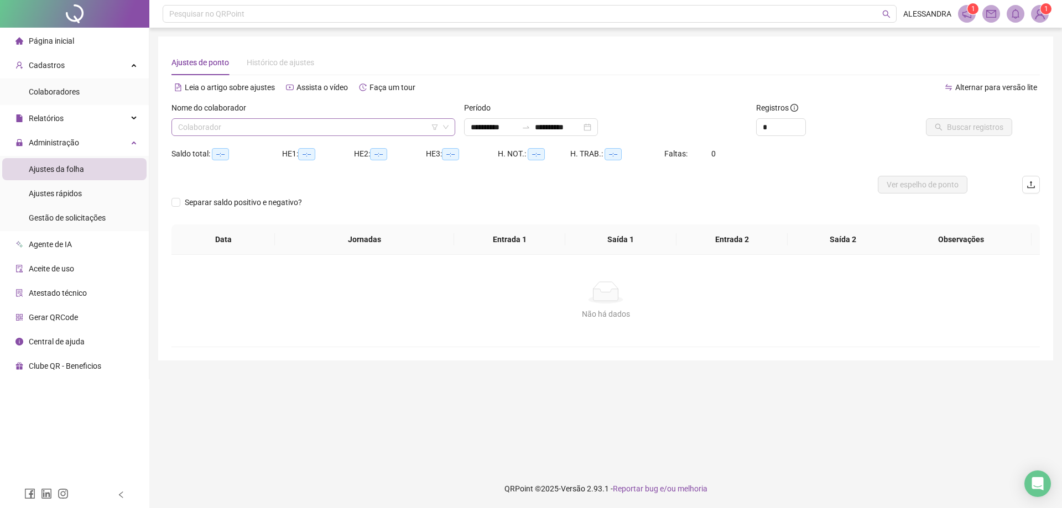
click at [401, 124] on input "search" at bounding box center [308, 127] width 260 height 17
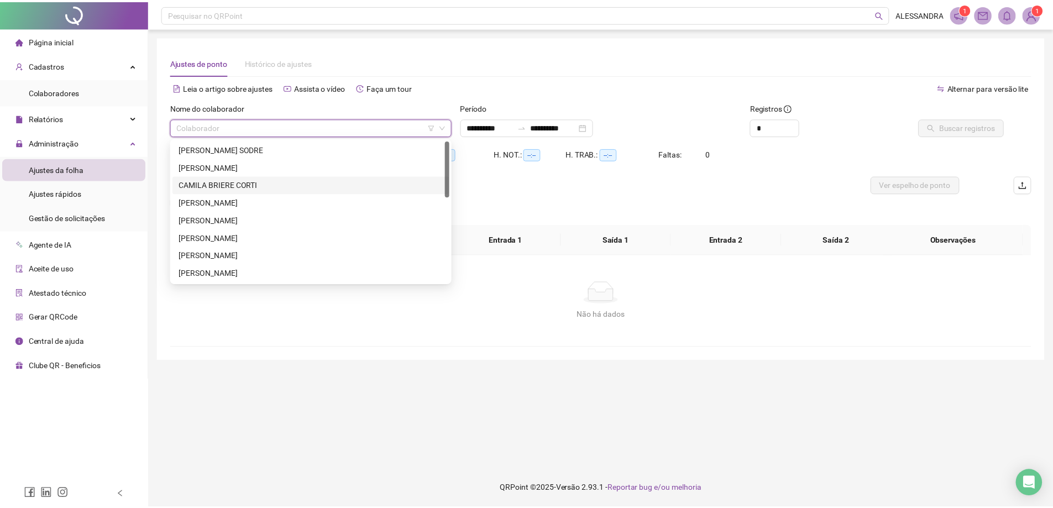
scroll to position [212, 0]
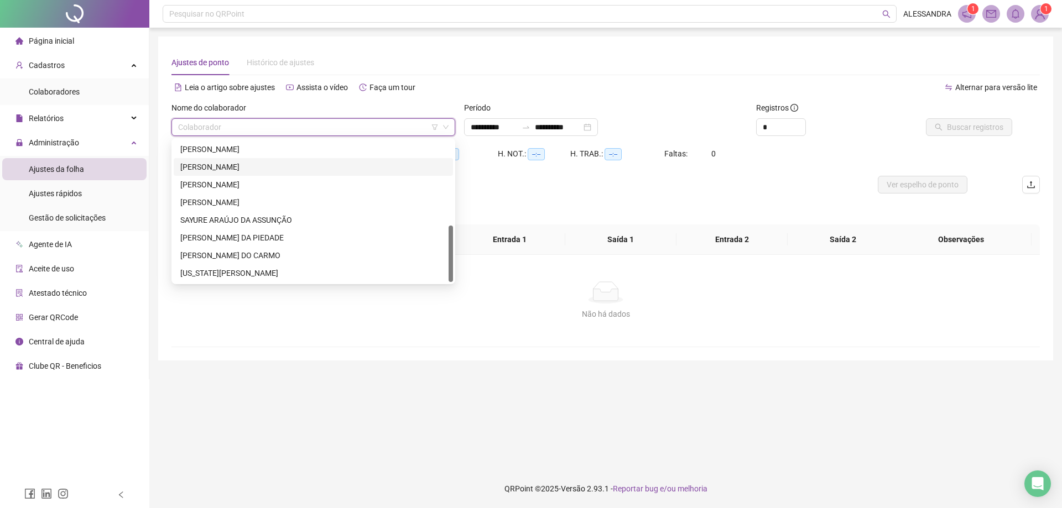
click at [226, 171] on div "[PERSON_NAME]" at bounding box center [313, 167] width 266 height 12
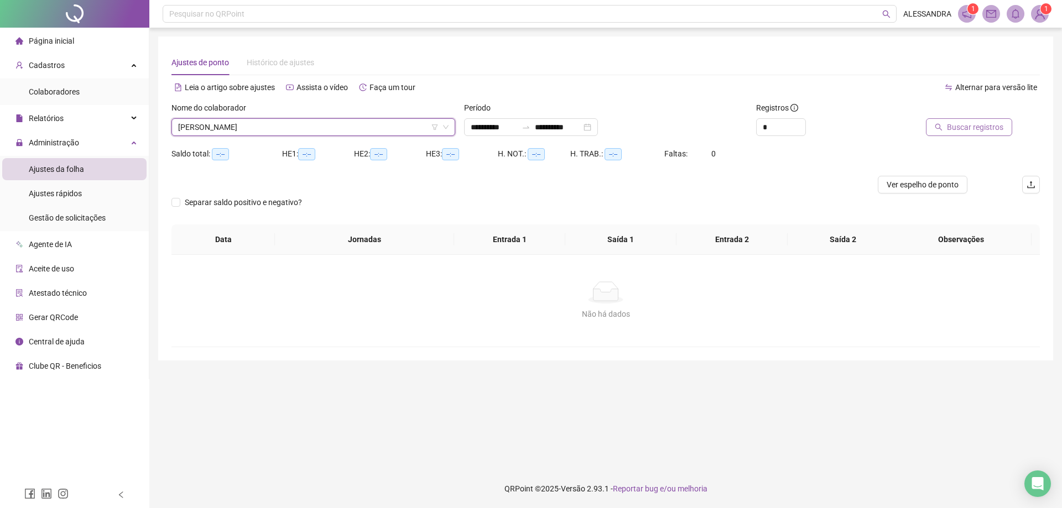
click at [982, 123] on span "Buscar registros" at bounding box center [975, 127] width 56 height 12
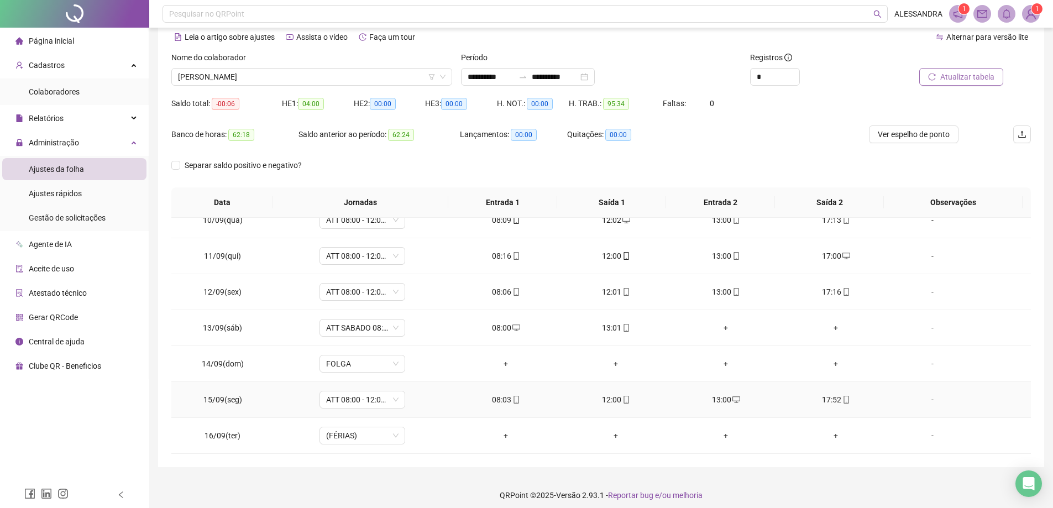
scroll to position [57, 0]
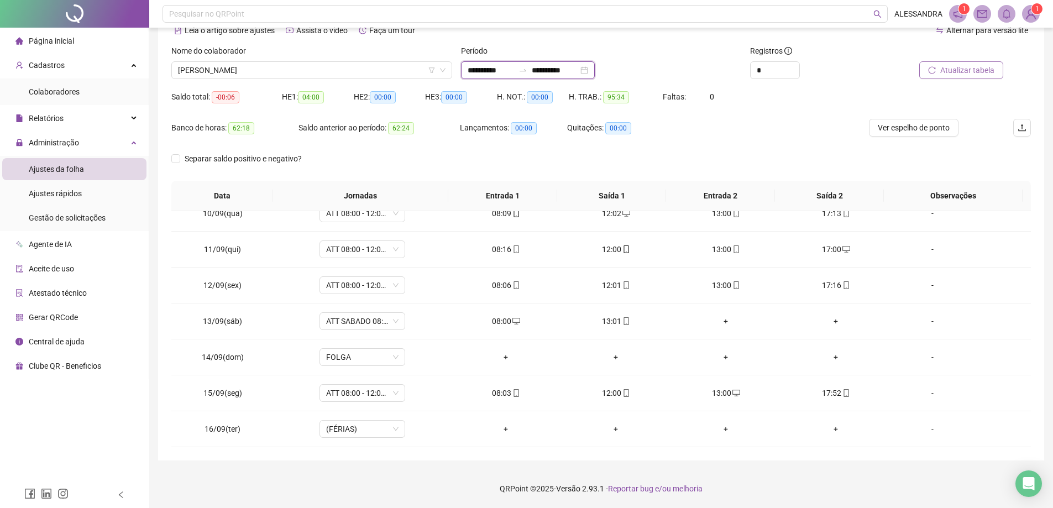
click at [578, 68] on input "**********" at bounding box center [555, 70] width 46 height 12
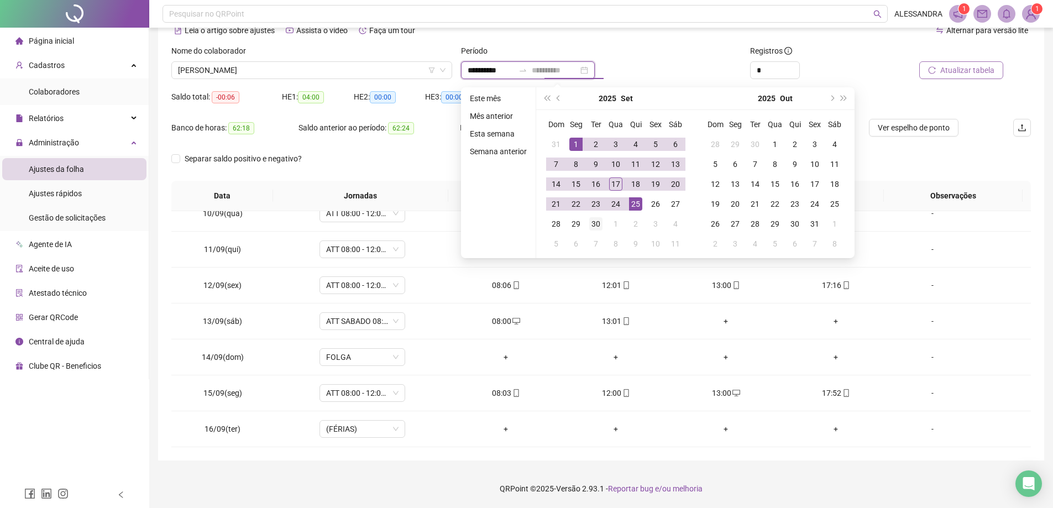
type input "**********"
click at [597, 223] on div "30" at bounding box center [595, 223] width 13 height 13
type input "**********"
click at [965, 78] on button "Atualizar tabela" at bounding box center [962, 70] width 84 height 18
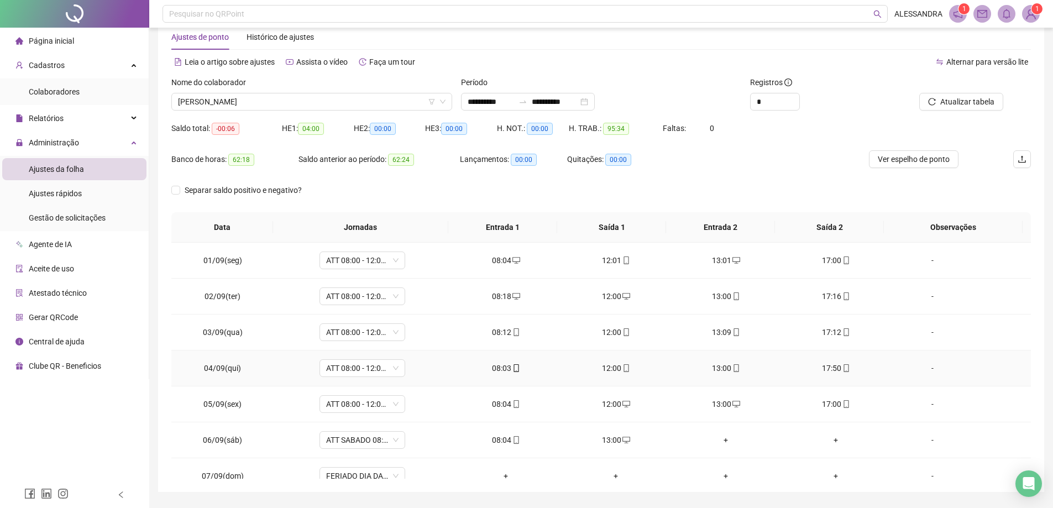
scroll to position [0, 0]
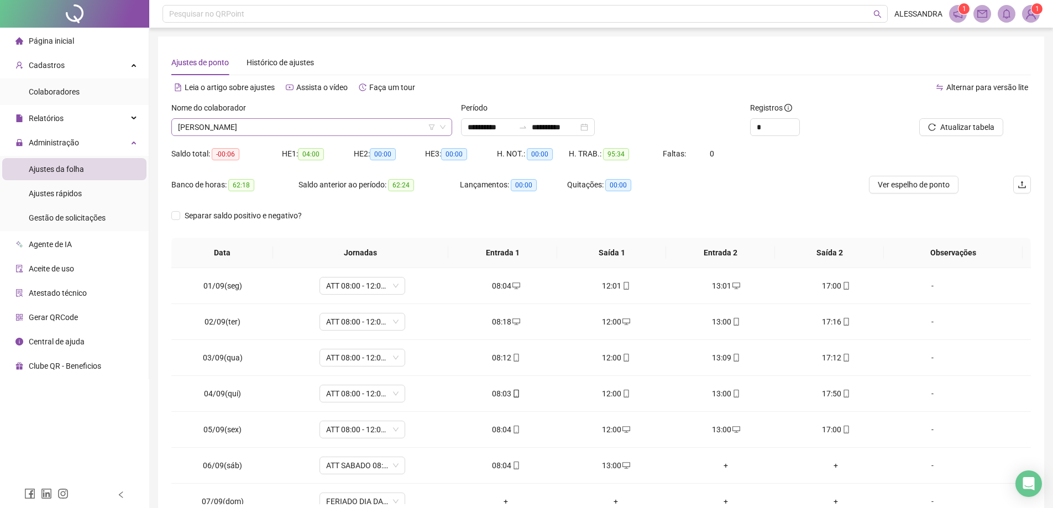
click at [309, 124] on span "[PERSON_NAME]" at bounding box center [312, 127] width 268 height 17
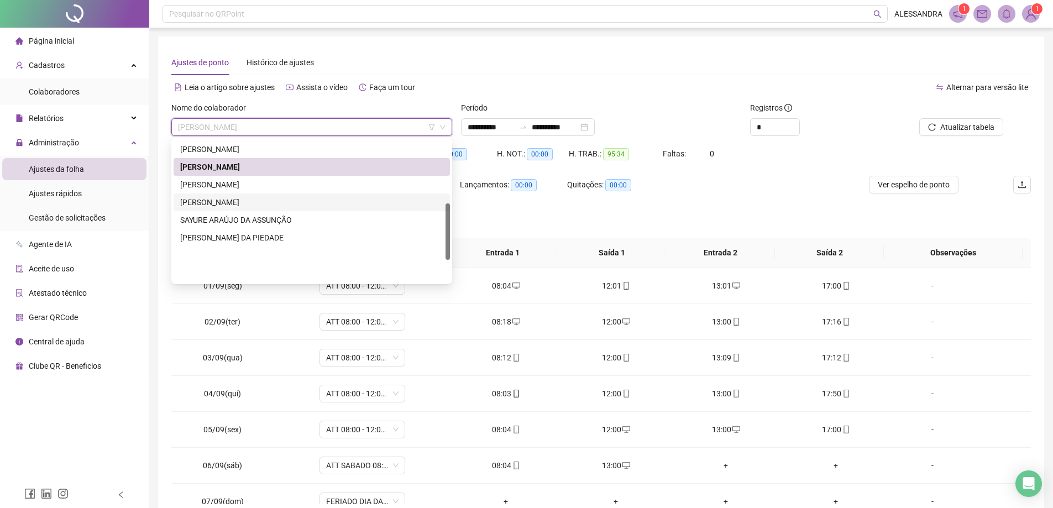
scroll to position [157, 0]
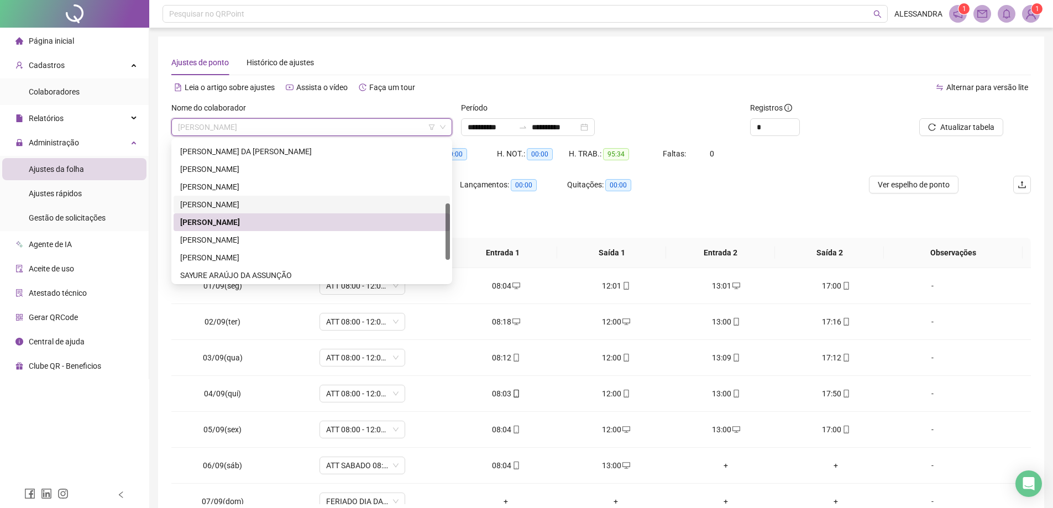
click at [250, 199] on div "[PERSON_NAME]" at bounding box center [311, 204] width 263 height 12
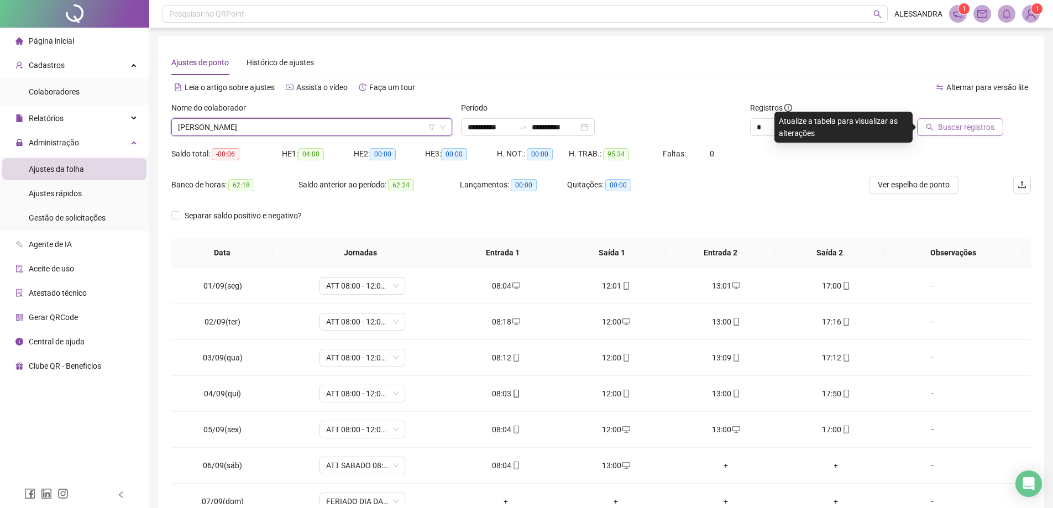
click at [965, 131] on span "Buscar registros" at bounding box center [966, 127] width 56 height 12
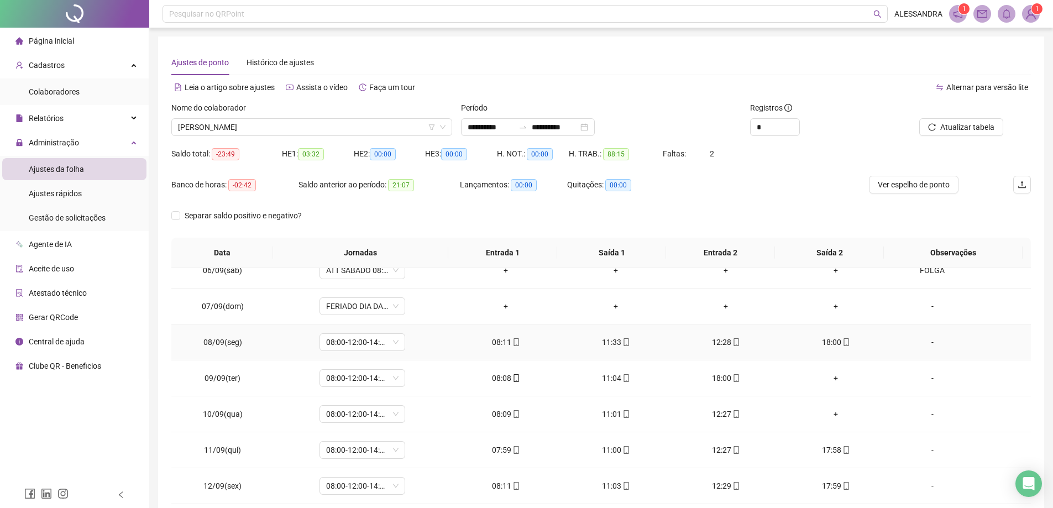
scroll to position [221, 0]
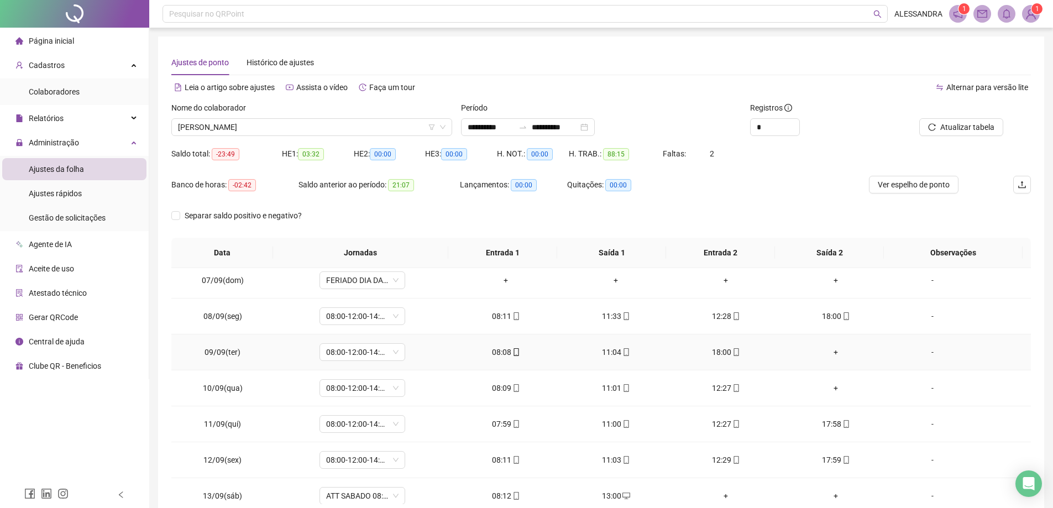
click at [831, 348] on div "+" at bounding box center [836, 352] width 92 height 12
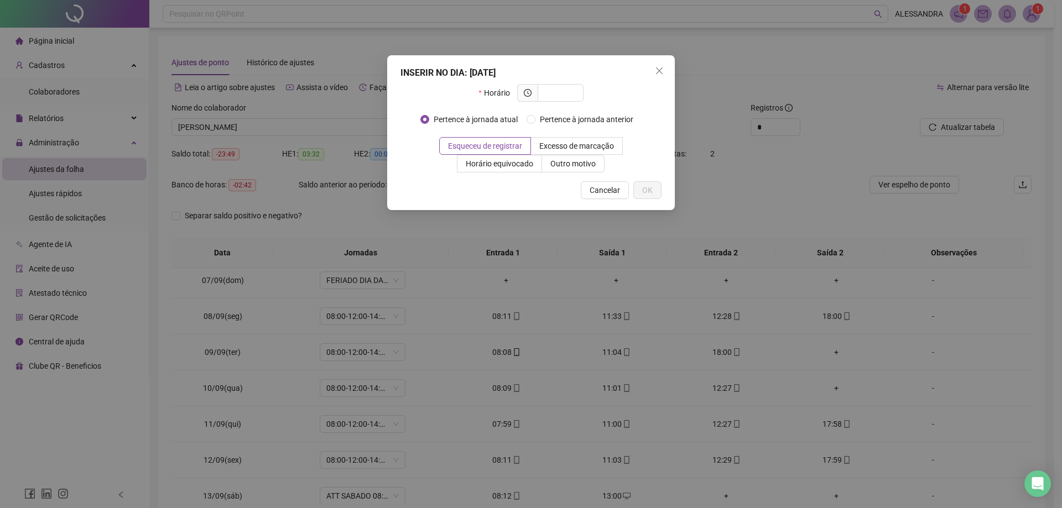
click at [660, 68] on icon "close" at bounding box center [659, 70] width 9 height 9
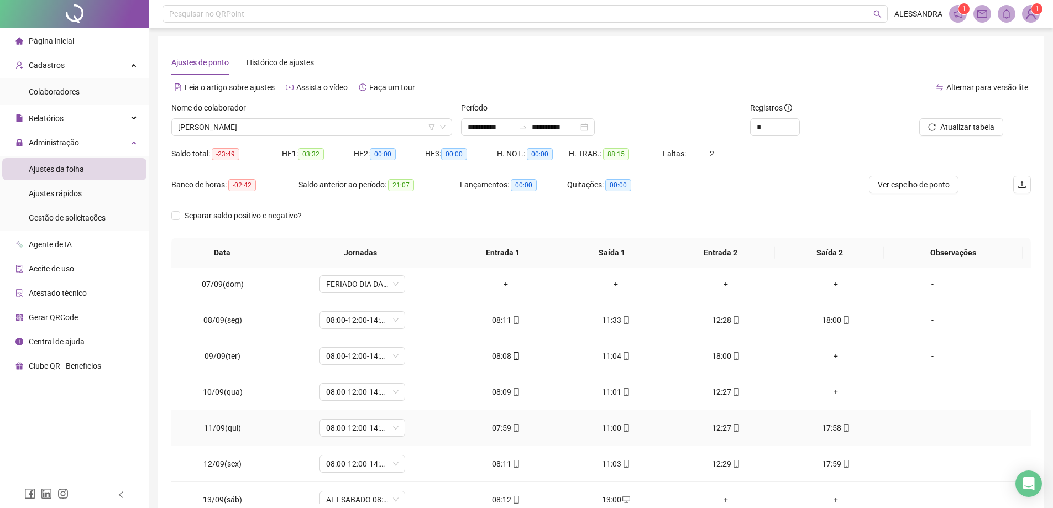
scroll to position [154, 0]
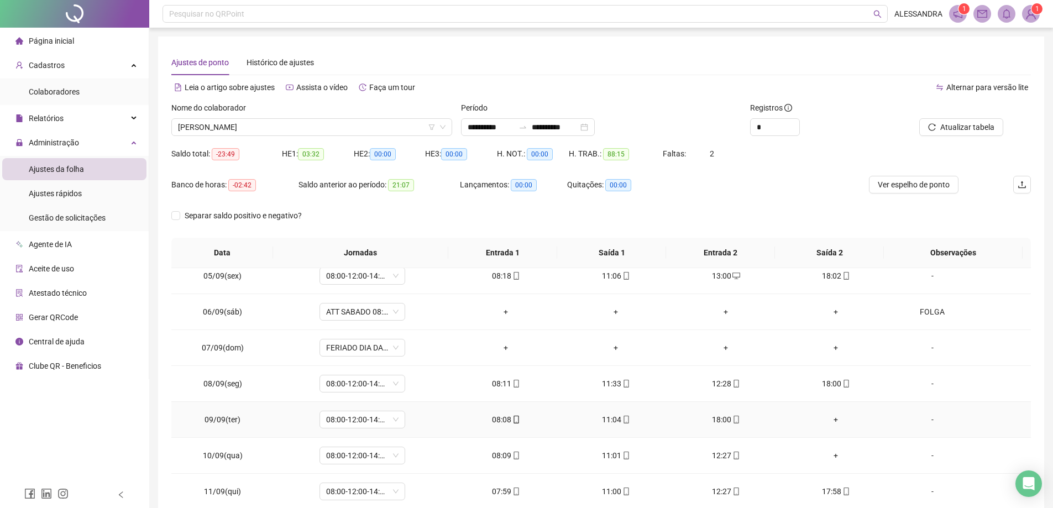
click at [829, 418] on div "+" at bounding box center [836, 420] width 92 height 12
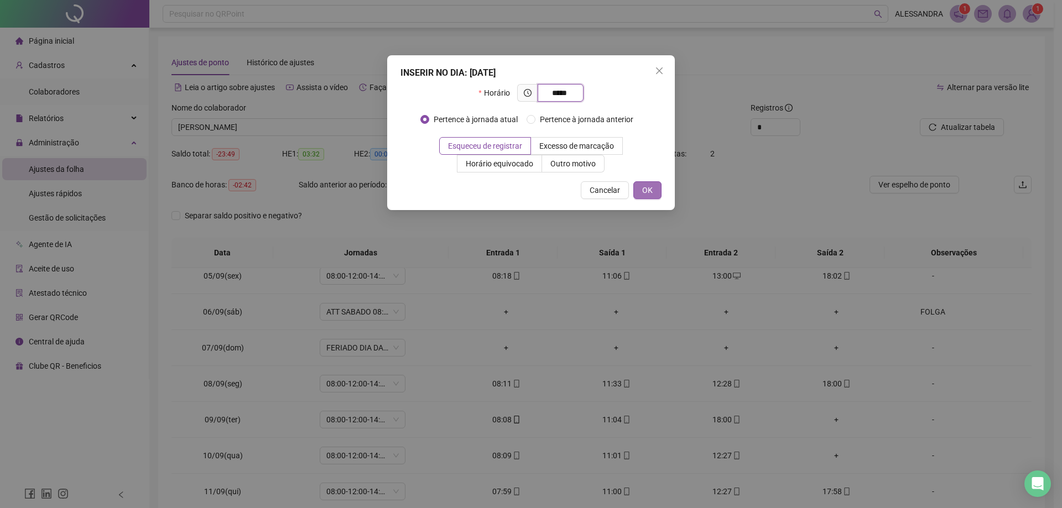
type input "*****"
click at [649, 190] on span "OK" at bounding box center [647, 190] width 11 height 12
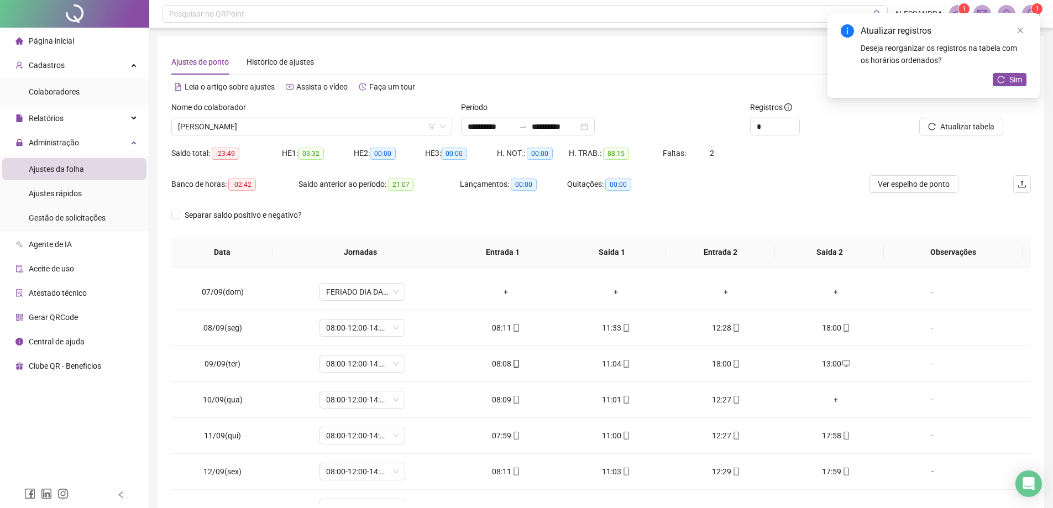
scroll to position [0, 0]
click at [1025, 29] on link "Close" at bounding box center [1021, 30] width 12 height 12
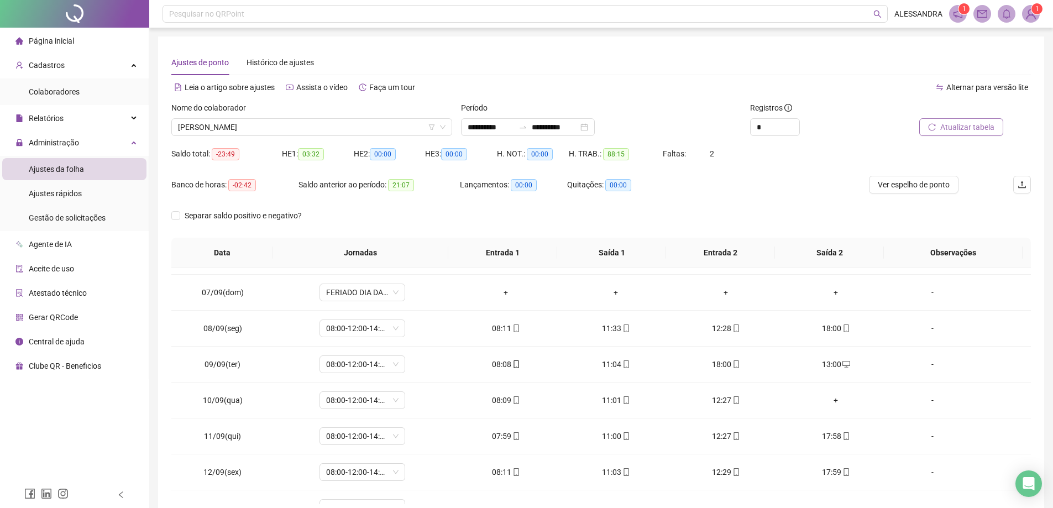
click at [967, 134] on button "Atualizar tabela" at bounding box center [962, 127] width 84 height 18
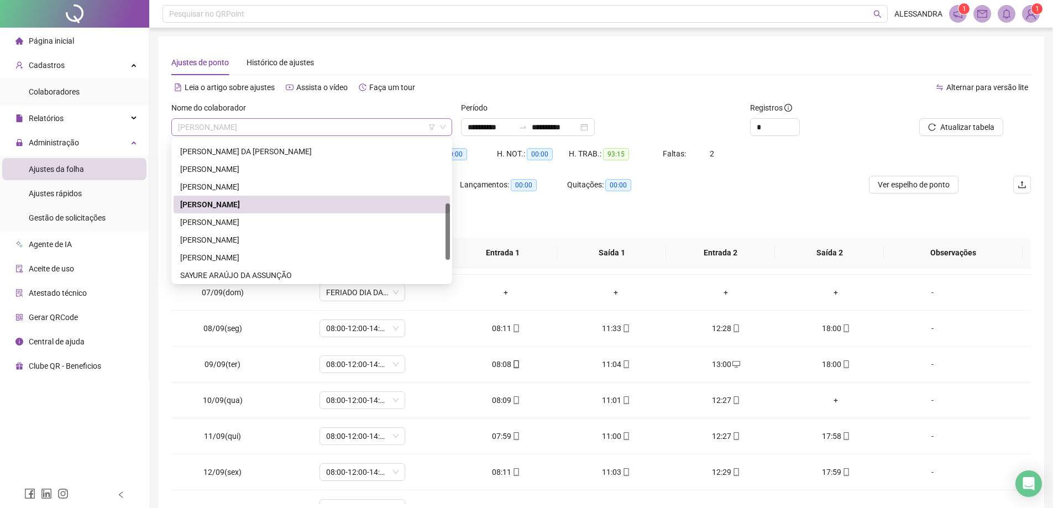
click at [334, 131] on span "[PERSON_NAME]" at bounding box center [312, 127] width 268 height 17
click at [240, 187] on div "[PERSON_NAME]" at bounding box center [311, 187] width 263 height 12
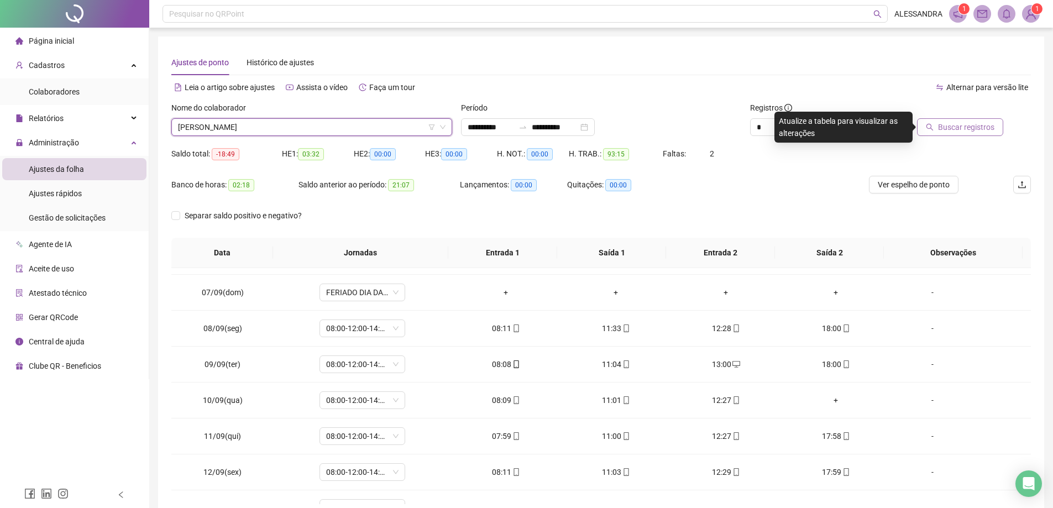
click at [988, 126] on span "Buscar registros" at bounding box center [966, 127] width 56 height 12
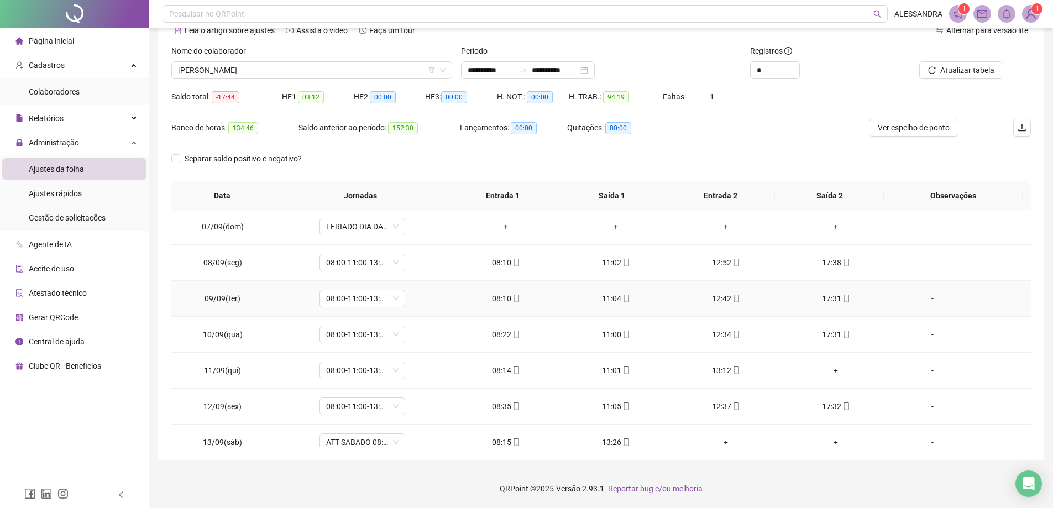
scroll to position [154, 0]
